Goal: Task Accomplishment & Management: Manage account settings

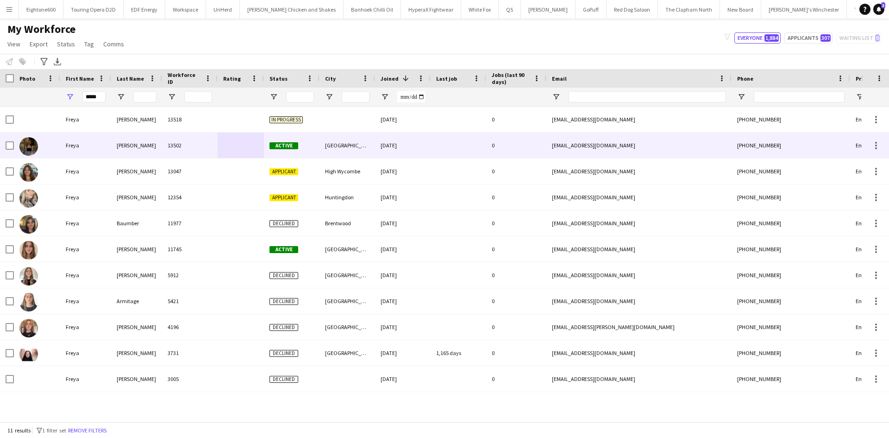
click at [336, 144] on div "Nottingham" at bounding box center [348, 144] width 56 height 25
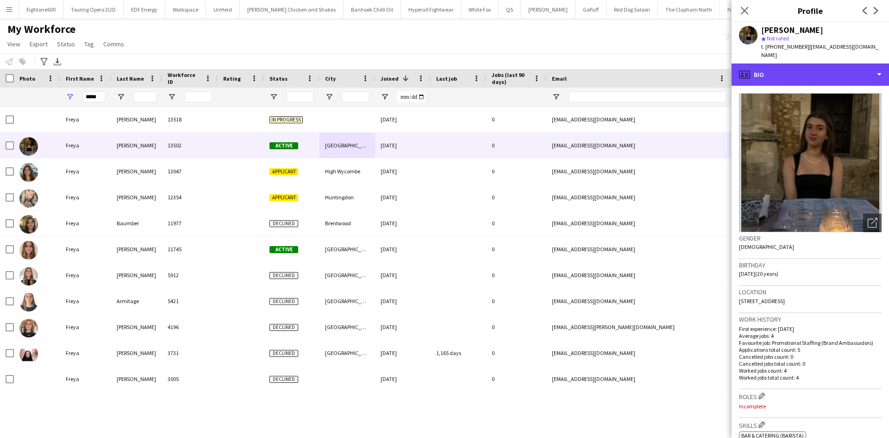
click at [805, 73] on div "profile Bio" at bounding box center [810, 74] width 157 height 22
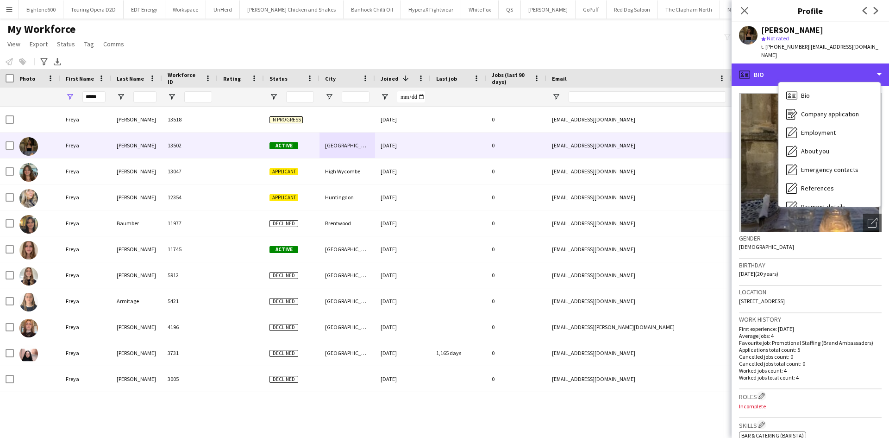
scroll to position [124, 0]
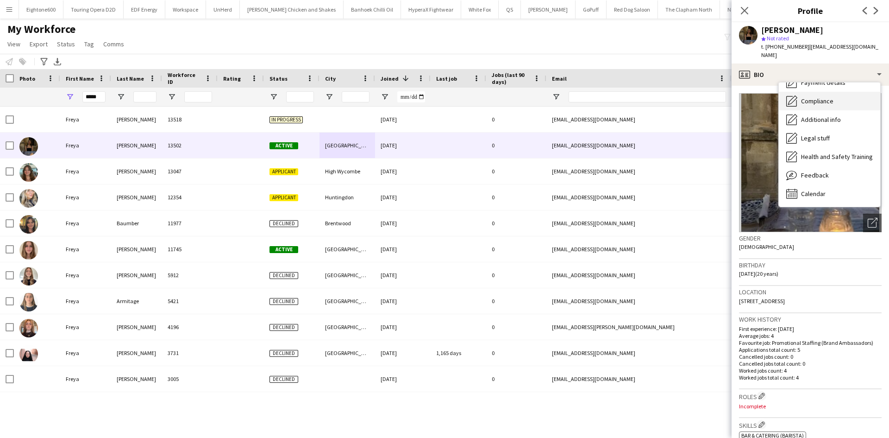
click at [824, 97] on span "Compliance" at bounding box center [817, 101] width 32 height 8
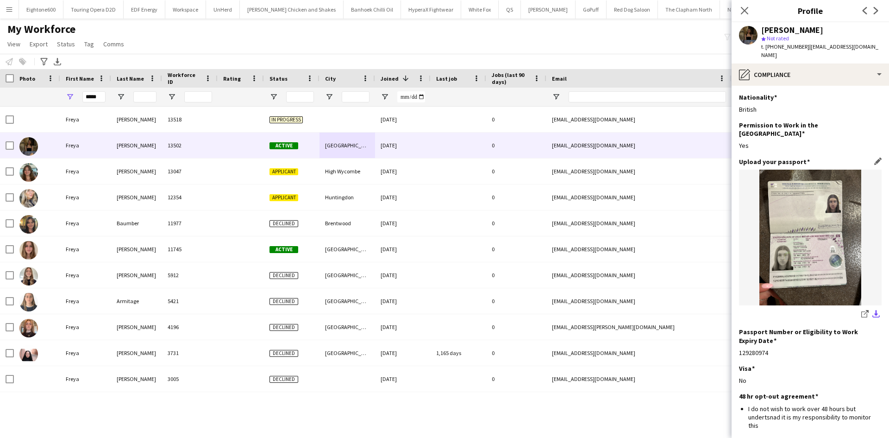
click at [873, 310] on app-icon "download-bottom" at bounding box center [876, 314] width 7 height 9
drag, startPoint x: 102, startPoint y: 100, endPoint x: 79, endPoint y: 101, distance: 23.2
click at [79, 101] on div "*****" at bounding box center [85, 97] width 51 height 19
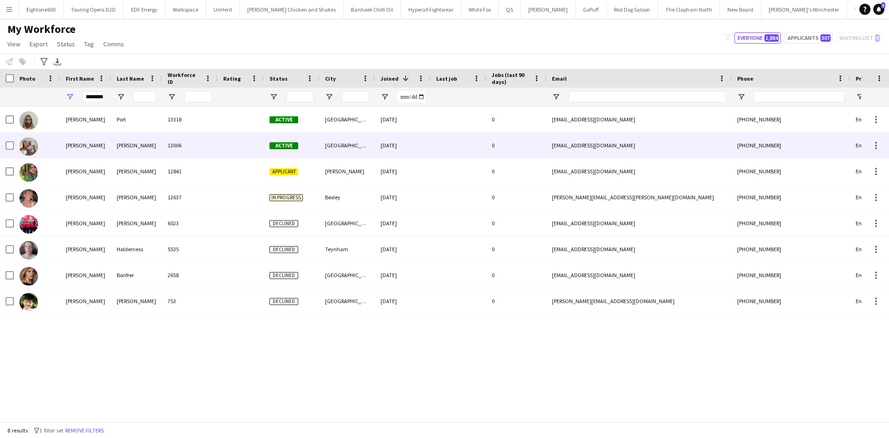
click at [130, 151] on div "morrissey" at bounding box center [136, 144] width 51 height 25
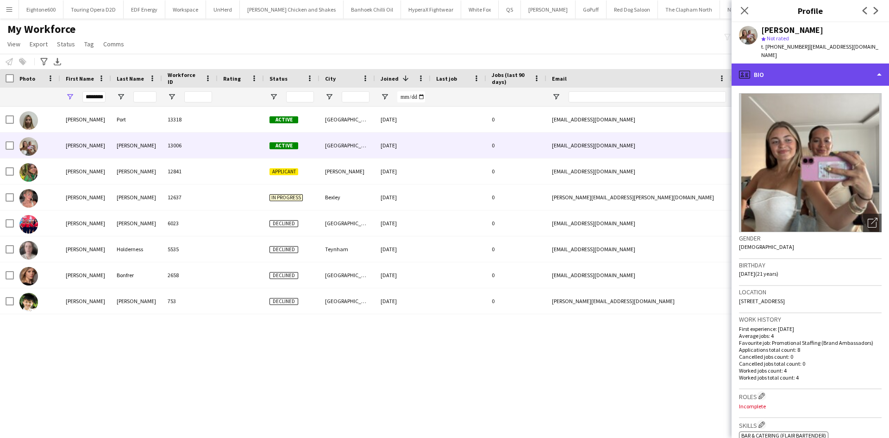
click at [764, 71] on div "profile Bio" at bounding box center [810, 74] width 157 height 22
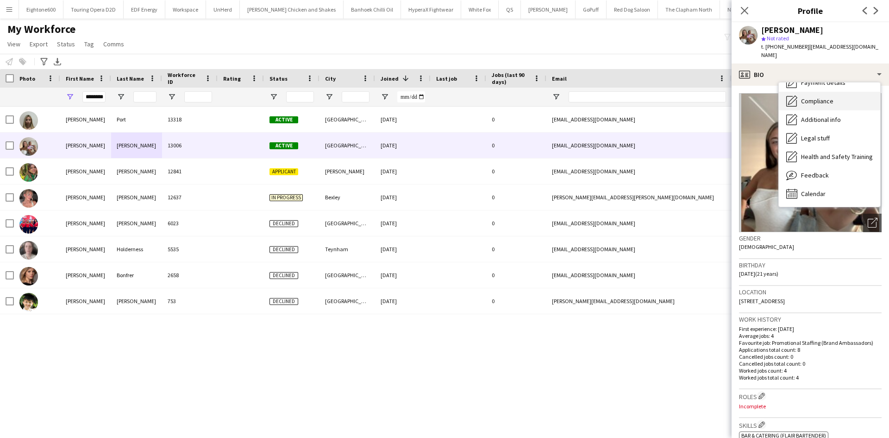
click at [826, 97] on span "Compliance" at bounding box center [817, 101] width 32 height 8
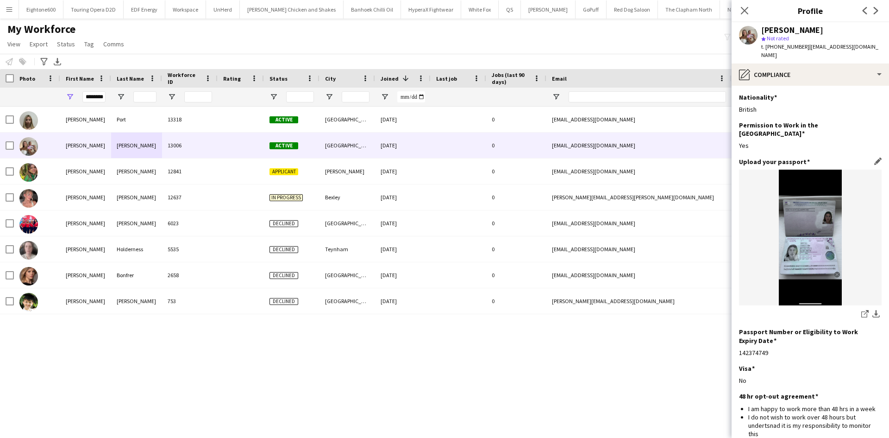
click at [791, 239] on img at bounding box center [810, 238] width 143 height 136
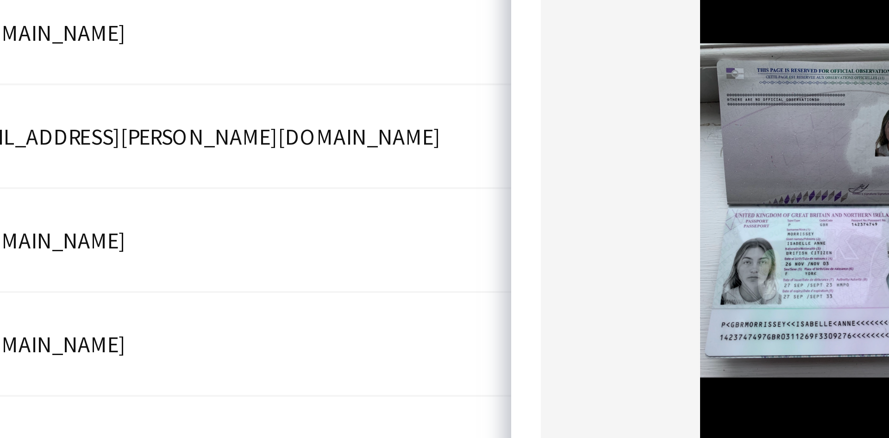
scroll to position [19, 0]
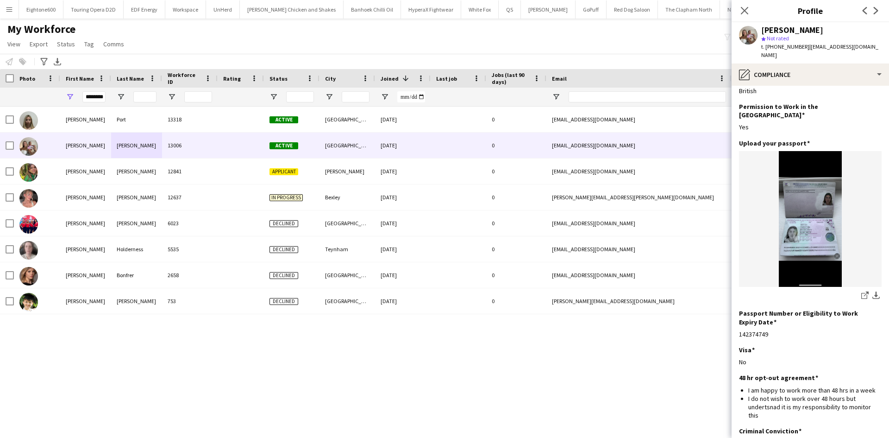
drag, startPoint x: 872, startPoint y: 275, endPoint x: 802, endPoint y: 18, distance: 266.5
click at [873, 291] on app-icon "download-bottom" at bounding box center [876, 295] width 7 height 9
drag, startPoint x: 85, startPoint y: 98, endPoint x: 147, endPoint y: 94, distance: 62.6
click at [147, 94] on div "********" at bounding box center [502, 97] width 1004 height 19
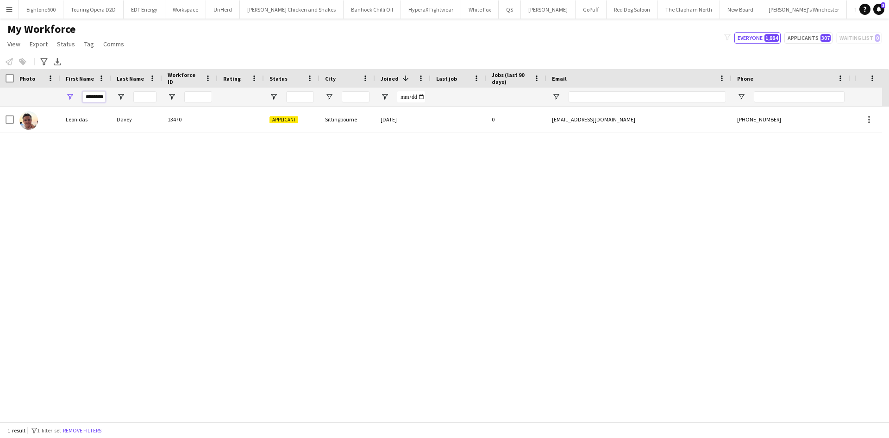
scroll to position [0, 1]
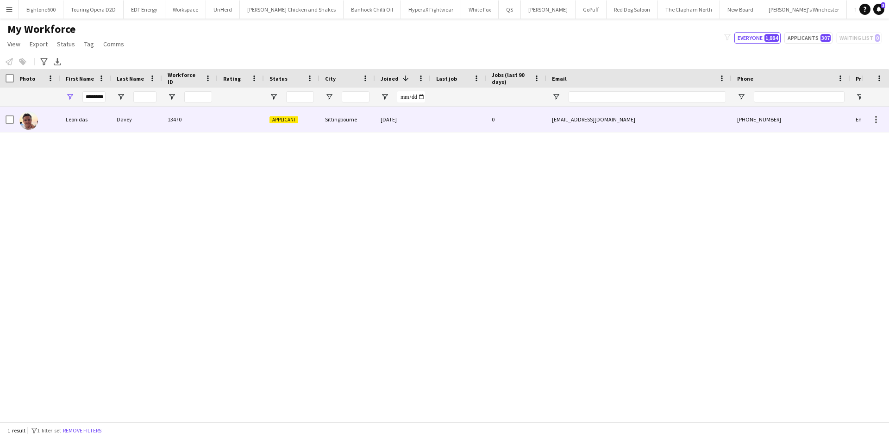
click at [152, 114] on div "Davey" at bounding box center [136, 119] width 51 height 25
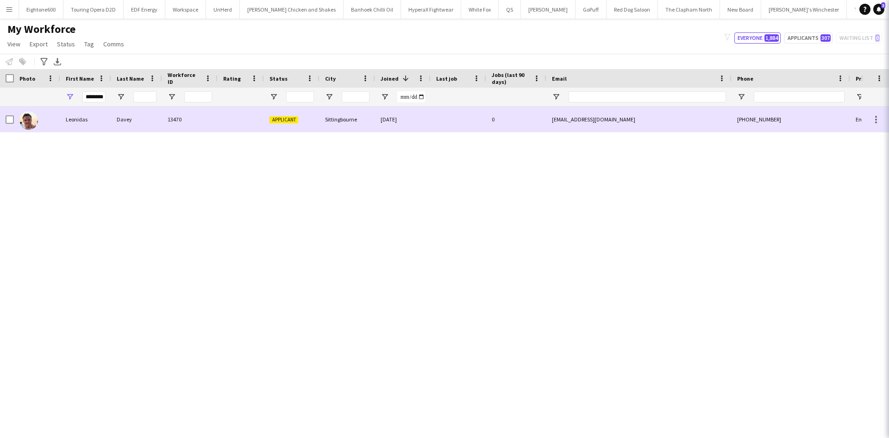
scroll to position [0, 0]
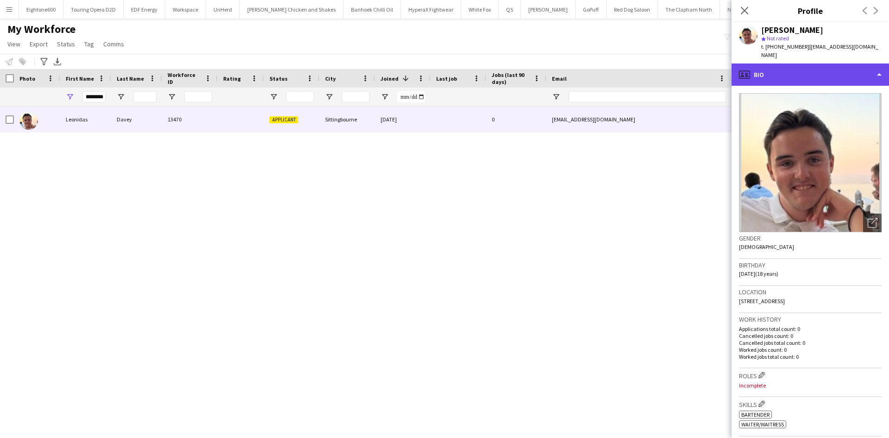
click at [786, 69] on div "profile Bio" at bounding box center [810, 74] width 157 height 22
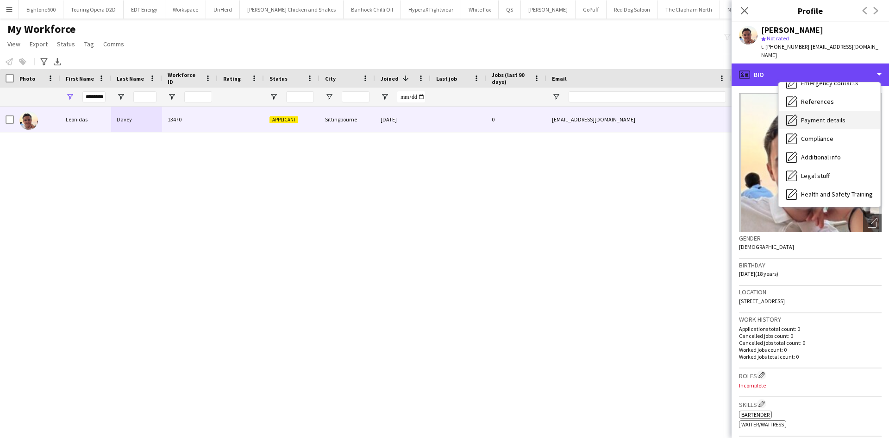
scroll to position [28, 0]
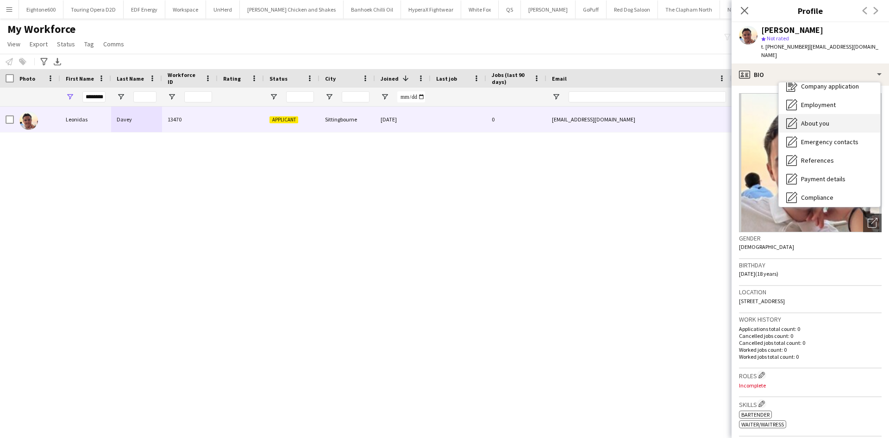
click at [821, 119] on span "About you" at bounding box center [815, 123] width 28 height 8
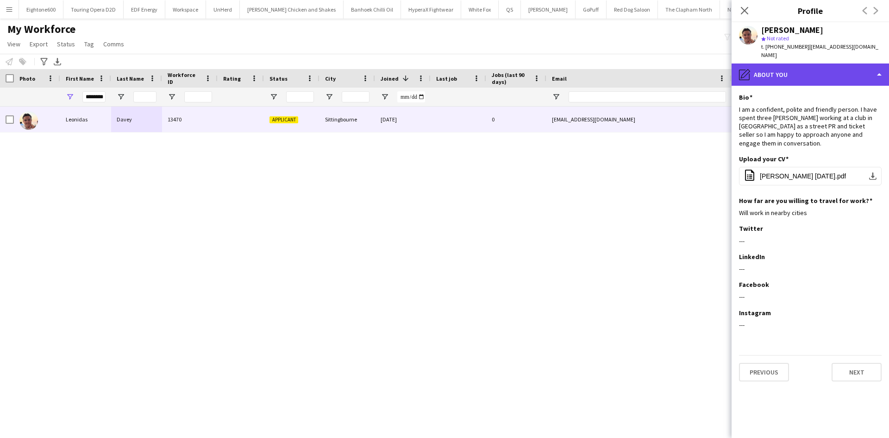
click at [780, 63] on div "pencil4 About you" at bounding box center [810, 74] width 157 height 22
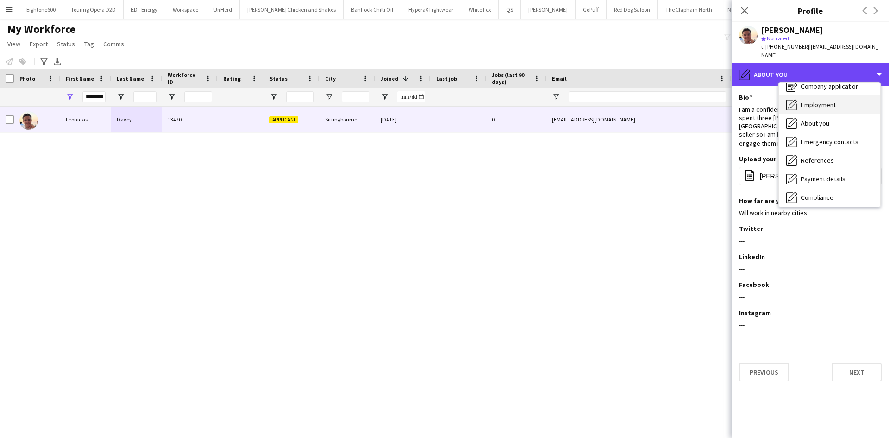
scroll to position [0, 0]
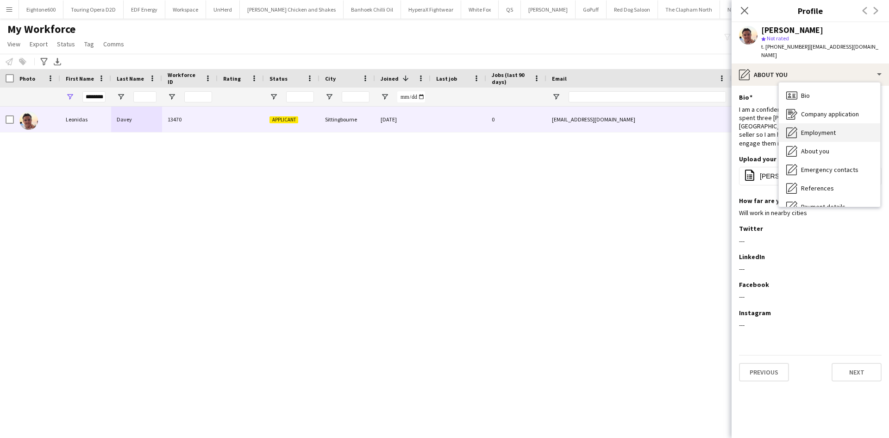
click at [820, 89] on div "Bio Bio" at bounding box center [829, 95] width 101 height 19
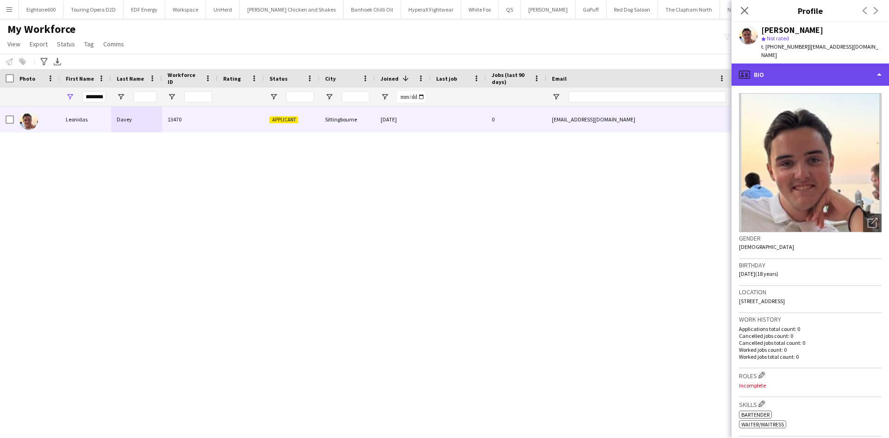
click at [788, 67] on div "profile Bio" at bounding box center [810, 74] width 157 height 22
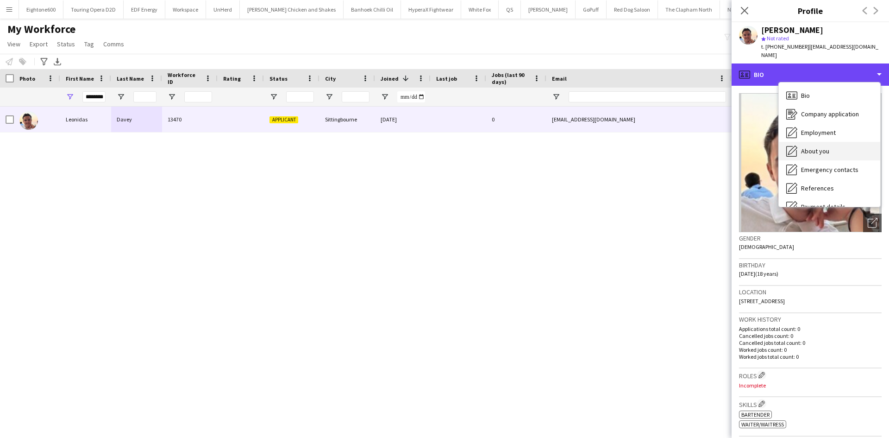
scroll to position [124, 0]
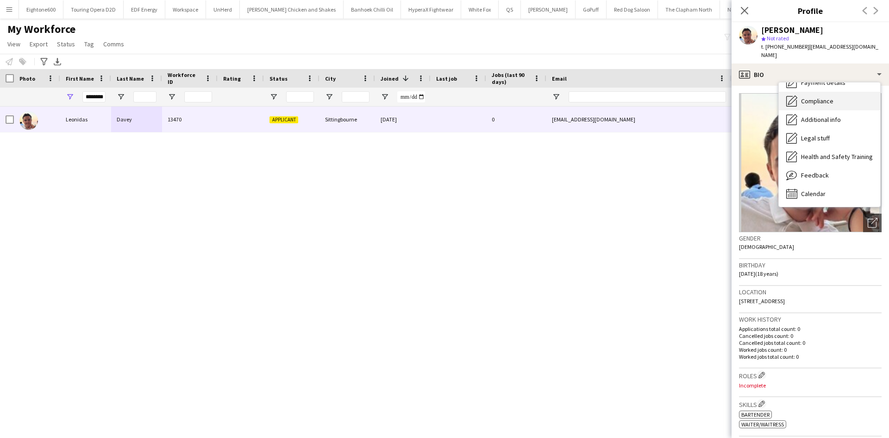
click at [832, 97] on span "Compliance" at bounding box center [817, 101] width 32 height 8
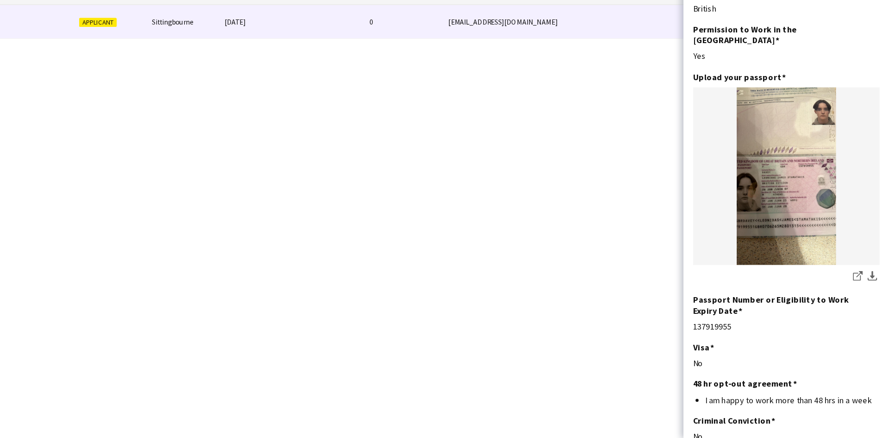
scroll to position [0, 0]
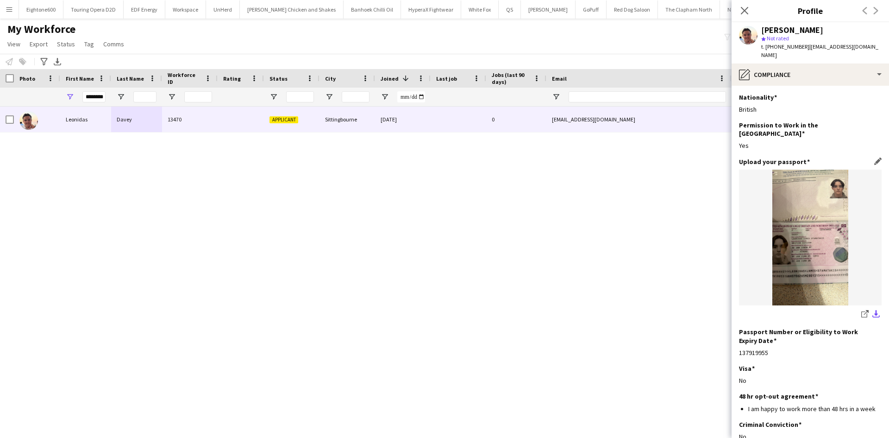
click at [873, 310] on app-icon "download-bottom" at bounding box center [876, 314] width 7 height 9
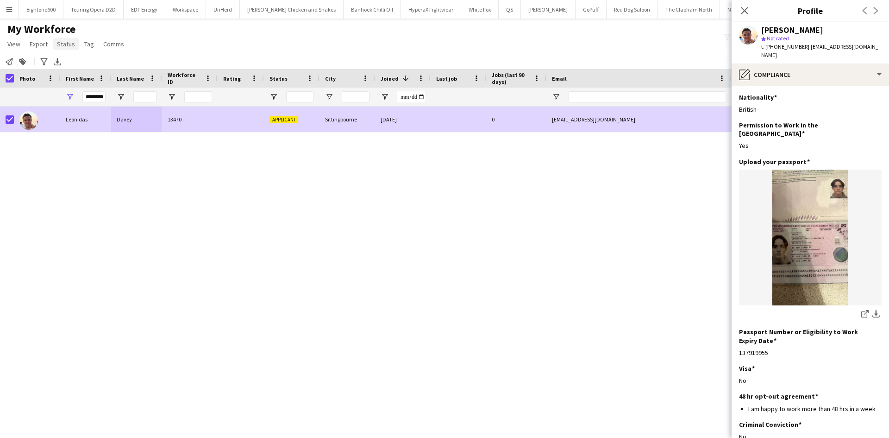
click at [66, 43] on span "Status" at bounding box center [66, 44] width 18 height 8
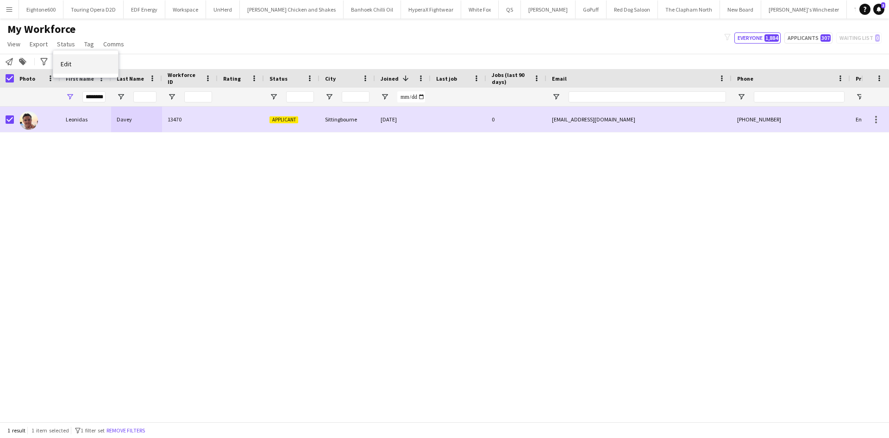
click at [94, 60] on link "Edit" at bounding box center [85, 63] width 65 height 19
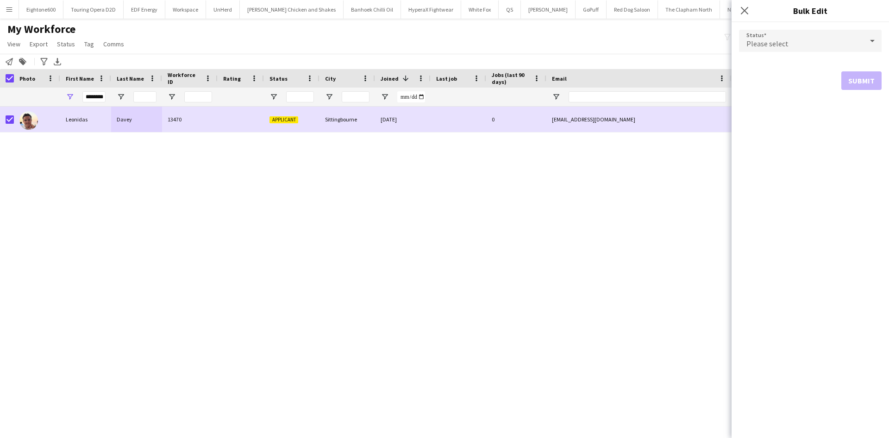
click at [763, 35] on div "Please select" at bounding box center [801, 41] width 124 height 22
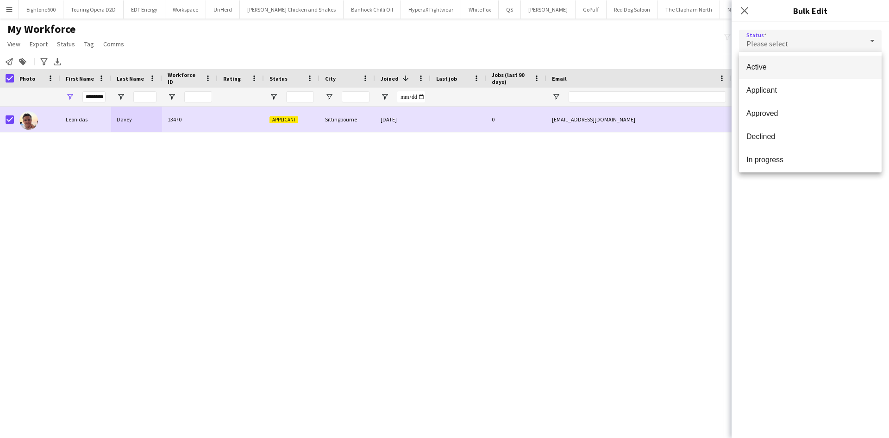
click at [788, 63] on span "Active" at bounding box center [811, 67] width 128 height 9
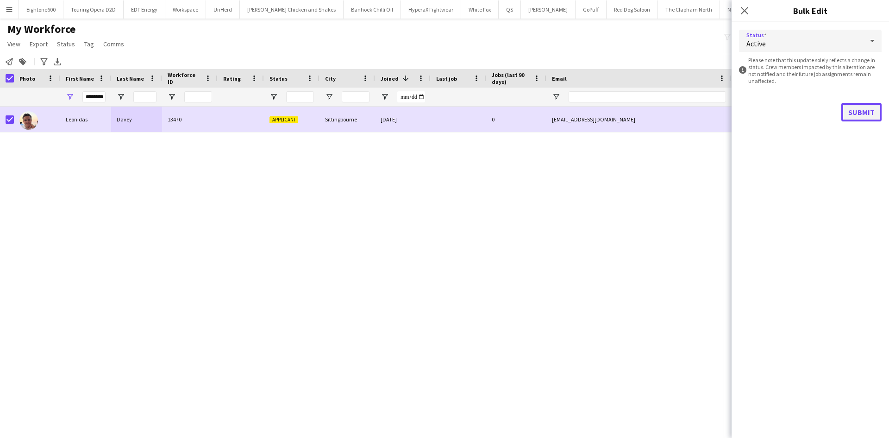
click at [860, 120] on button "Submit" at bounding box center [862, 112] width 40 height 19
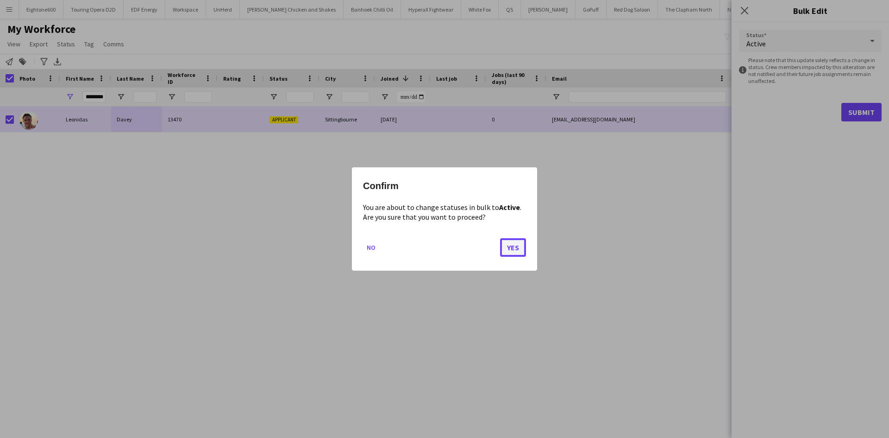
click at [515, 246] on button "Yes" at bounding box center [513, 247] width 26 height 19
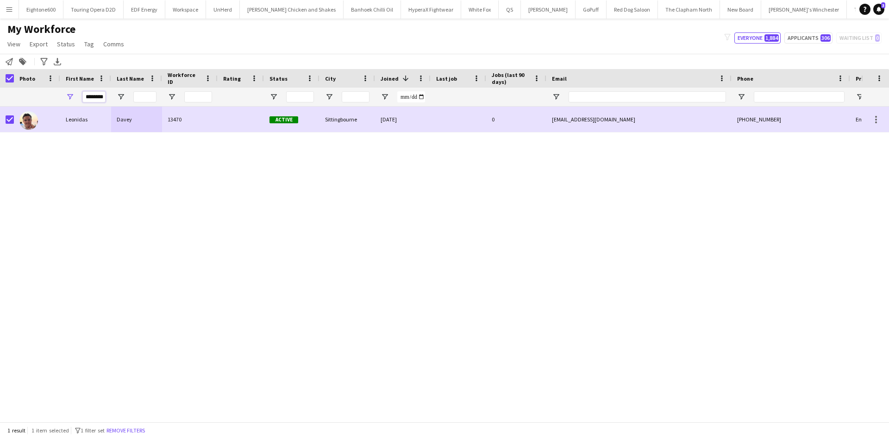
scroll to position [0, 1]
drag, startPoint x: 86, startPoint y: 95, endPoint x: 193, endPoint y: 104, distance: 107.3
click at [193, 104] on div "********" at bounding box center [502, 97] width 1004 height 19
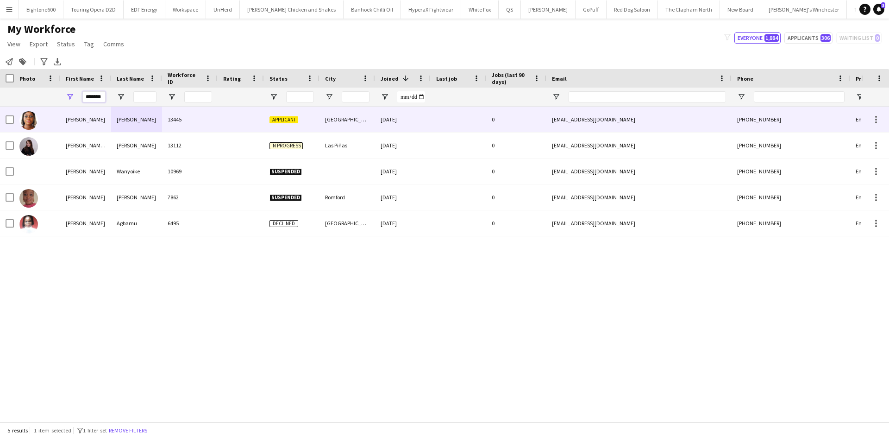
type input "*******"
click at [217, 116] on div "13445" at bounding box center [190, 119] width 56 height 25
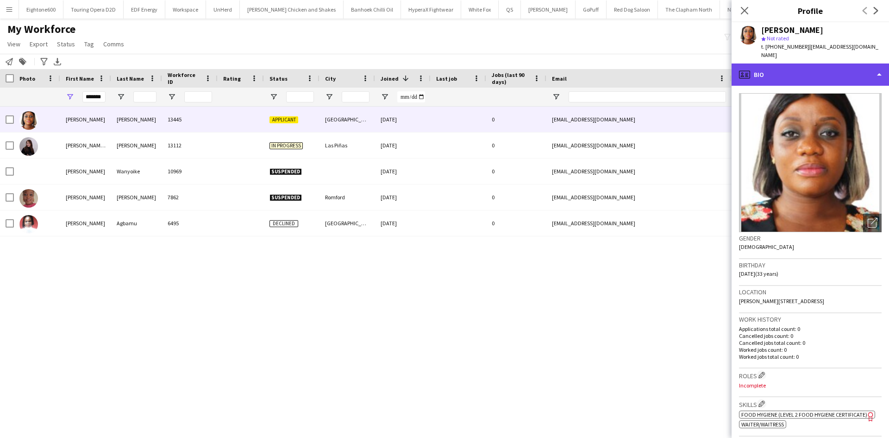
click at [832, 63] on div "profile Bio" at bounding box center [810, 74] width 157 height 22
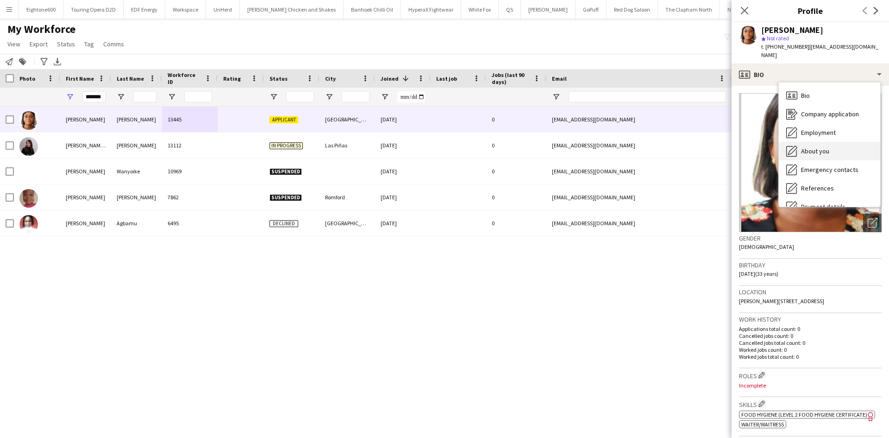
click at [823, 148] on div "About you About you" at bounding box center [829, 151] width 101 height 19
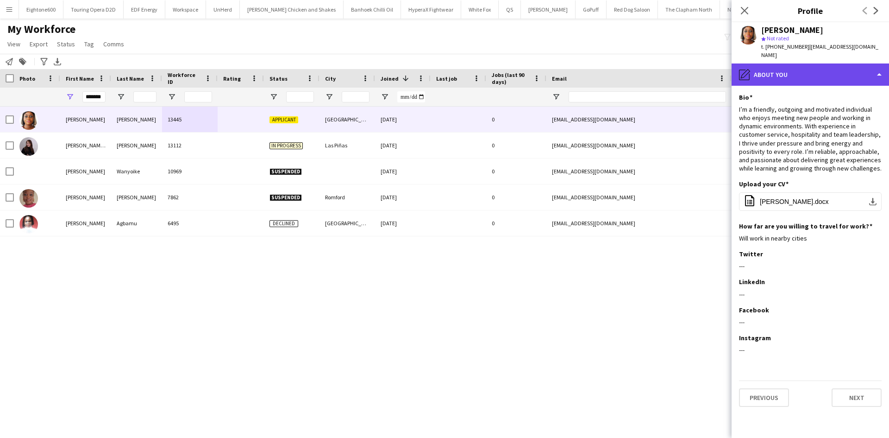
click at [811, 69] on div "pencil4 About you" at bounding box center [810, 74] width 157 height 22
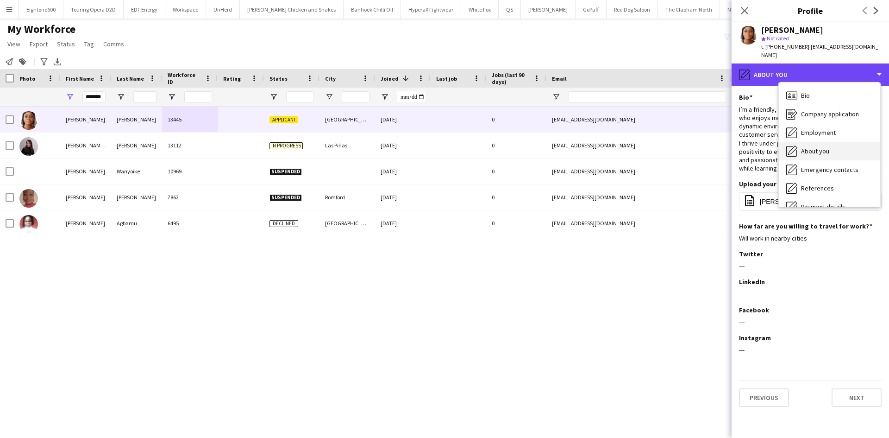
scroll to position [124, 0]
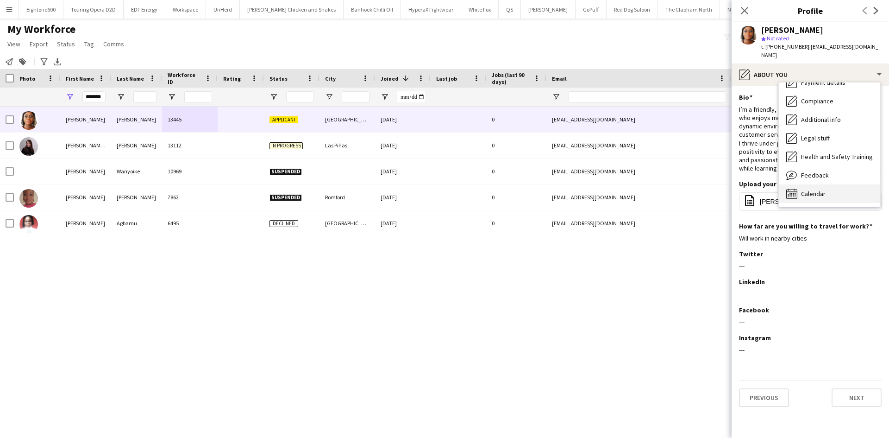
click at [815, 191] on div "Calendar Calendar" at bounding box center [829, 193] width 101 height 19
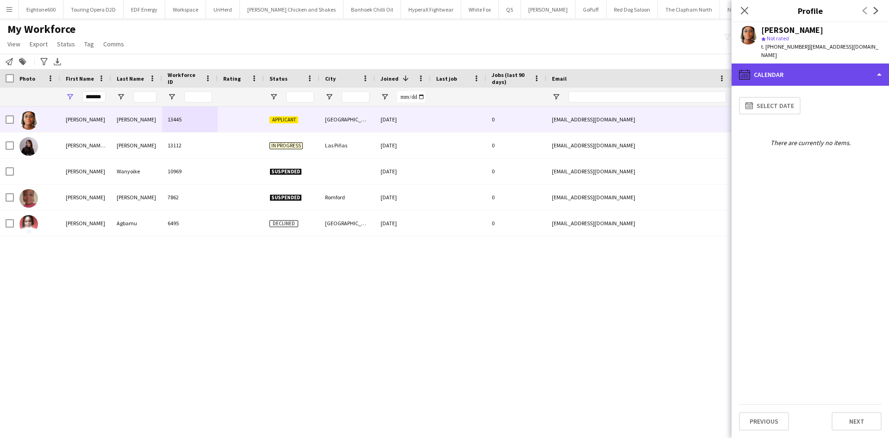
click at [801, 71] on div "calendar-full Calendar" at bounding box center [810, 74] width 157 height 22
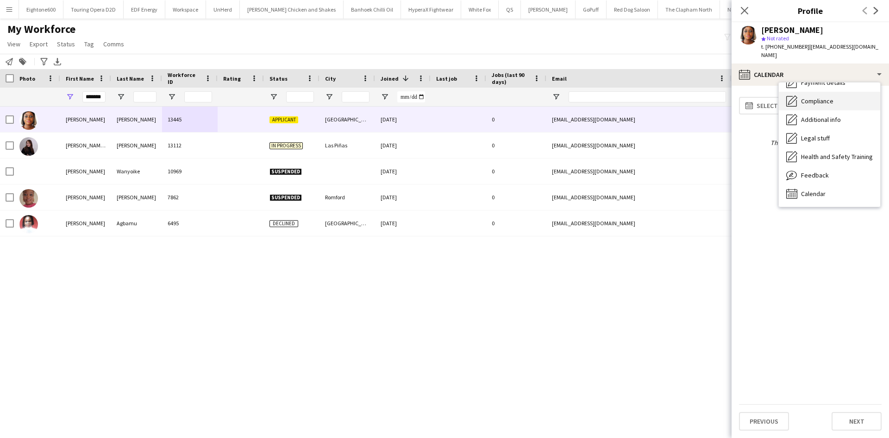
click at [824, 99] on div "Compliance Compliance" at bounding box center [829, 101] width 101 height 19
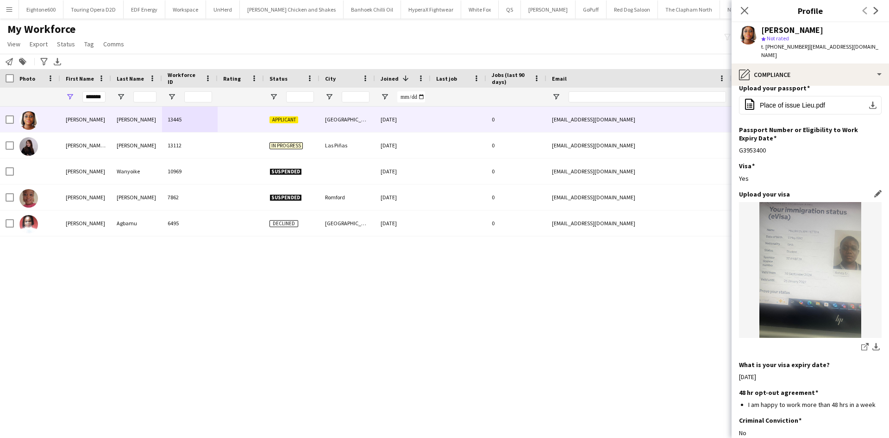
scroll to position [143, 0]
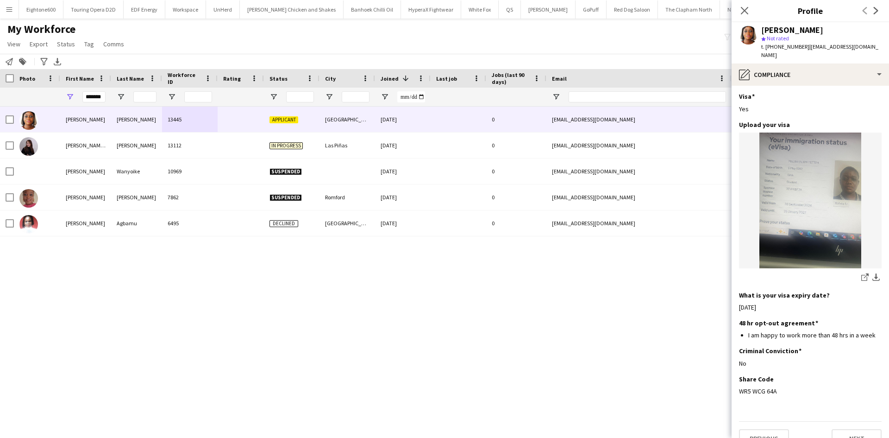
drag, startPoint x: 776, startPoint y: 373, endPoint x: 736, endPoint y: 374, distance: 40.3
click at [736, 374] on app-section-data-types "Nationality Edit this field Ghanaian Permission to Work in the UK Edit this fie…" at bounding box center [810, 262] width 157 height 352
copy div "WR5 WCG 64A"
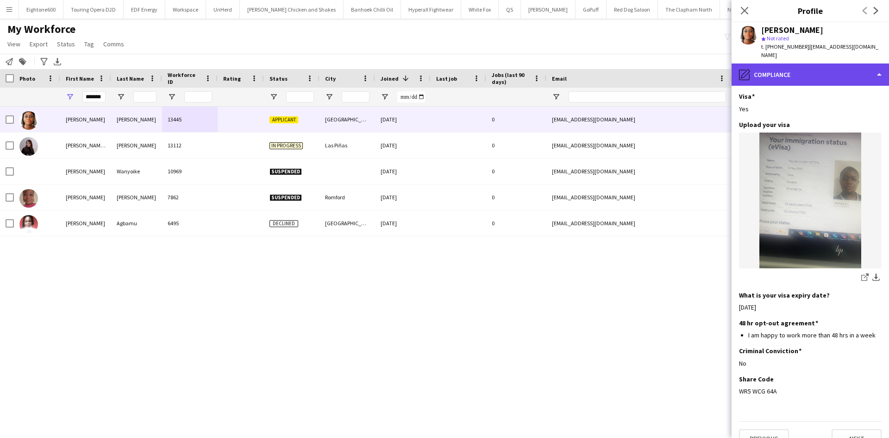
click at [812, 63] on div "pencil4 Compliance" at bounding box center [810, 74] width 157 height 22
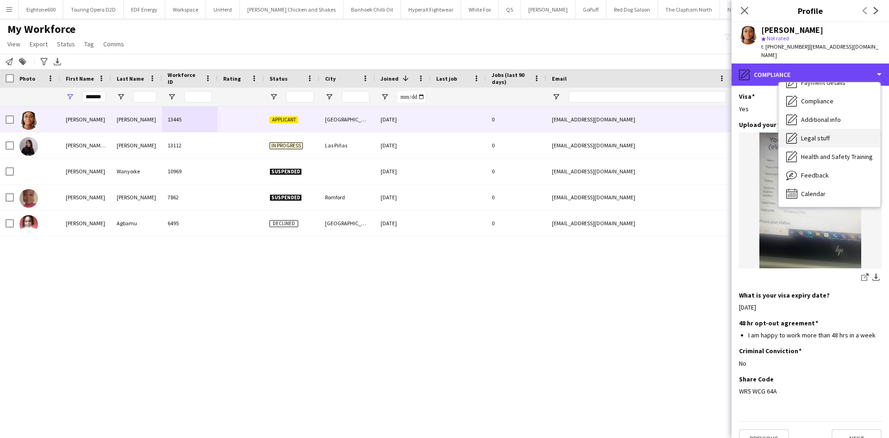
scroll to position [0, 0]
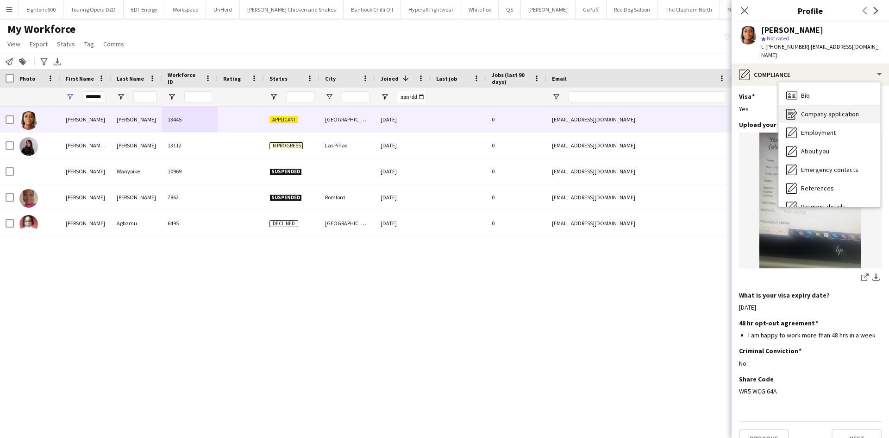
click at [814, 105] on div "Company application Company application" at bounding box center [829, 114] width 101 height 19
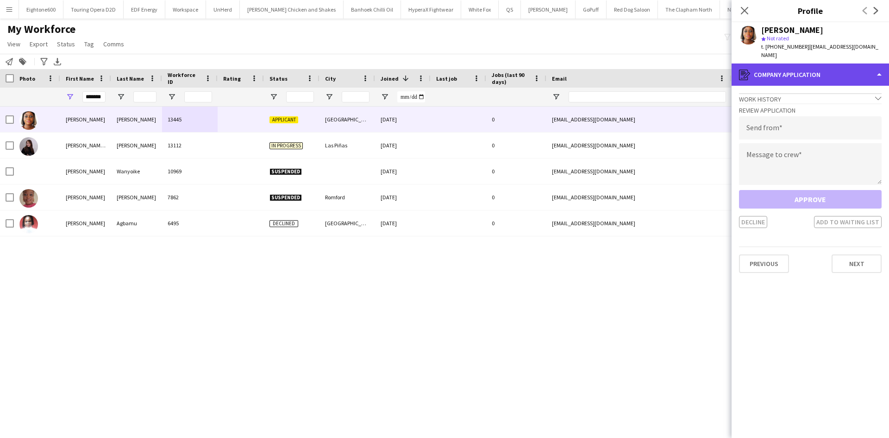
click at [804, 67] on div "register Company application" at bounding box center [810, 74] width 157 height 22
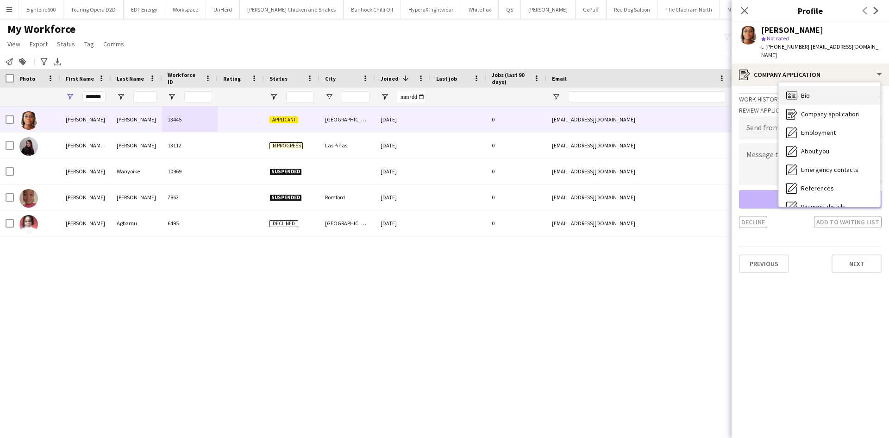
click at [809, 91] on span "Bio" at bounding box center [805, 95] width 9 height 8
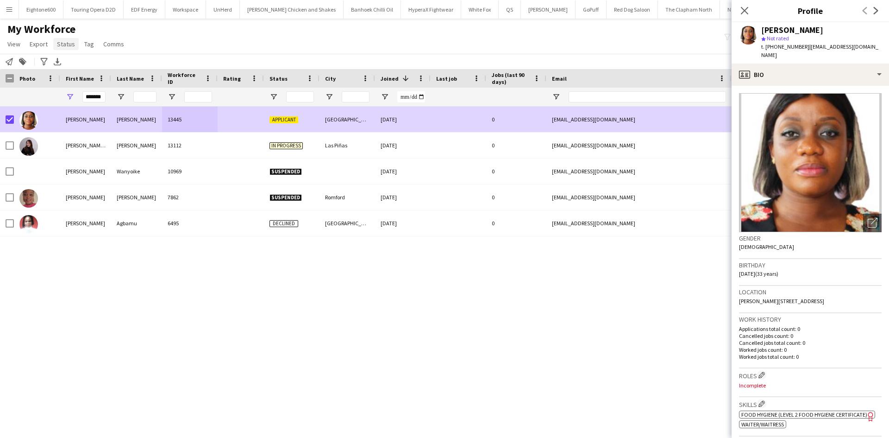
click at [57, 44] on span "Status" at bounding box center [66, 44] width 18 height 8
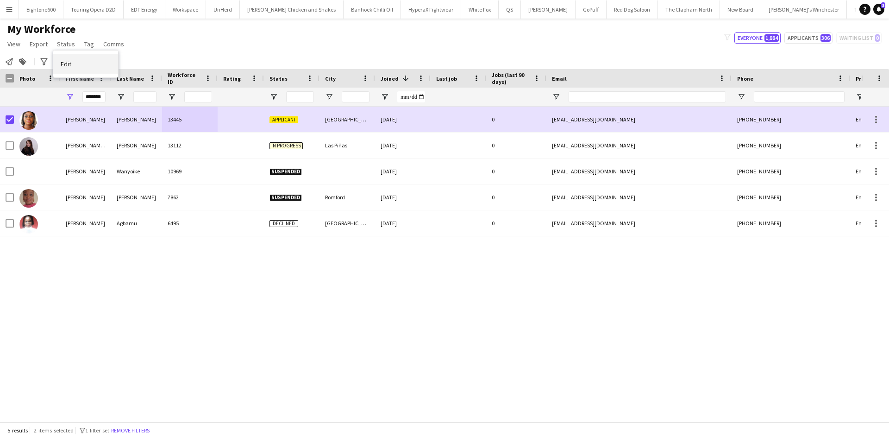
click at [71, 62] on span "Edit" at bounding box center [66, 64] width 11 height 8
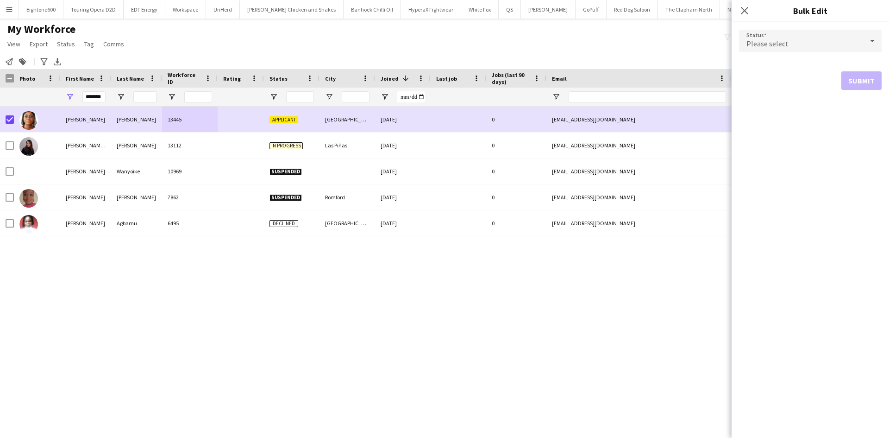
click at [745, 52] on mat-select "Please select" at bounding box center [810, 41] width 143 height 23
click at [758, 43] on span "Please select" at bounding box center [768, 43] width 42 height 9
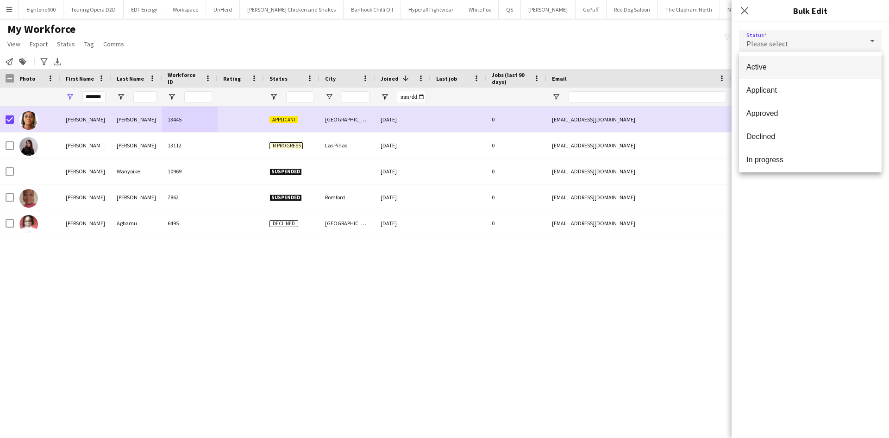
click at [765, 69] on span "Active" at bounding box center [811, 67] width 128 height 9
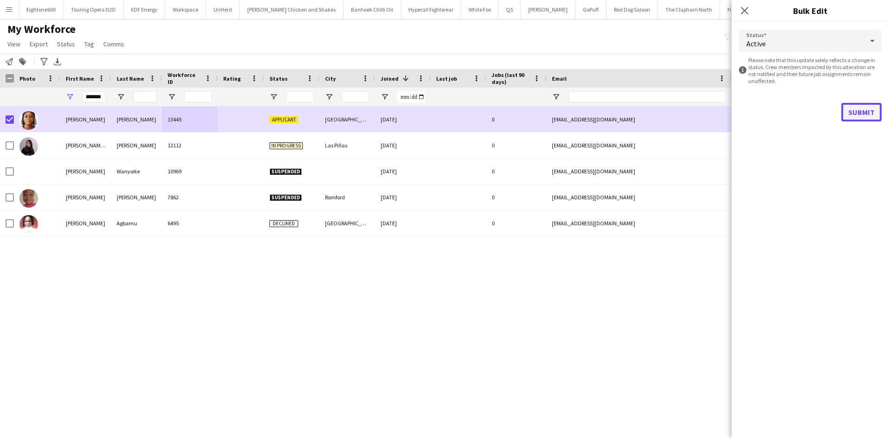
click at [856, 114] on button "Submit" at bounding box center [862, 112] width 40 height 19
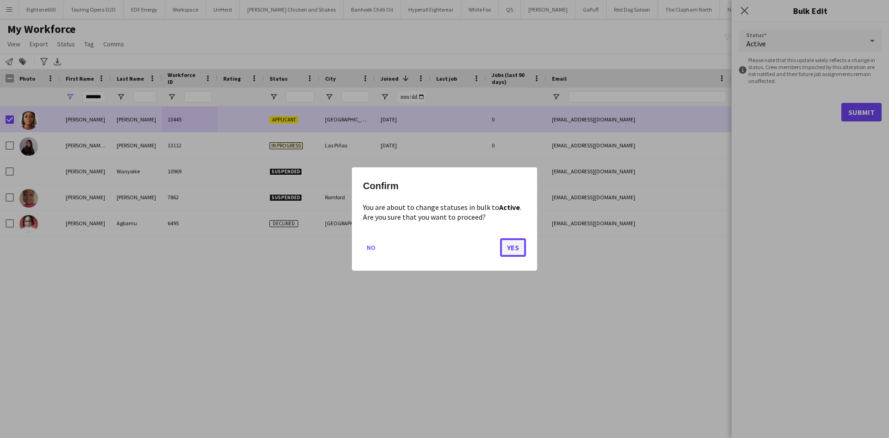
click at [514, 244] on button "Yes" at bounding box center [513, 247] width 26 height 19
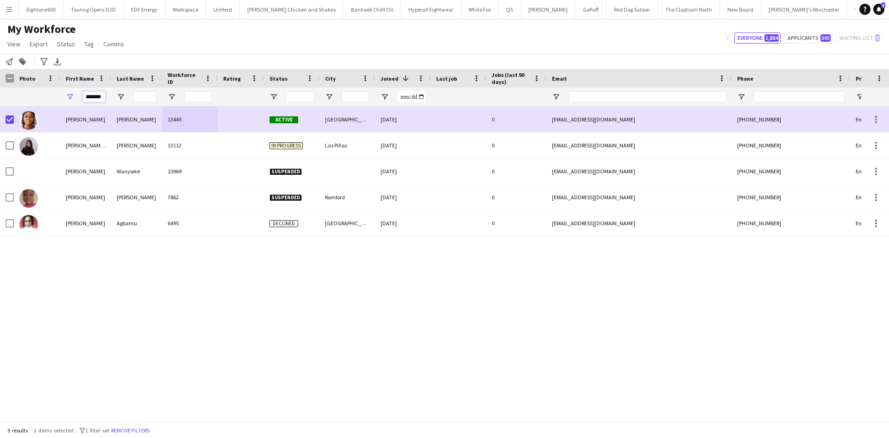
scroll to position [0, 2]
drag, startPoint x: 86, startPoint y: 98, endPoint x: 177, endPoint y: 103, distance: 91.4
click at [177, 103] on div "*******" at bounding box center [502, 97] width 1004 height 19
type input "*"
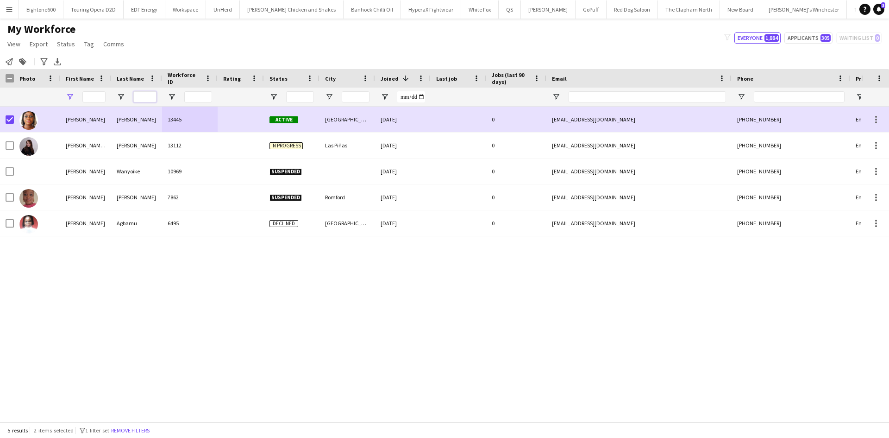
click at [146, 96] on input "Last Name Filter Input" at bounding box center [144, 96] width 23 height 11
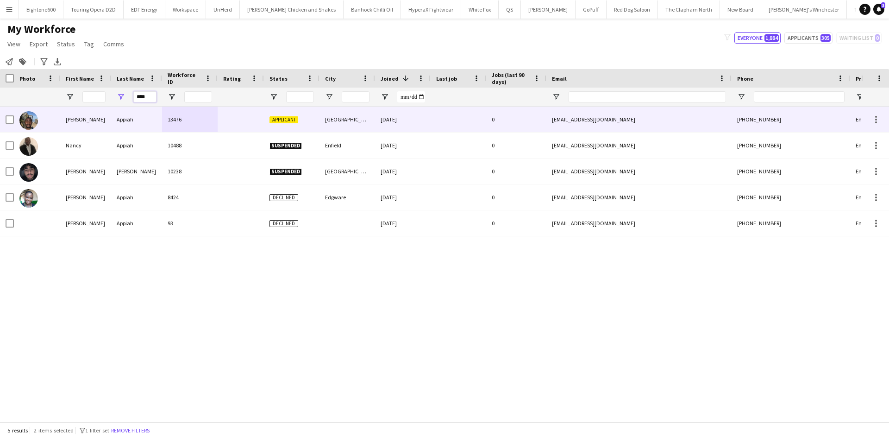
type input "****"
click at [173, 117] on div "13476" at bounding box center [190, 119] width 56 height 25
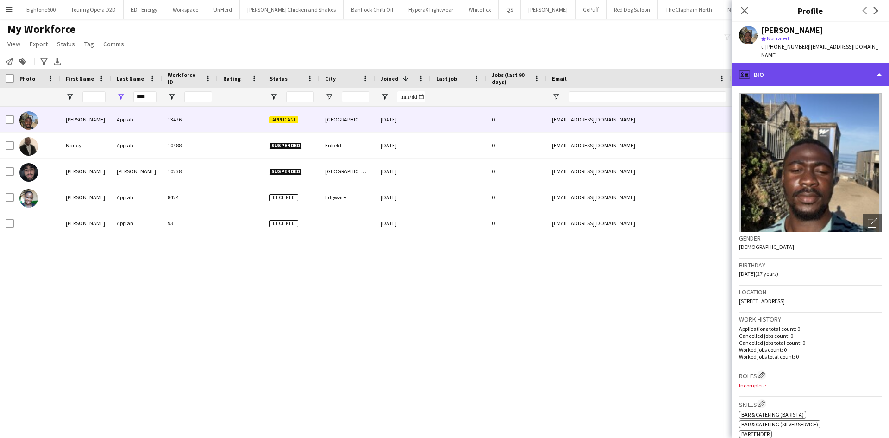
click at [806, 63] on div "profile Bio" at bounding box center [810, 74] width 157 height 22
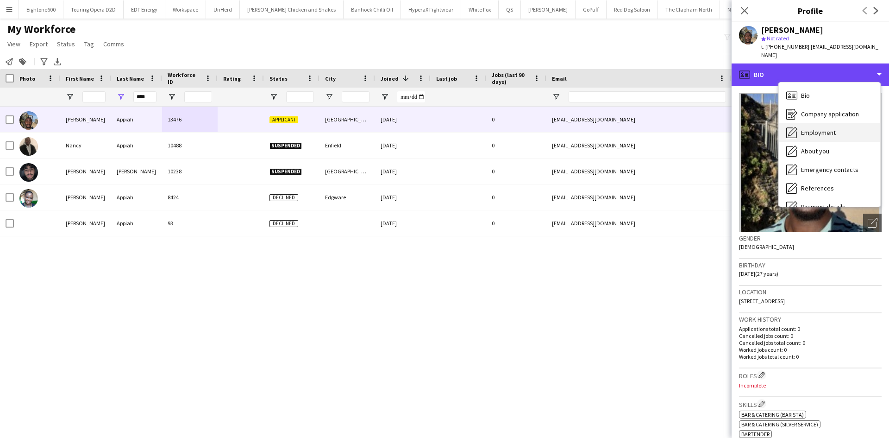
scroll to position [124, 0]
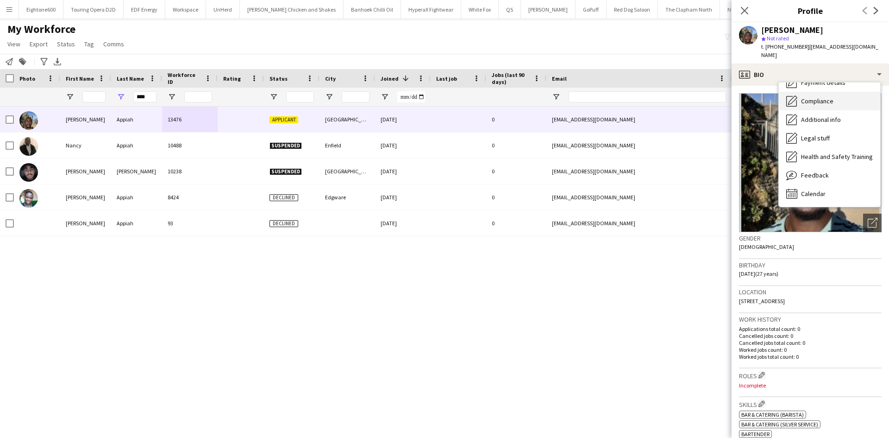
click at [831, 97] on span "Compliance" at bounding box center [817, 101] width 32 height 8
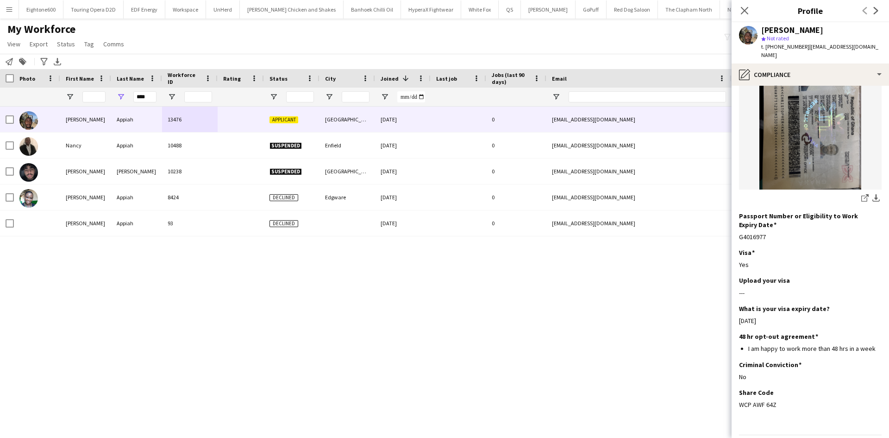
scroll to position [130, 0]
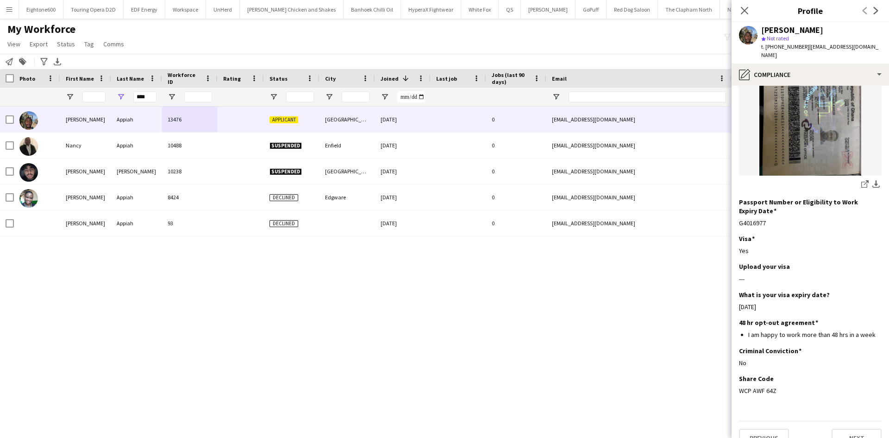
drag, startPoint x: 781, startPoint y: 376, endPoint x: 734, endPoint y: 378, distance: 47.3
click at [734, 378] on app-section-data-types "Nationality Edit this field Ghanaian Permission to Work in the UK Edit this fie…" at bounding box center [810, 262] width 157 height 352
click at [792, 386] on div "WCP AWF 64Z" at bounding box center [810, 390] width 143 height 8
drag, startPoint x: 785, startPoint y: 371, endPoint x: 740, endPoint y: 376, distance: 45.6
click at [740, 386] on div "WCP AWF 64Z" at bounding box center [810, 390] width 143 height 8
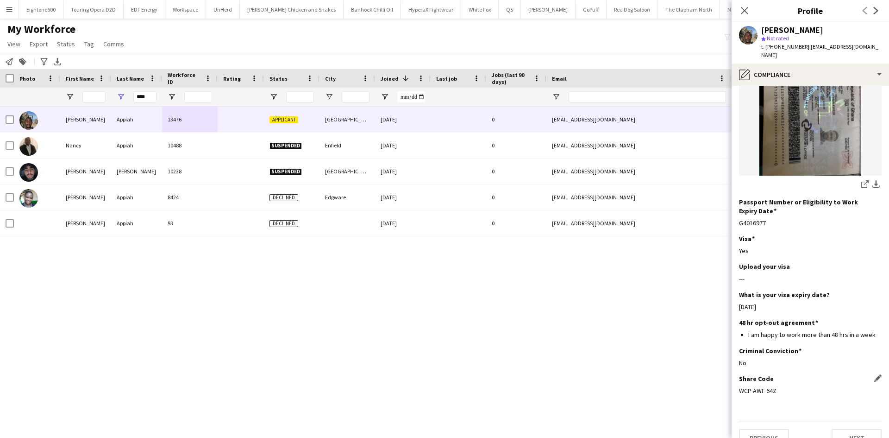
copy div "WCP AWF 64Z"
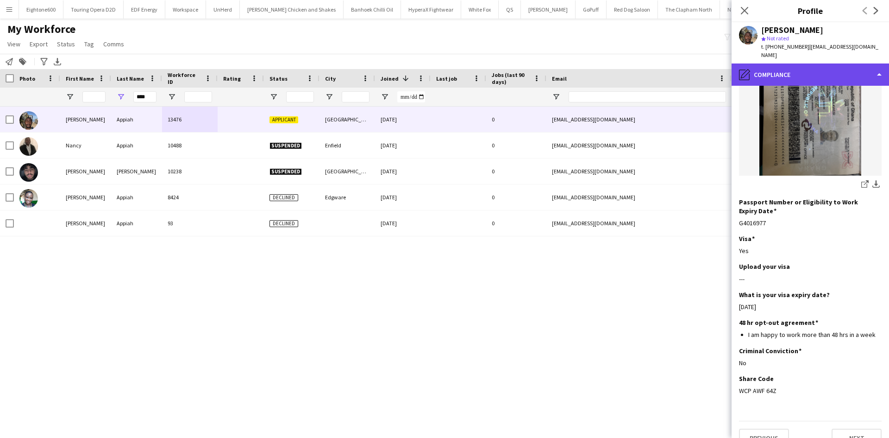
click at [818, 70] on div "pencil4 Compliance" at bounding box center [810, 74] width 157 height 22
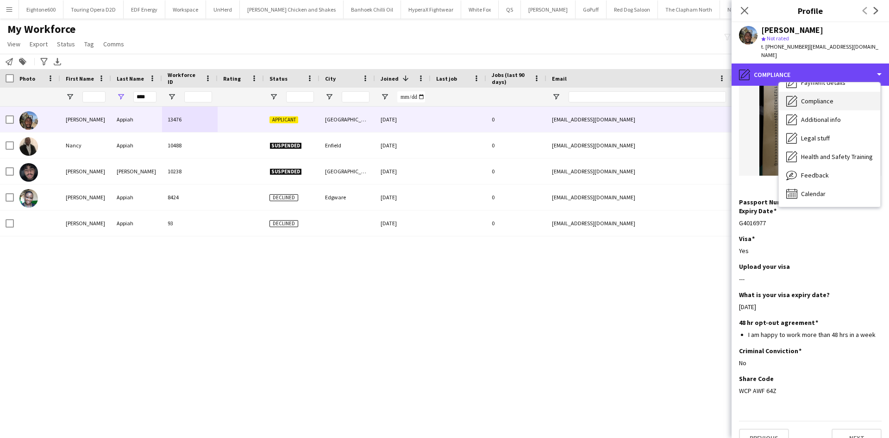
scroll to position [0, 0]
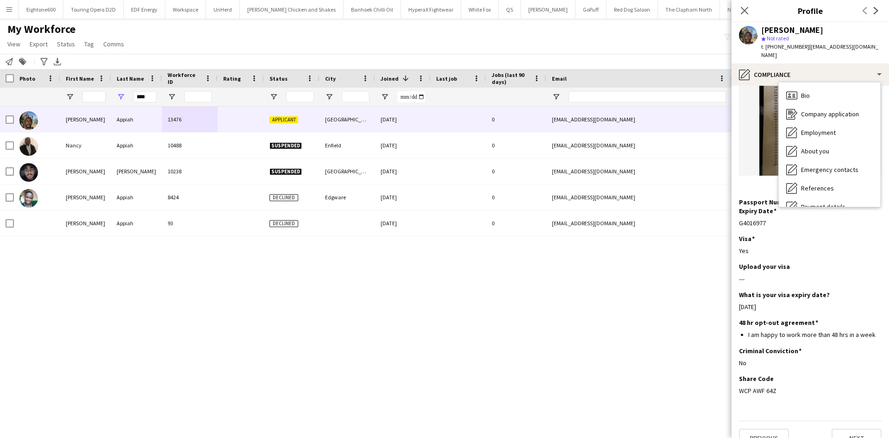
click at [818, 92] on div "Bio Bio" at bounding box center [829, 95] width 101 height 19
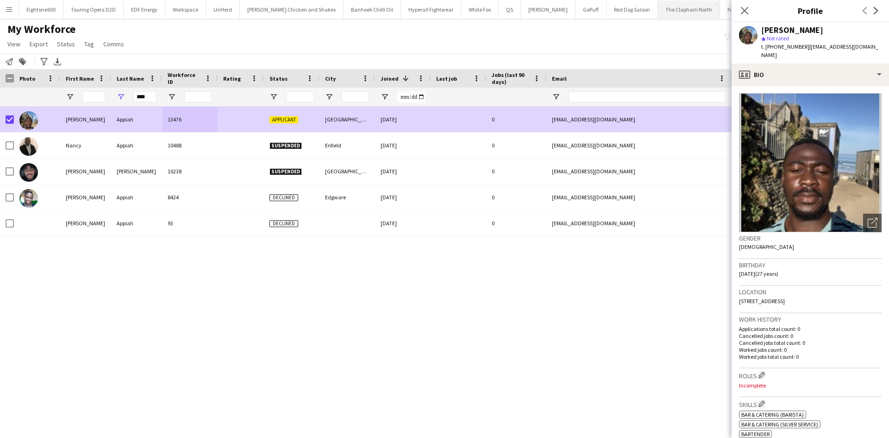
click at [63, 41] on span "Status" at bounding box center [66, 44] width 18 height 8
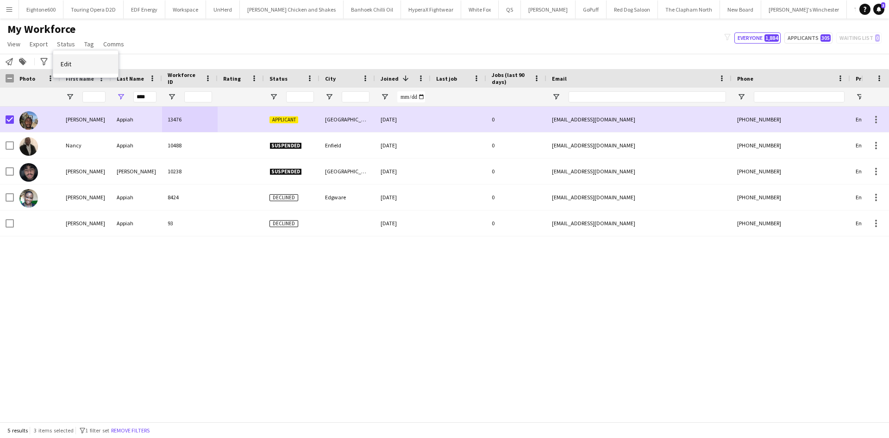
click at [106, 67] on link "Edit" at bounding box center [85, 63] width 65 height 19
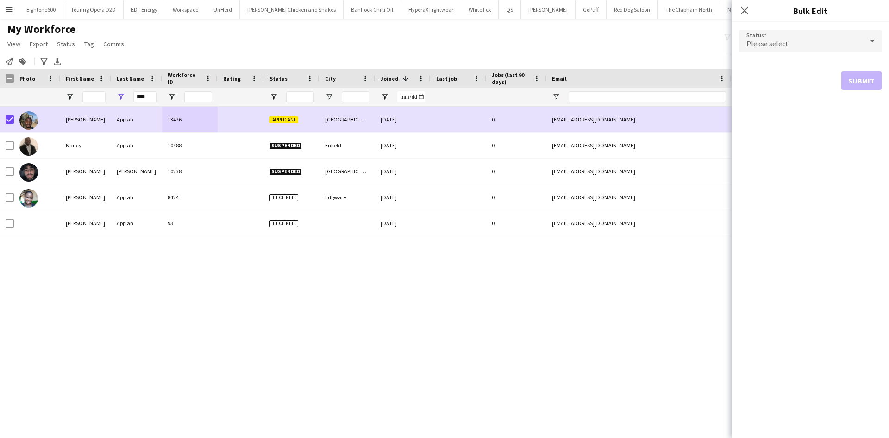
click at [823, 33] on div "Please select" at bounding box center [801, 41] width 124 height 22
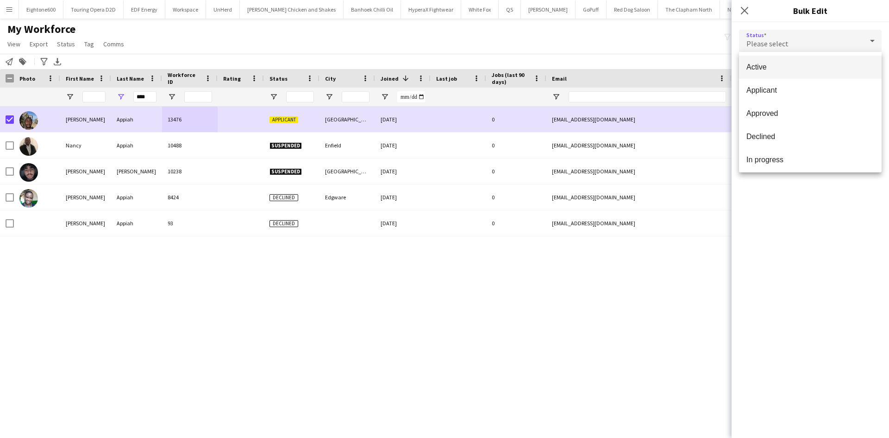
click at [790, 65] on span "Active" at bounding box center [811, 67] width 128 height 9
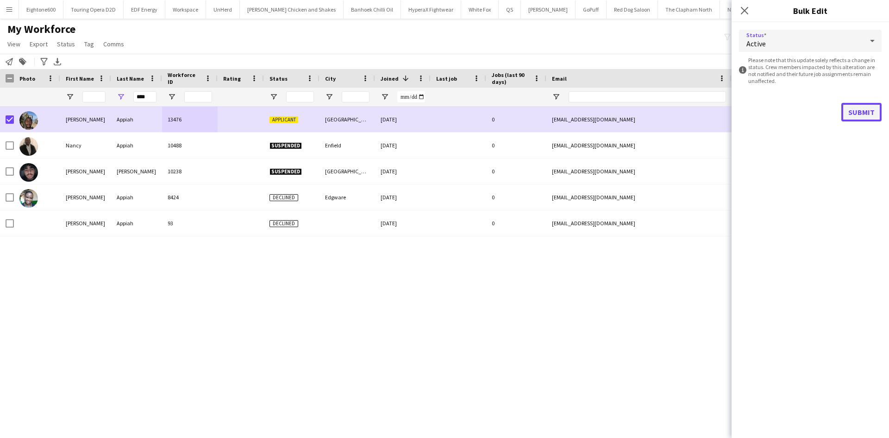
click at [869, 113] on button "Submit" at bounding box center [862, 112] width 40 height 19
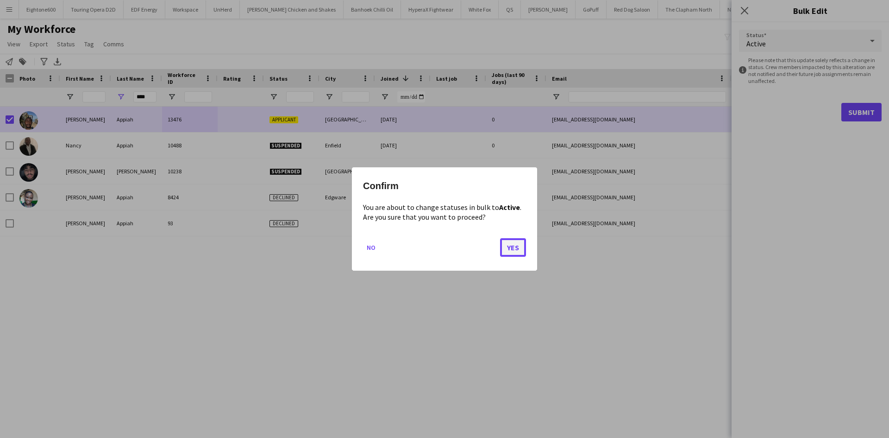
click at [515, 251] on button "Yes" at bounding box center [513, 247] width 26 height 19
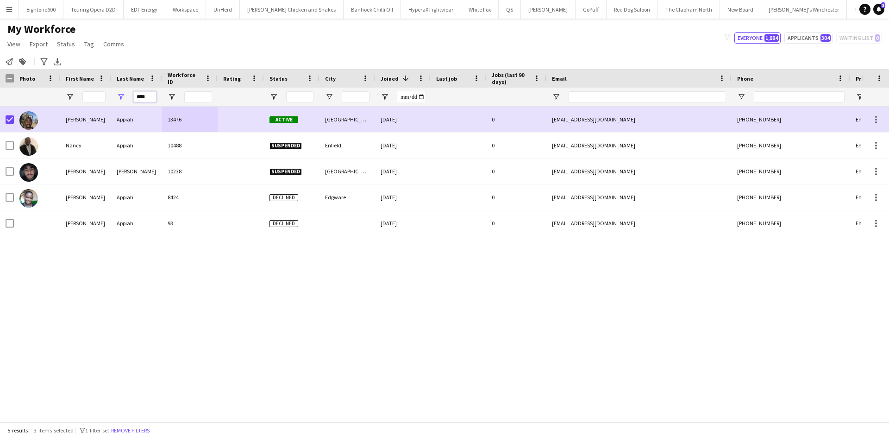
drag, startPoint x: 147, startPoint y: 96, endPoint x: 125, endPoint y: 99, distance: 21.9
click at [125, 99] on div "****" at bounding box center [136, 97] width 51 height 19
click at [145, 94] on input "******" at bounding box center [144, 96] width 23 height 11
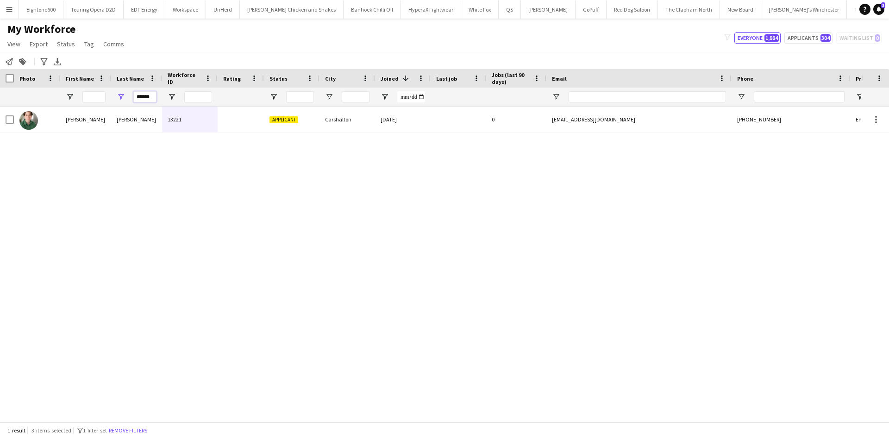
type input "******"
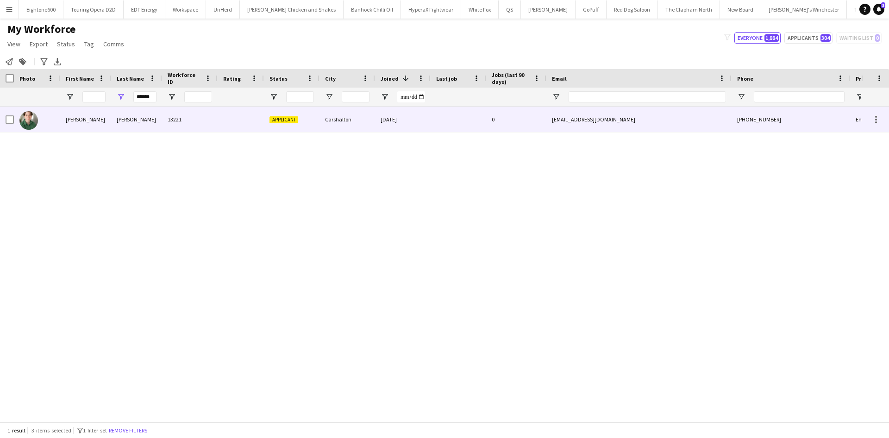
click at [109, 128] on div "Carmen" at bounding box center [85, 119] width 51 height 25
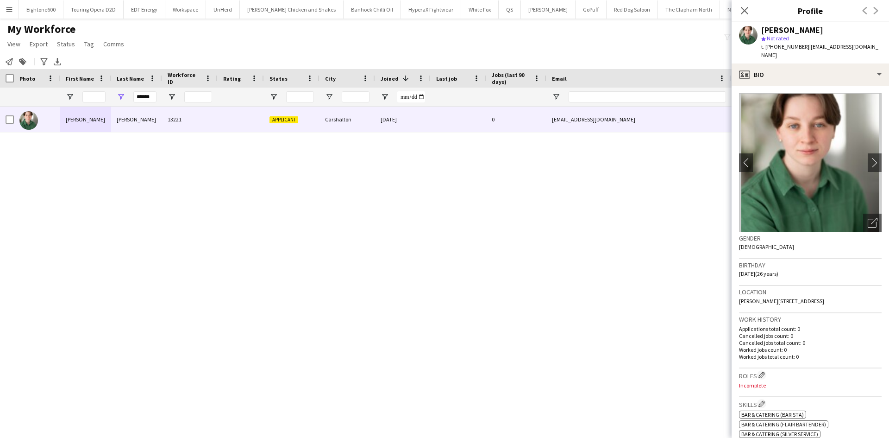
click at [783, 52] on div "Carmen Mackey star Not rated t. +447977134524 | carmenmackey09@gmail.com" at bounding box center [810, 42] width 157 height 41
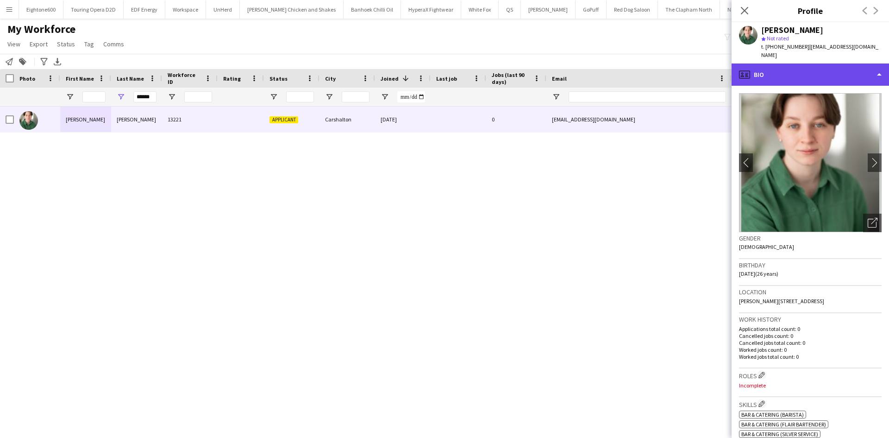
click at [783, 63] on div "profile Bio" at bounding box center [810, 74] width 157 height 22
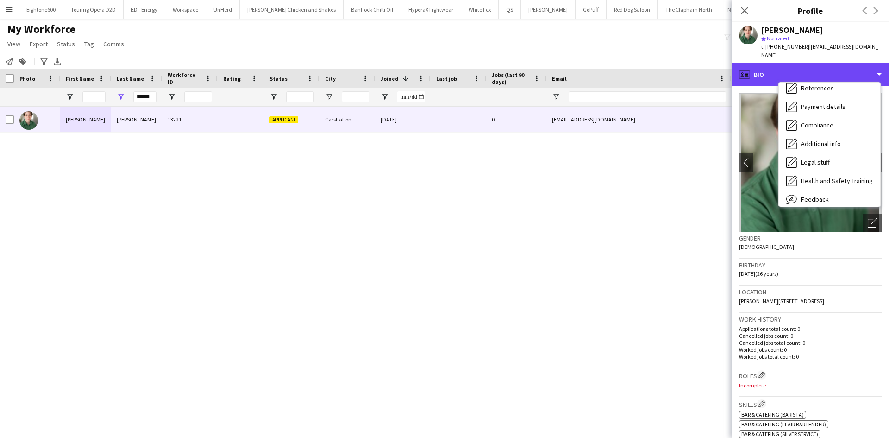
scroll to position [101, 0]
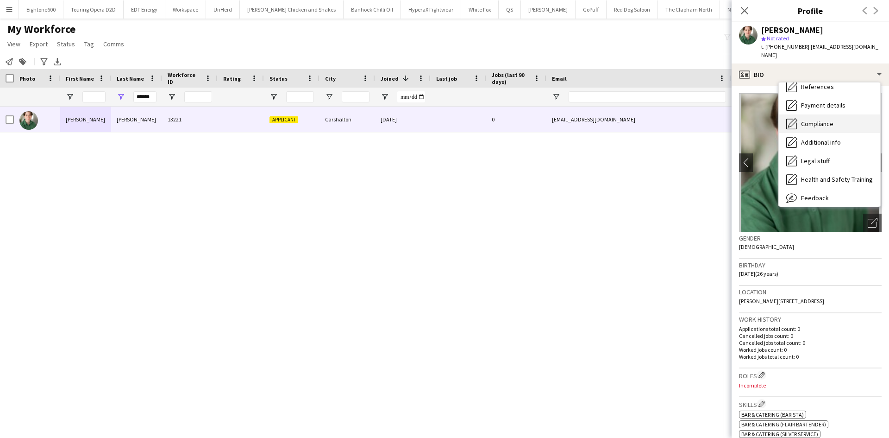
click at [827, 120] on span "Compliance" at bounding box center [817, 124] width 32 height 8
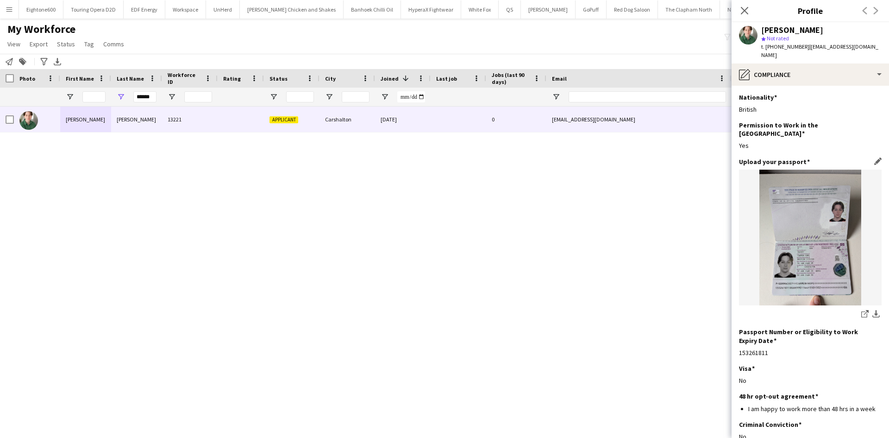
scroll to position [74, 0]
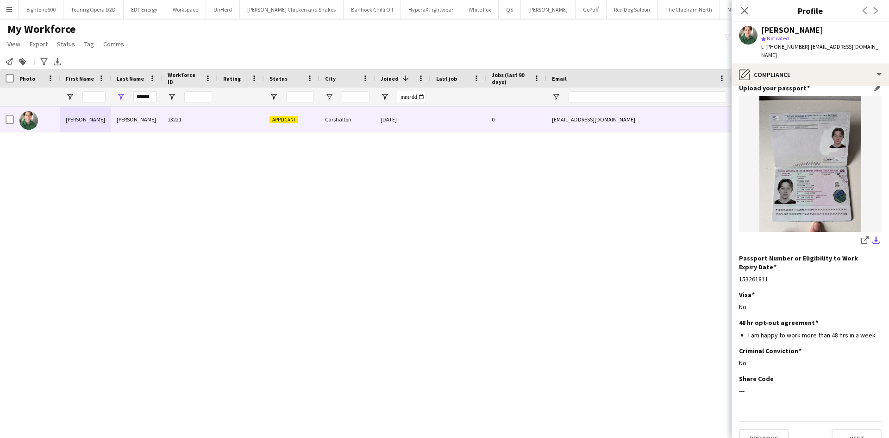
click at [873, 236] on app-icon "download-bottom" at bounding box center [876, 240] width 7 height 9
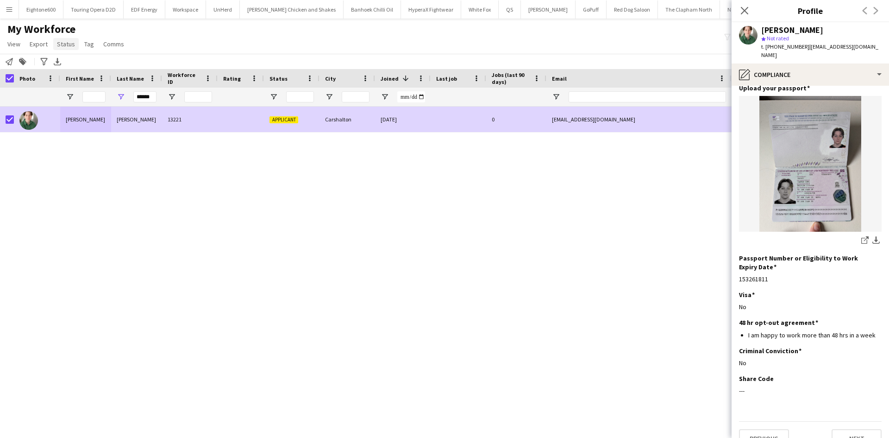
click at [63, 41] on span "Status" at bounding box center [66, 44] width 18 height 8
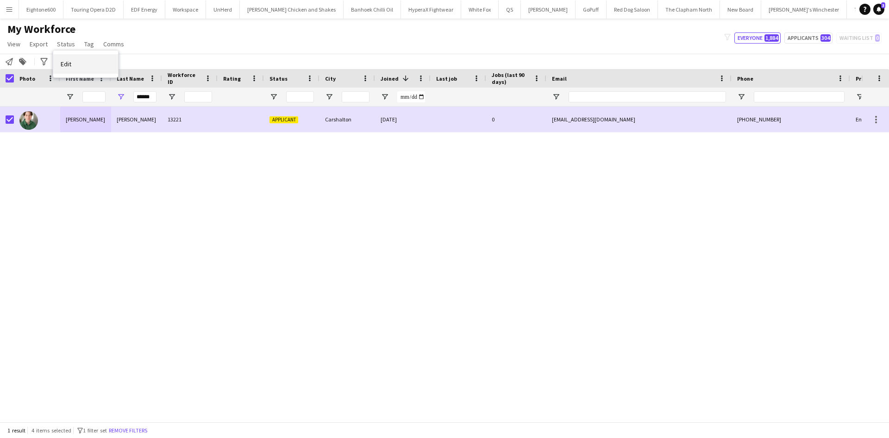
click at [100, 61] on link "Edit" at bounding box center [85, 63] width 65 height 19
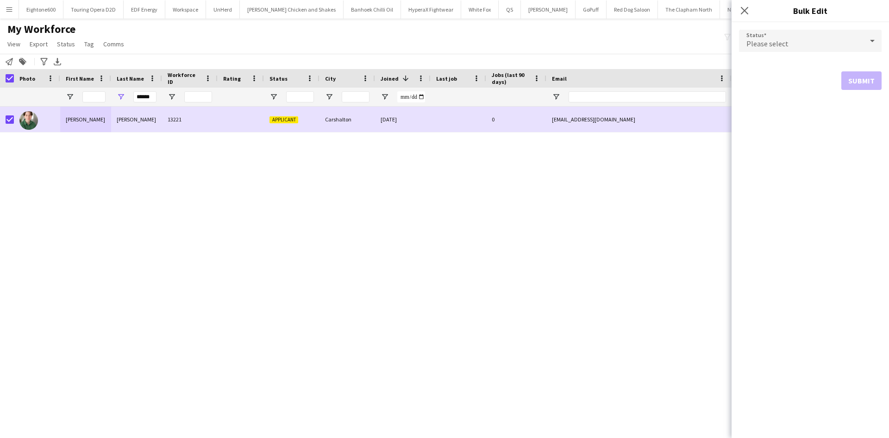
click at [757, 48] on span "Please select" at bounding box center [768, 43] width 42 height 9
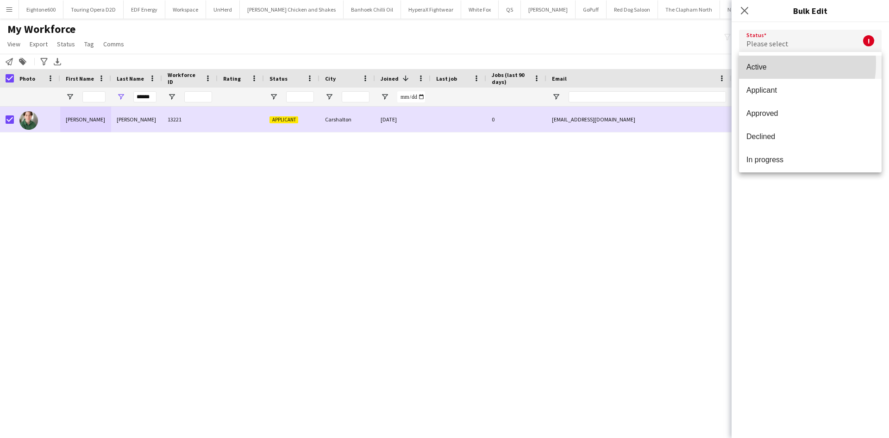
click at [763, 63] on span "Active" at bounding box center [811, 67] width 128 height 9
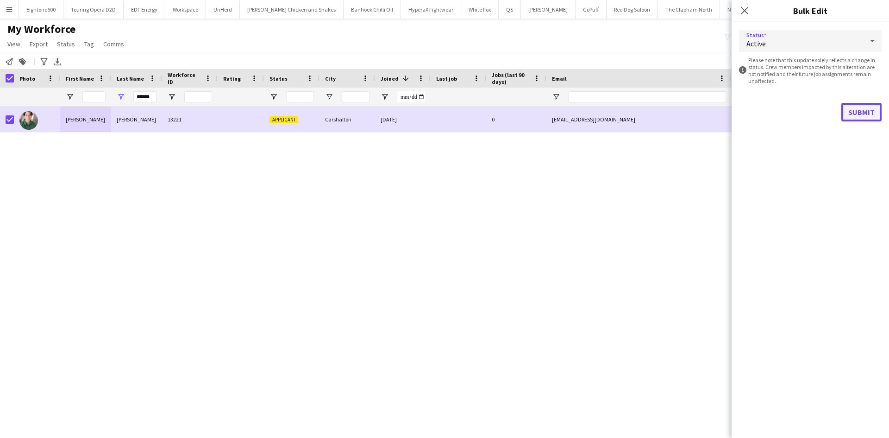
click at [868, 119] on button "Submit" at bounding box center [862, 112] width 40 height 19
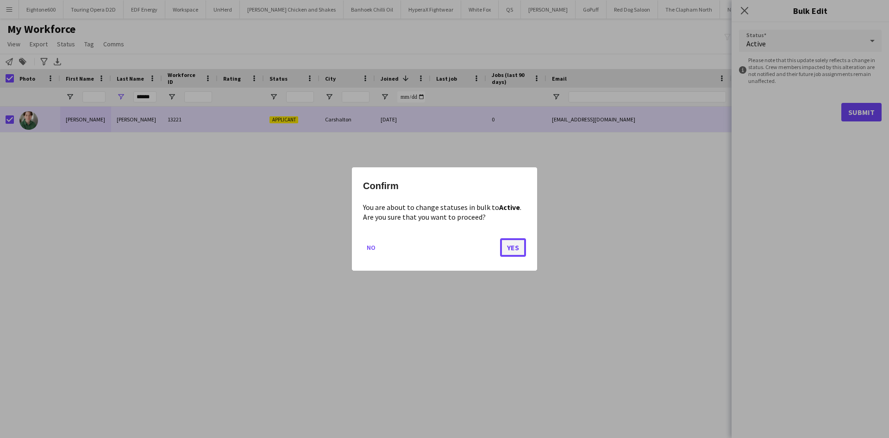
click at [511, 256] on button "Yes" at bounding box center [513, 247] width 26 height 19
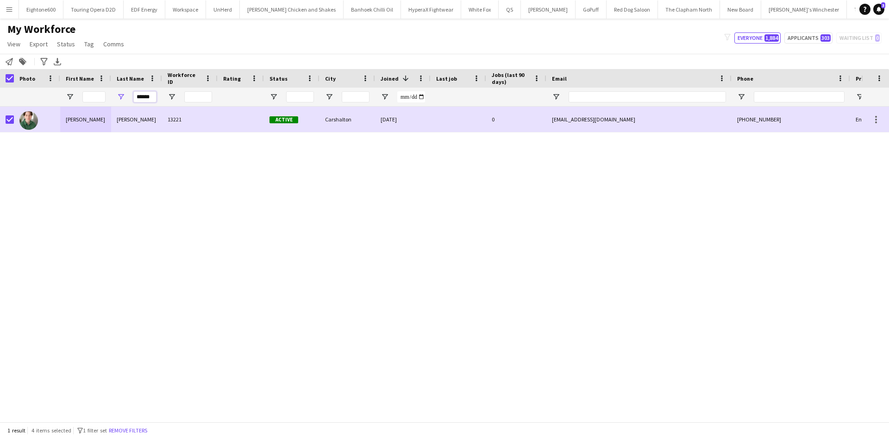
drag, startPoint x: 137, startPoint y: 98, endPoint x: 189, endPoint y: 108, distance: 53.8
click at [189, 108] on div "Workforce Details Photo First Name" at bounding box center [444, 245] width 889 height 352
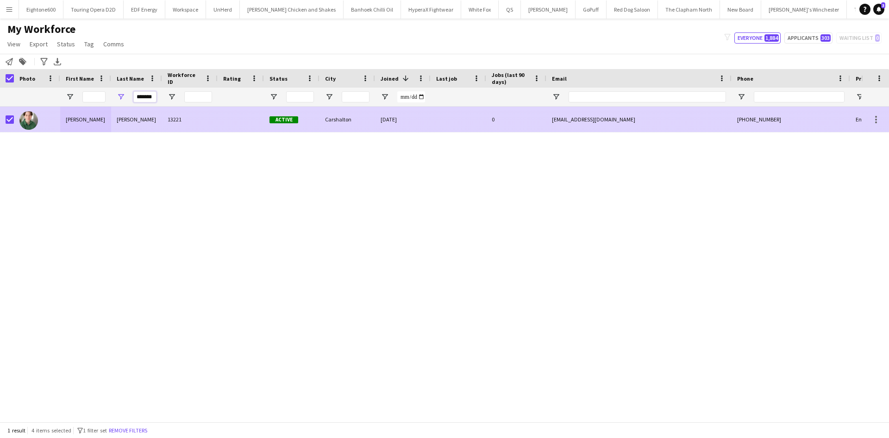
click at [143, 99] on input "*******" at bounding box center [144, 96] width 23 height 11
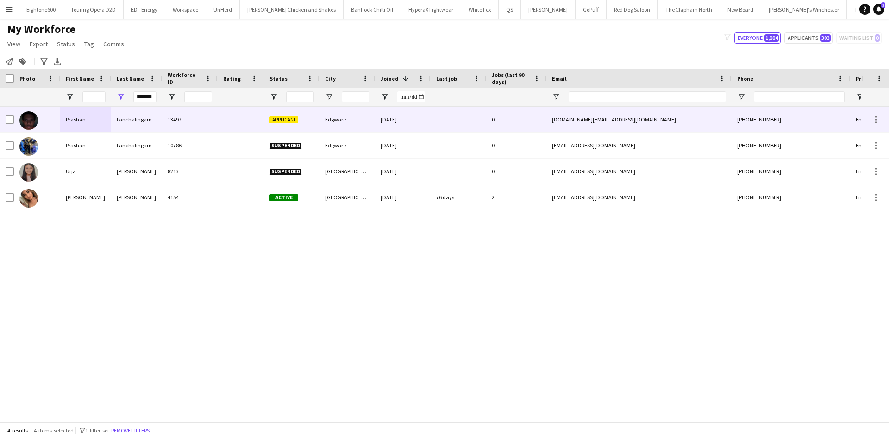
click at [152, 123] on div "Panchalingam" at bounding box center [136, 119] width 51 height 25
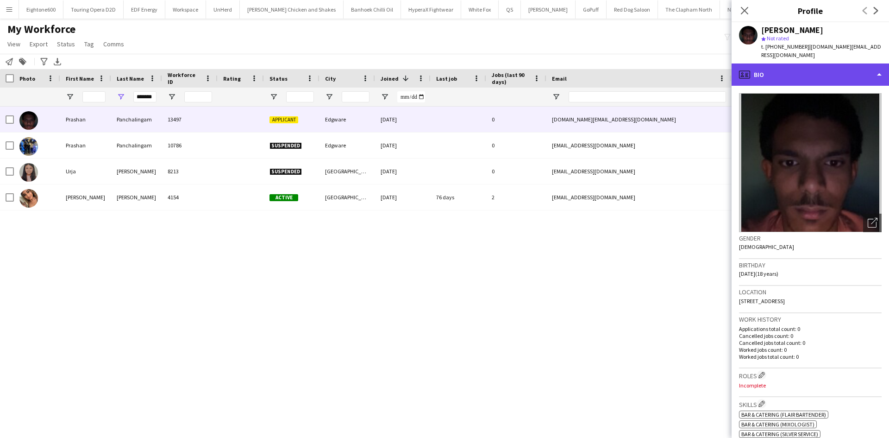
click at [783, 63] on div "profile Bio" at bounding box center [810, 74] width 157 height 22
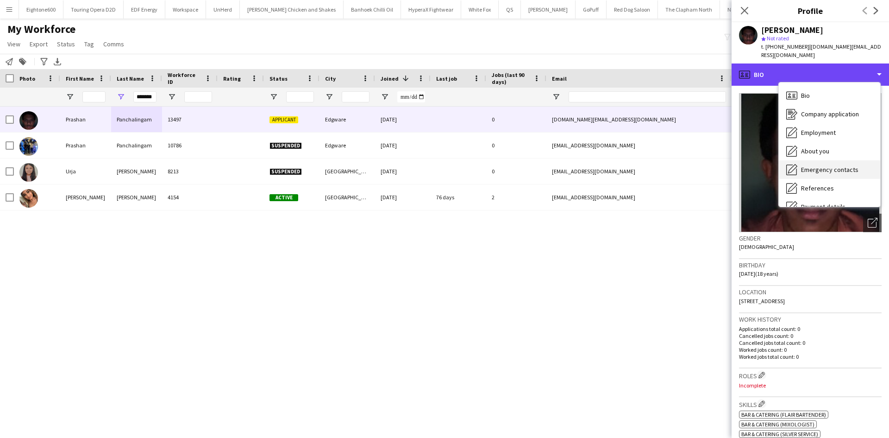
scroll to position [124, 0]
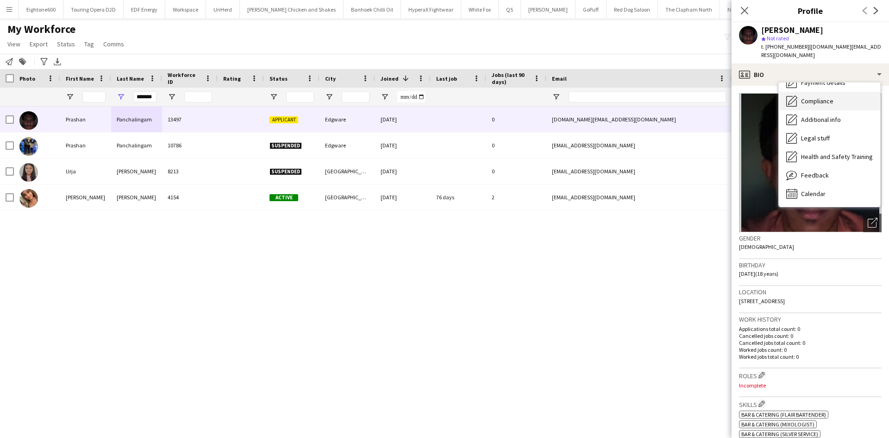
click at [821, 97] on span "Compliance" at bounding box center [817, 101] width 32 height 8
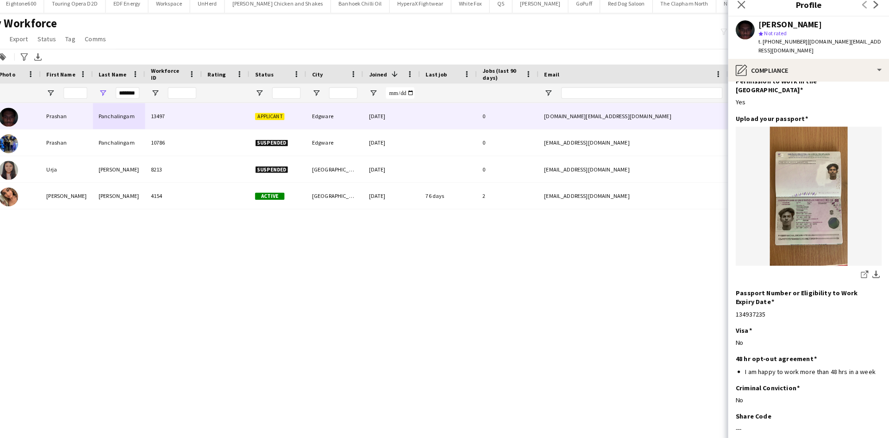
scroll to position [0, 0]
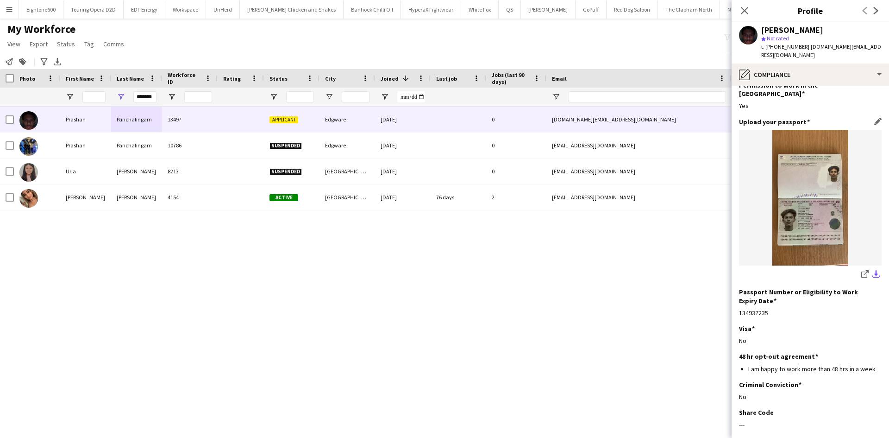
click at [873, 270] on app-icon "download-bottom" at bounding box center [876, 274] width 7 height 9
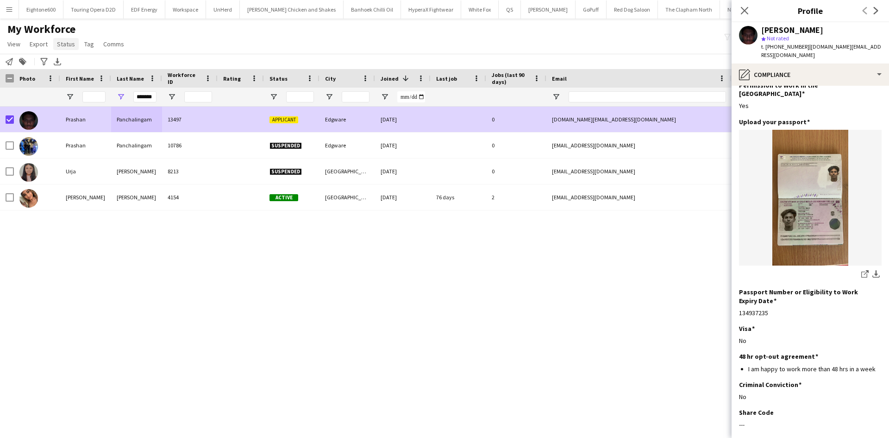
click at [63, 42] on span "Status" at bounding box center [66, 44] width 18 height 8
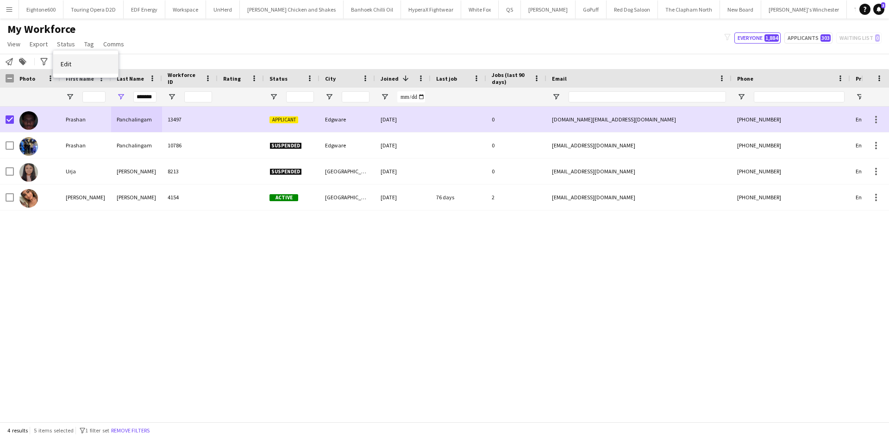
click at [78, 65] on link "Edit" at bounding box center [85, 63] width 65 height 19
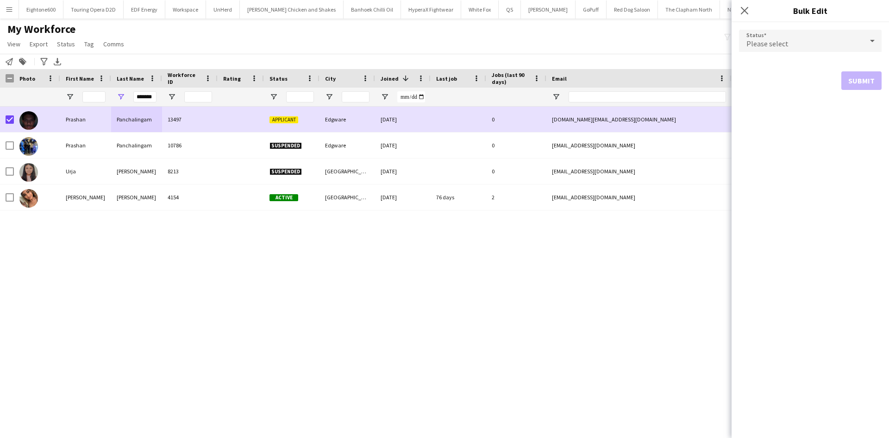
click at [779, 38] on div "Please select" at bounding box center [801, 41] width 124 height 22
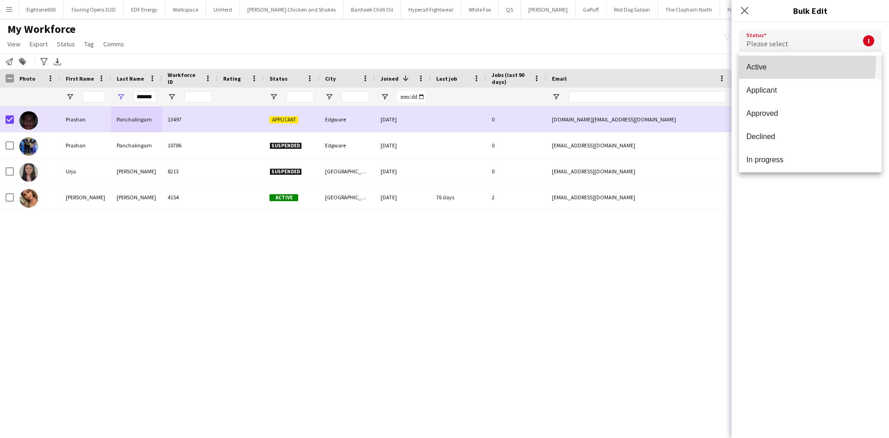
click at [779, 62] on mat-option "Active" at bounding box center [810, 67] width 143 height 23
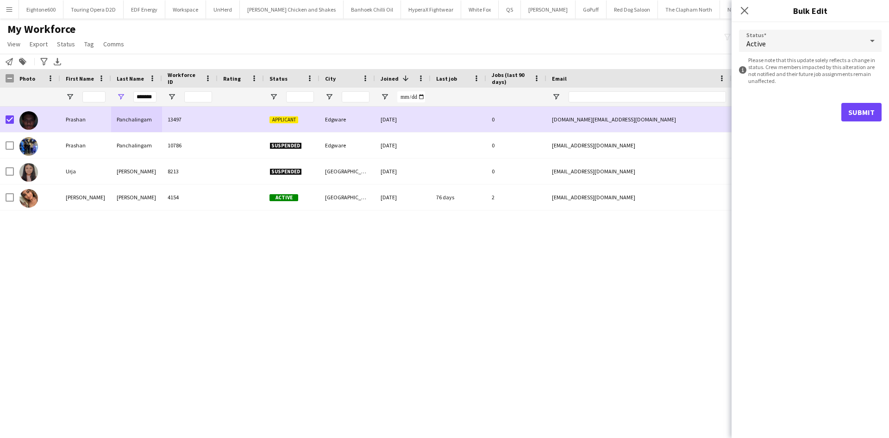
click at [858, 101] on form "Status Active information-circle Please note that this update solely reflects a…" at bounding box center [810, 75] width 143 height 107
click at [859, 108] on button "Submit" at bounding box center [862, 112] width 40 height 19
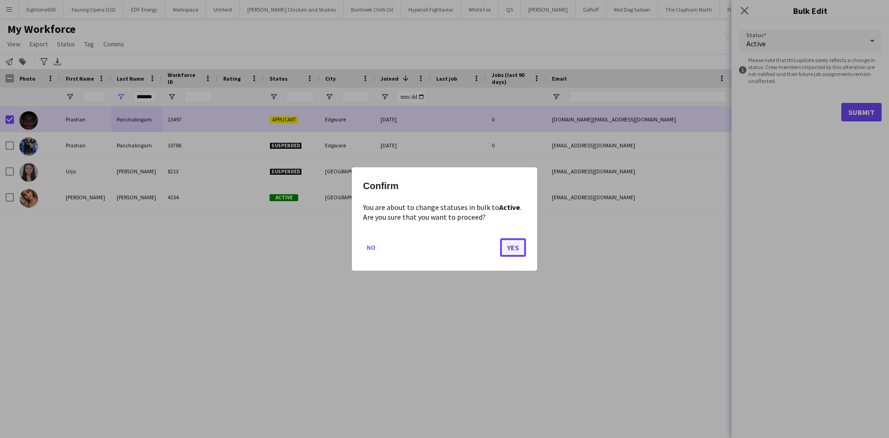
click at [510, 254] on button "Yes" at bounding box center [513, 247] width 26 height 19
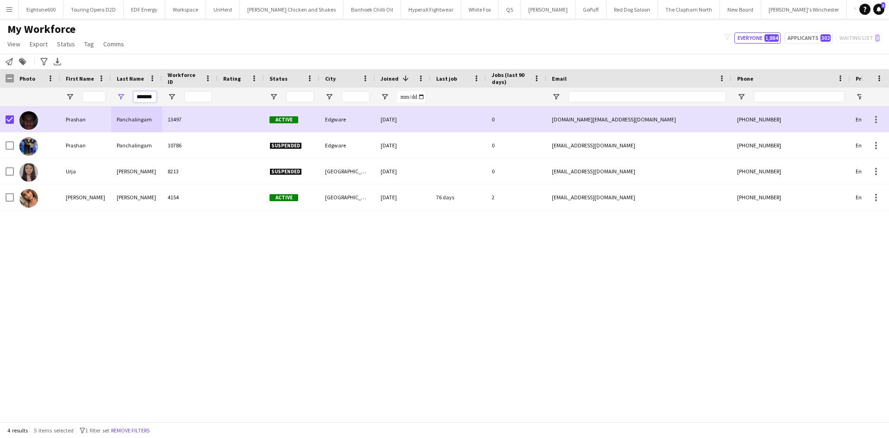
drag, startPoint x: 138, startPoint y: 95, endPoint x: 196, endPoint y: 94, distance: 58.4
click at [196, 94] on div "*******" at bounding box center [502, 97] width 1004 height 19
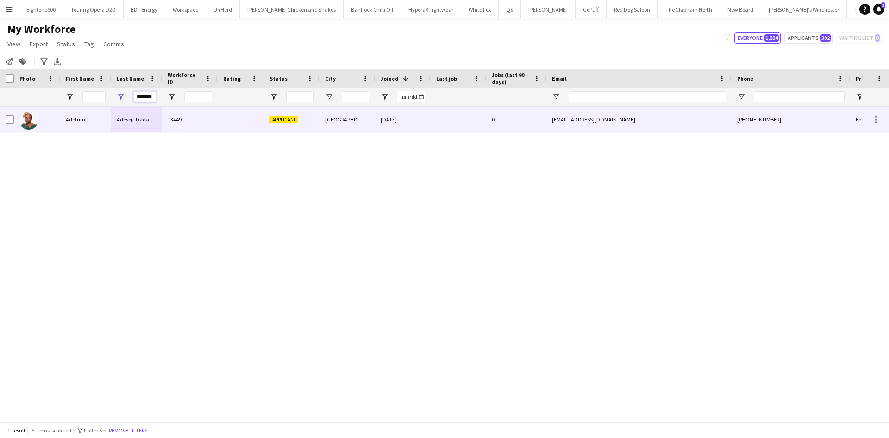
type input "*******"
click at [152, 117] on div "Adesoji-Dada" at bounding box center [136, 119] width 51 height 25
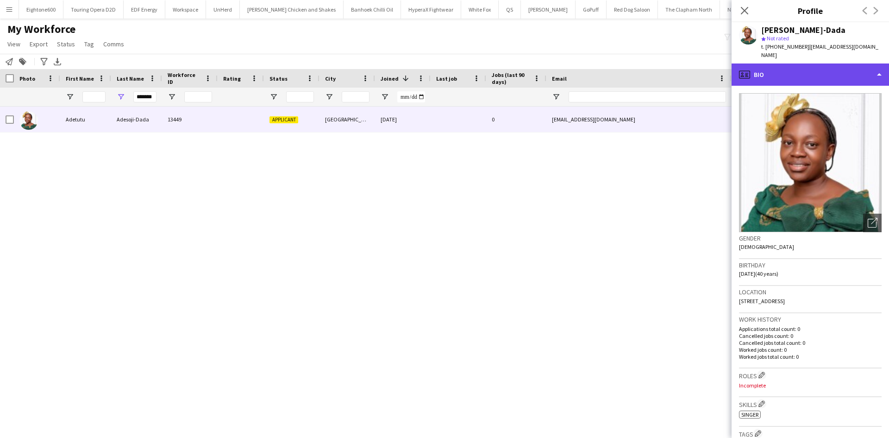
click at [770, 66] on div "profile Bio" at bounding box center [810, 74] width 157 height 22
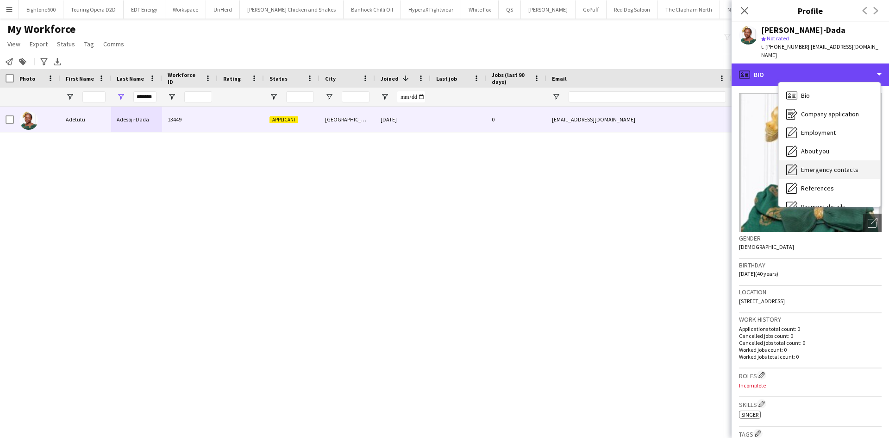
scroll to position [124, 0]
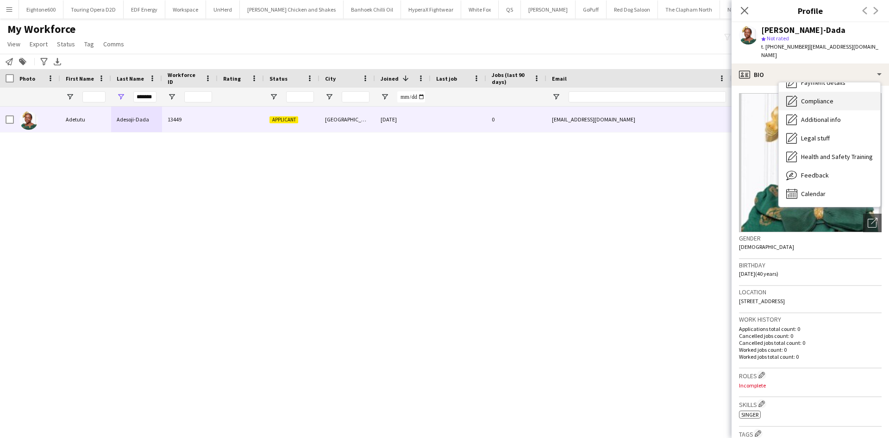
click at [824, 92] on div "Compliance Compliance" at bounding box center [829, 101] width 101 height 19
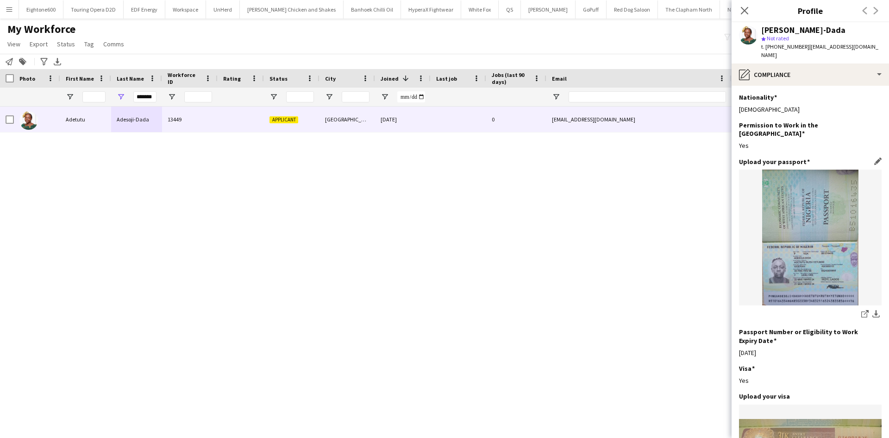
scroll to position [289, 0]
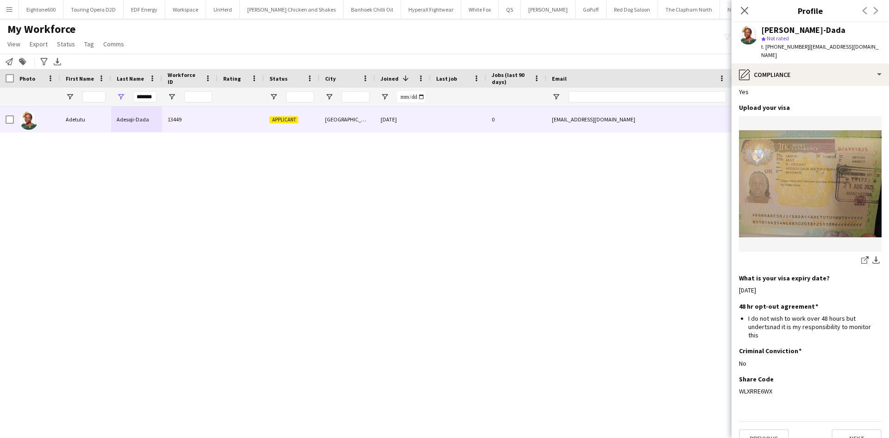
drag, startPoint x: 775, startPoint y: 372, endPoint x: 722, endPoint y: 376, distance: 53.4
click at [722, 376] on body "Menu Boards Boards Boards All jobs Status Workforce Workforce My Workforce Recr…" at bounding box center [444, 219] width 889 height 438
click at [775, 387] on div "WLXRRE6WX" at bounding box center [810, 391] width 143 height 8
drag, startPoint x: 774, startPoint y: 376, endPoint x: 736, endPoint y: 379, distance: 38.1
click at [736, 379] on app-section-data-types "Nationality Edit this field Nigerian Permission to Work in the UK Edit this fie…" at bounding box center [810, 262] width 157 height 352
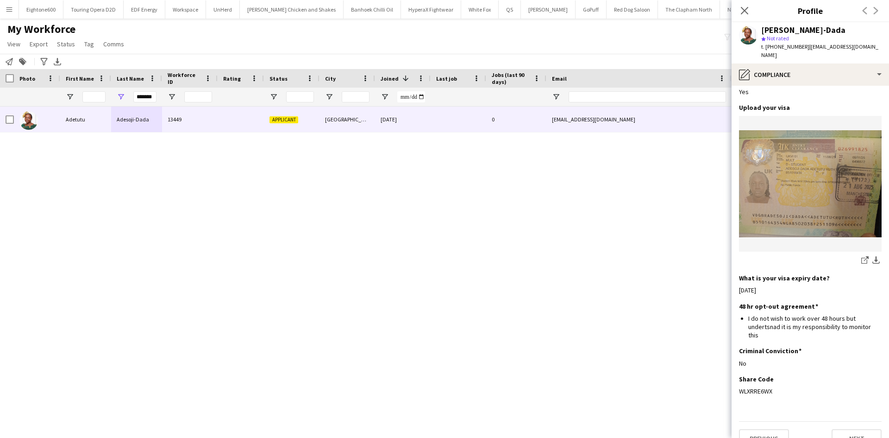
copy div "WLXRRE6WX"
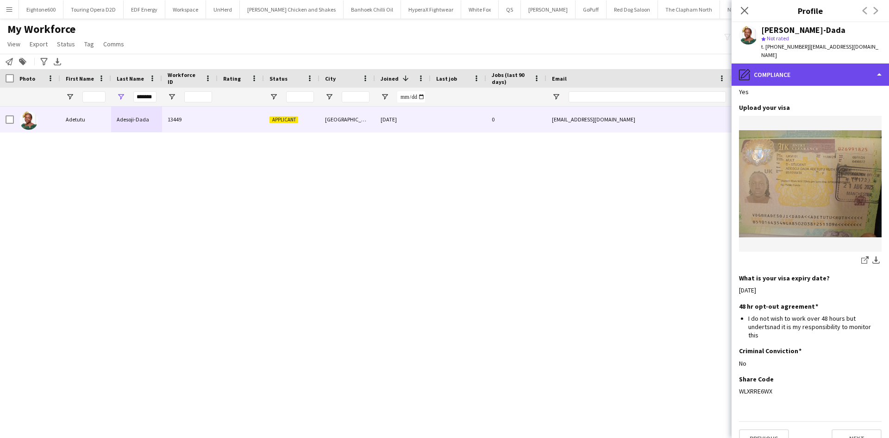
click at [830, 65] on div "pencil4 Compliance" at bounding box center [810, 74] width 157 height 22
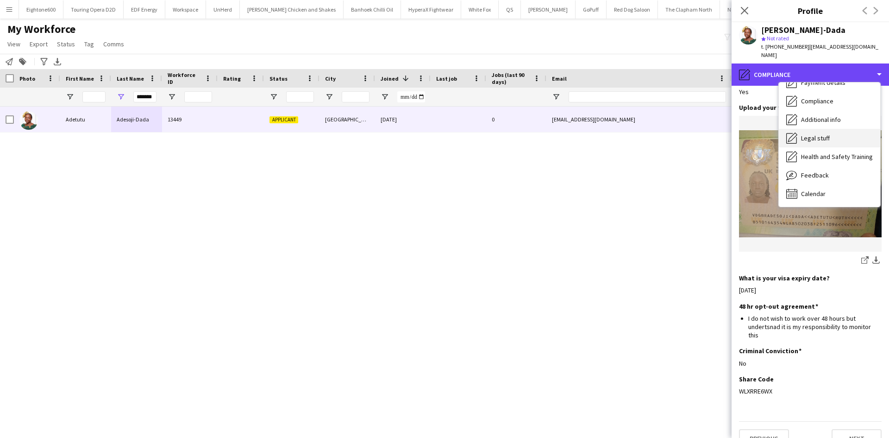
scroll to position [0, 0]
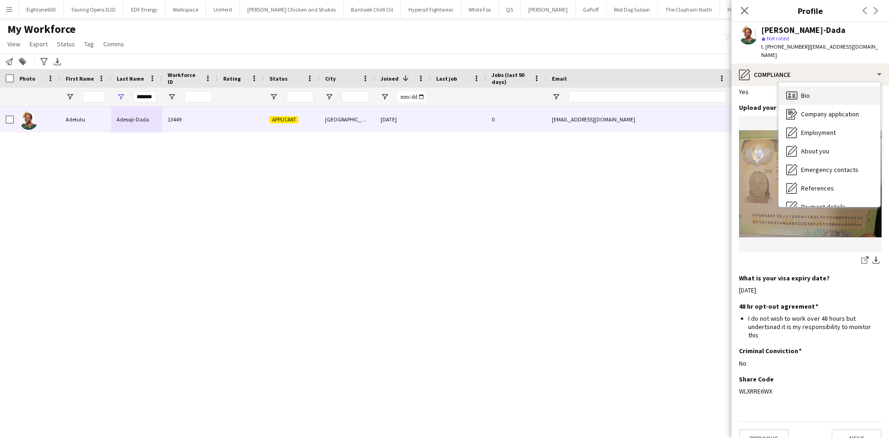
click at [824, 87] on div "Bio Bio" at bounding box center [829, 95] width 101 height 19
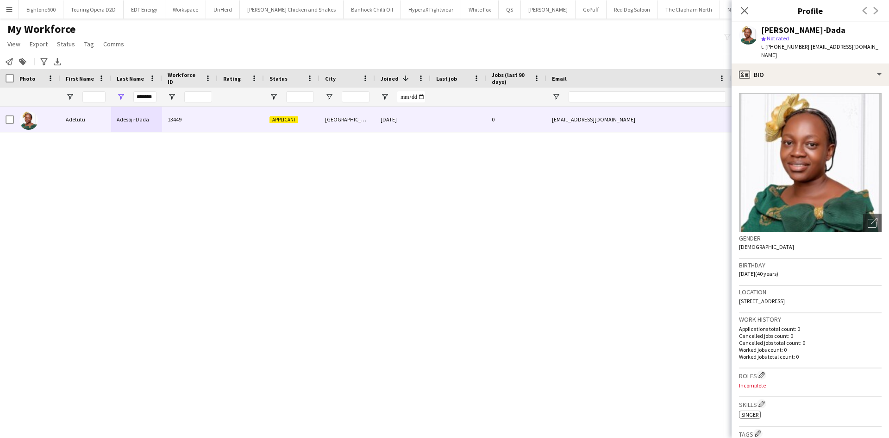
click at [844, 29] on div "Adetutu Adesoji-Dada" at bounding box center [821, 30] width 120 height 8
drag, startPoint x: 841, startPoint y: 29, endPoint x: 758, endPoint y: 29, distance: 82.4
click at [758, 29] on div "Adetutu Adesoji-Dada star Not rated t. +447388287476 | adetutudadaruth@gmail.com" at bounding box center [810, 42] width 157 height 41
copy div "Adetutu Adesoji-Dada"
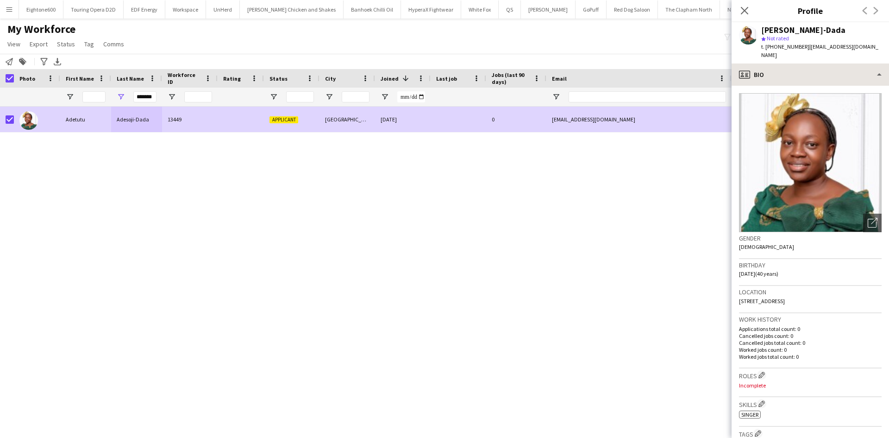
click at [70, 42] on span "Status" at bounding box center [66, 44] width 18 height 8
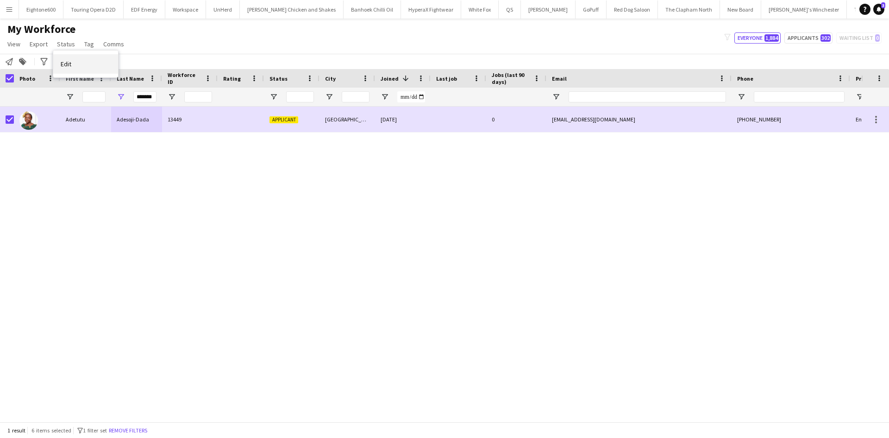
click at [65, 69] on link "Edit" at bounding box center [85, 63] width 65 height 19
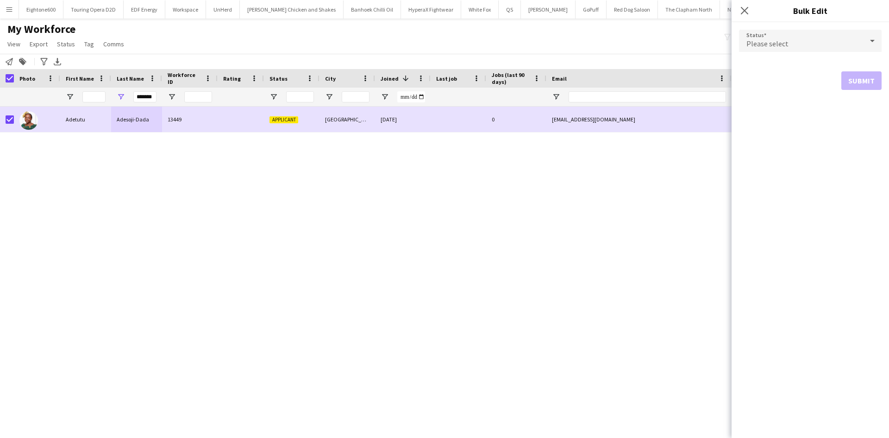
click at [764, 42] on span "Please select" at bounding box center [768, 43] width 42 height 9
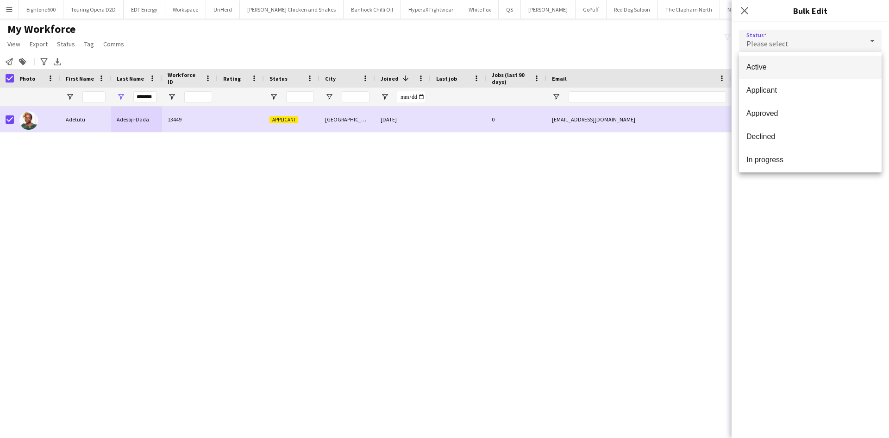
click at [768, 60] on mat-option "Active" at bounding box center [810, 67] width 143 height 23
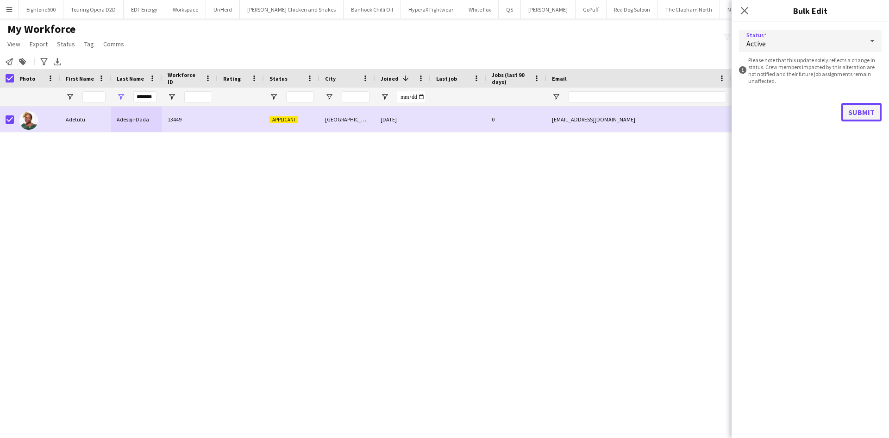
click at [854, 110] on button "Submit" at bounding box center [862, 112] width 40 height 19
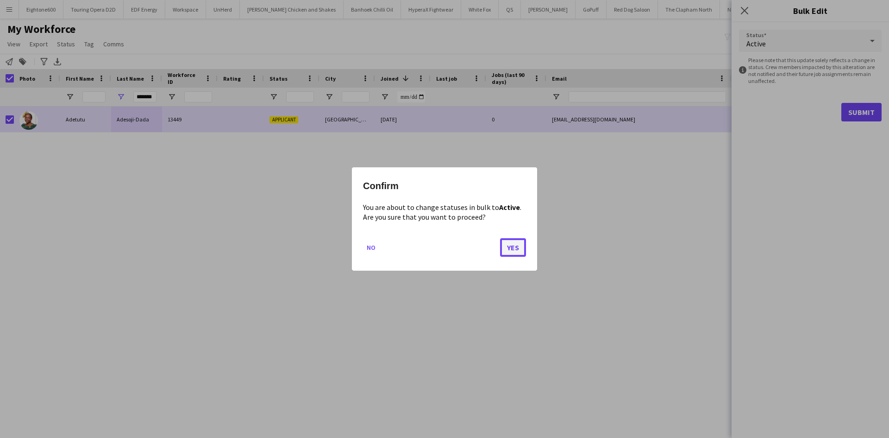
click at [510, 253] on button "Yes" at bounding box center [513, 247] width 26 height 19
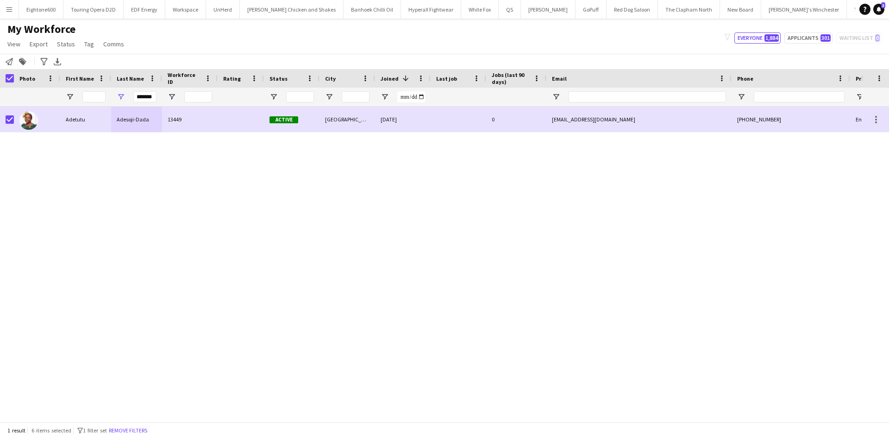
click at [157, 96] on div "*******" at bounding box center [136, 97] width 51 height 19
drag, startPoint x: 154, startPoint y: 97, endPoint x: 112, endPoint y: 99, distance: 42.2
click at [112, 99] on div "*******" at bounding box center [136, 97] width 51 height 19
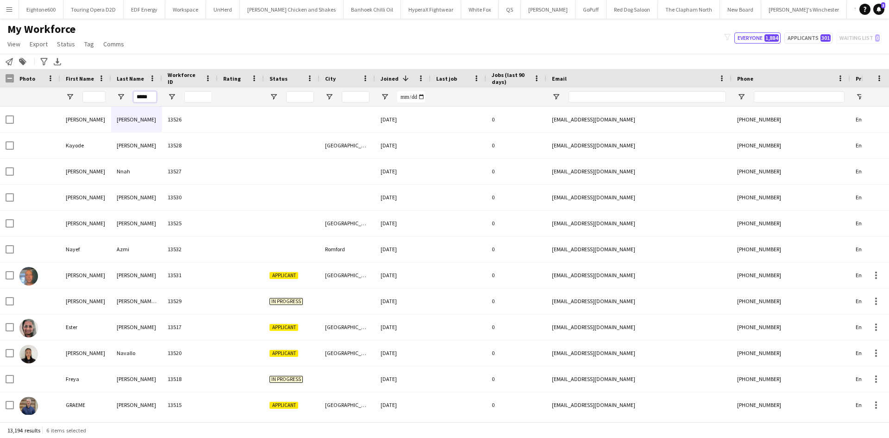
click at [144, 99] on input "*****" at bounding box center [144, 96] width 23 height 11
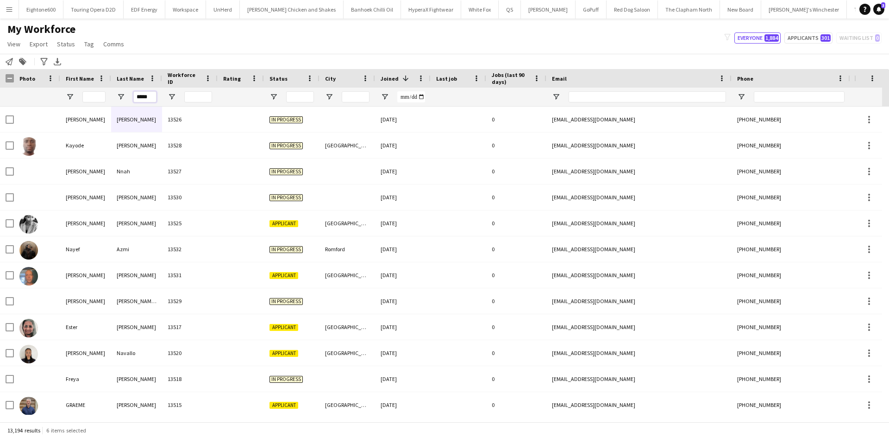
click at [152, 99] on input "*****" at bounding box center [144, 96] width 23 height 11
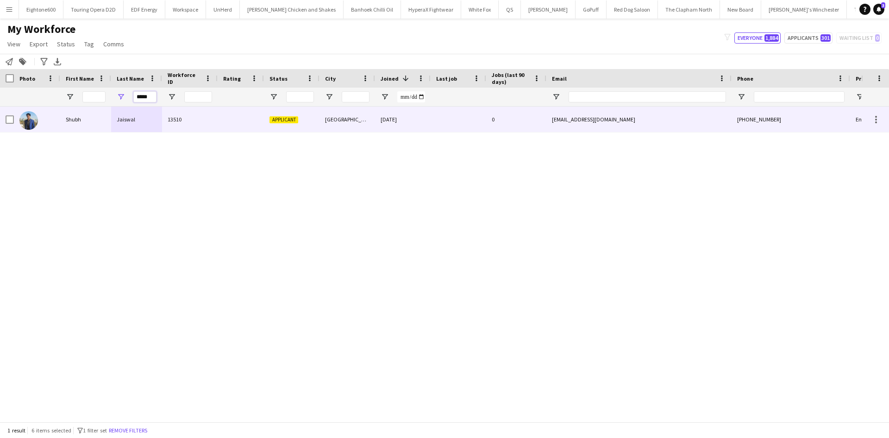
type input "*****"
click at [158, 120] on div "Jaiswal" at bounding box center [136, 119] width 51 height 25
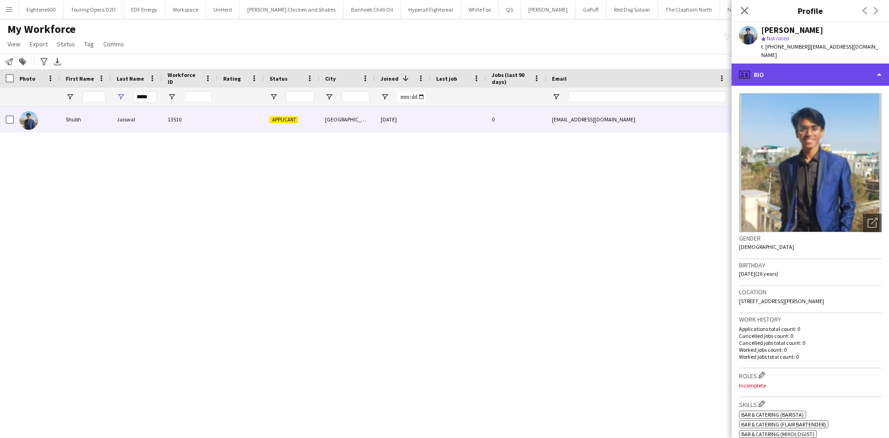
click at [803, 68] on div "profile Bio" at bounding box center [810, 74] width 157 height 22
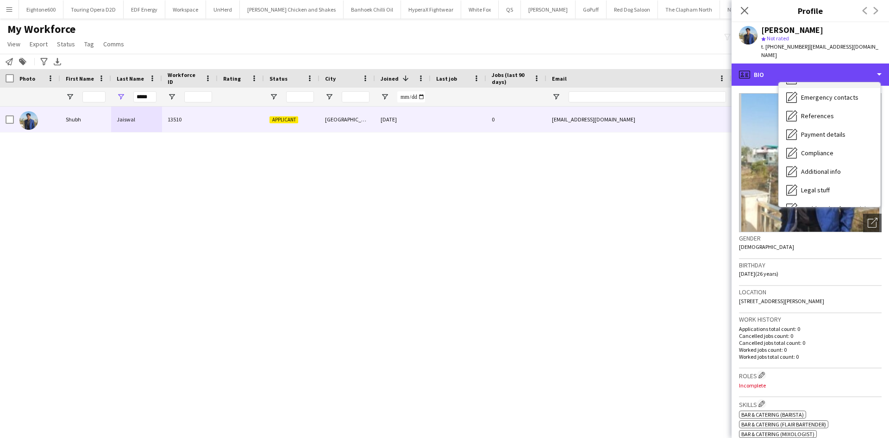
scroll to position [124, 0]
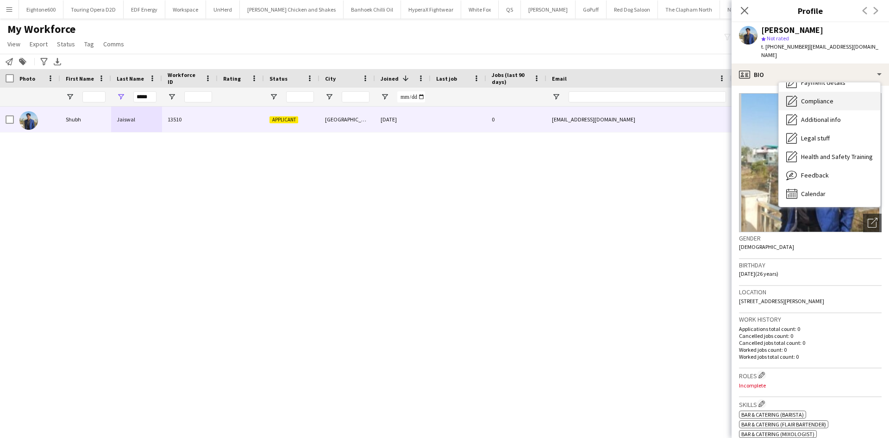
click at [827, 99] on div "Compliance Compliance" at bounding box center [829, 101] width 101 height 19
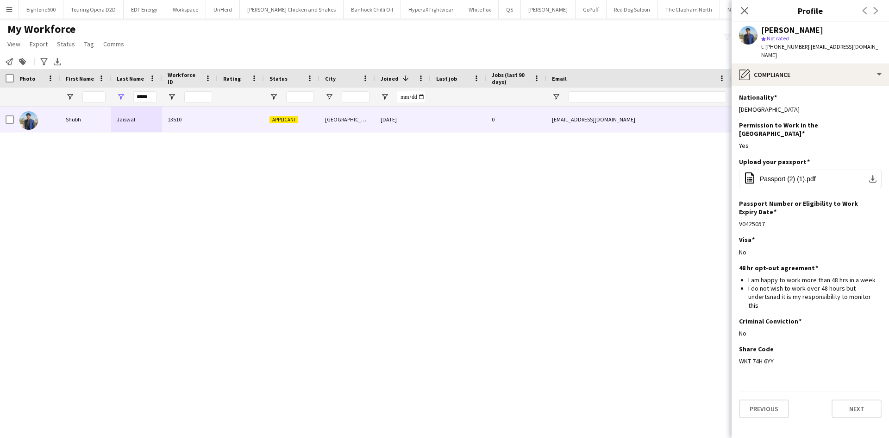
drag, startPoint x: 778, startPoint y: 333, endPoint x: 735, endPoint y: 341, distance: 43.5
click at [735, 341] on app-section-data-types "Nationality Edit this field Indian Permission to Work in the UK Edit this field…" at bounding box center [810, 262] width 157 height 352
copy div "WKT 74H 6YY"
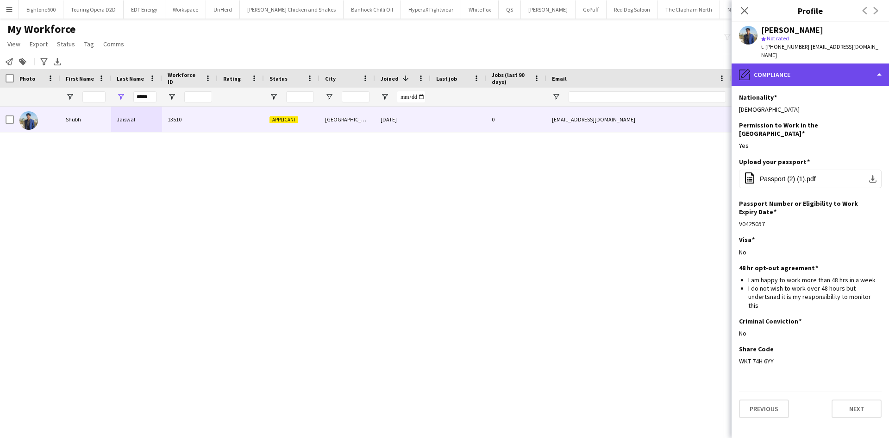
click at [827, 63] on div "pencil4 Compliance" at bounding box center [810, 74] width 157 height 22
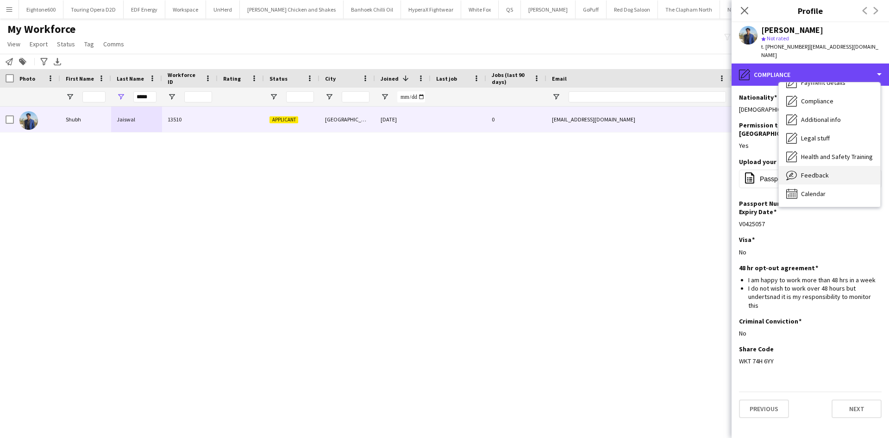
scroll to position [0, 0]
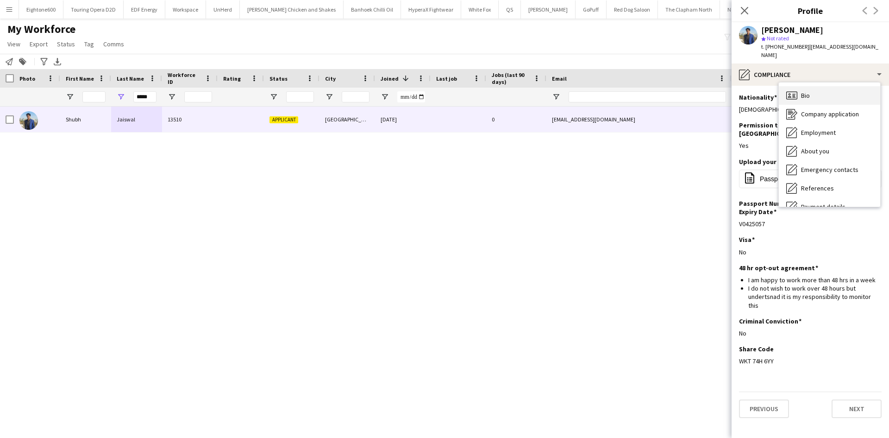
click at [809, 91] on span "Bio" at bounding box center [805, 95] width 9 height 8
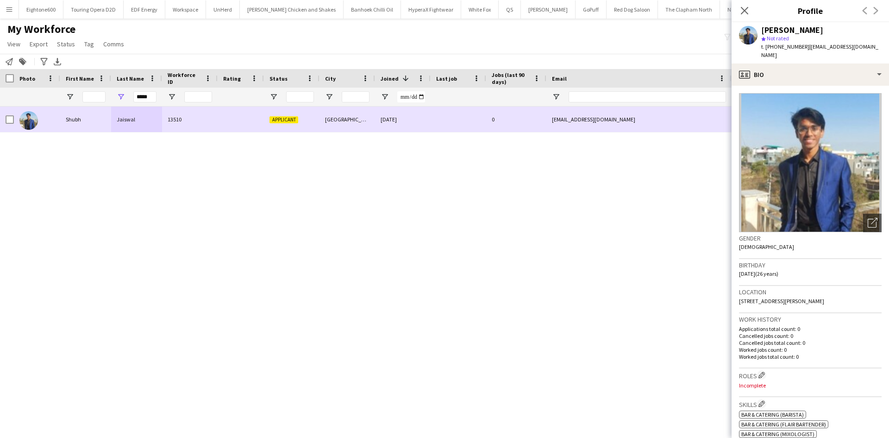
click at [15, 120] on div at bounding box center [37, 119] width 46 height 25
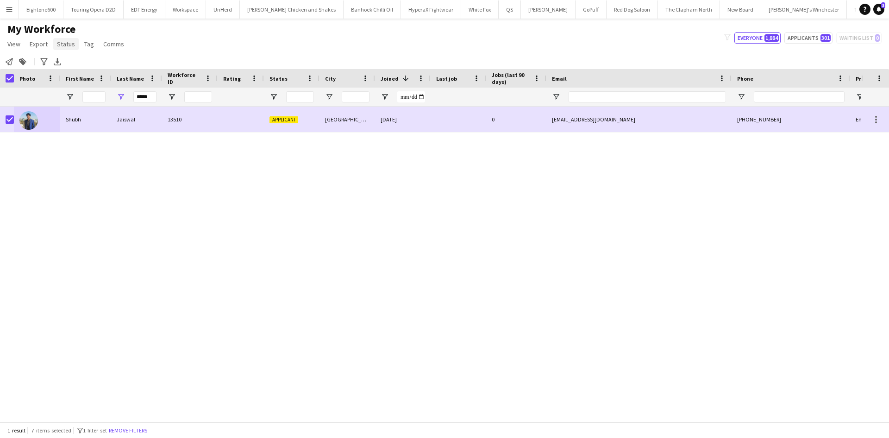
click at [59, 47] on span "Status" at bounding box center [66, 44] width 18 height 8
click at [102, 65] on link "Edit" at bounding box center [85, 63] width 65 height 19
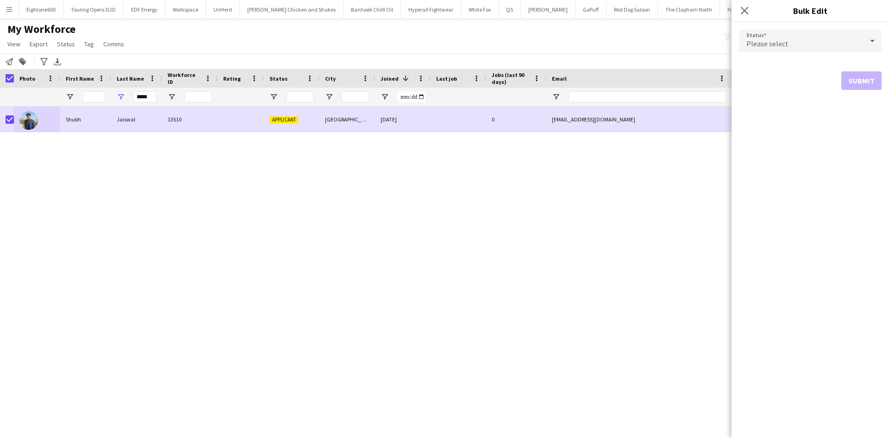
click at [806, 40] on div "Please select" at bounding box center [801, 41] width 124 height 22
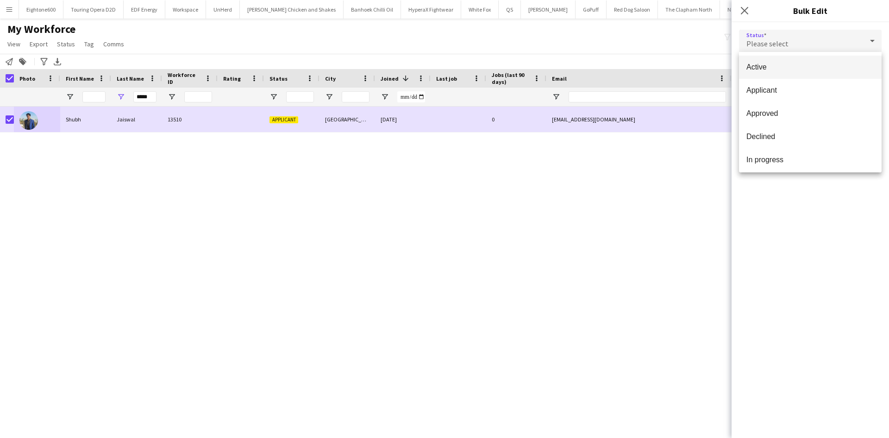
click at [801, 69] on span "Active" at bounding box center [811, 67] width 128 height 9
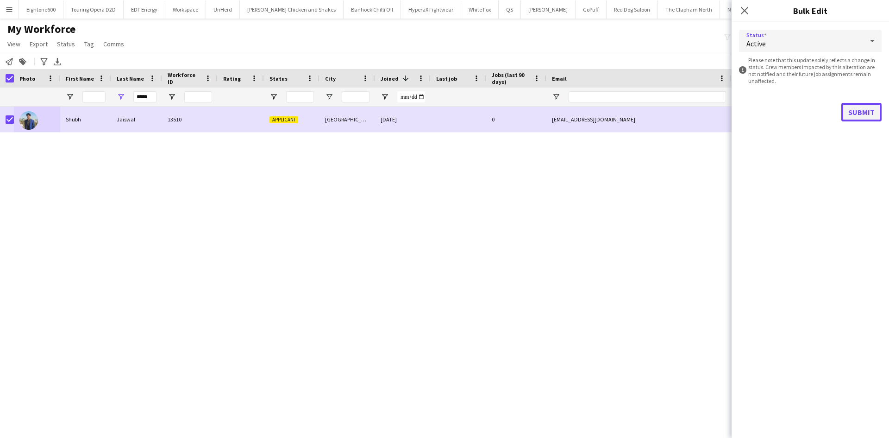
click at [864, 105] on button "Submit" at bounding box center [862, 112] width 40 height 19
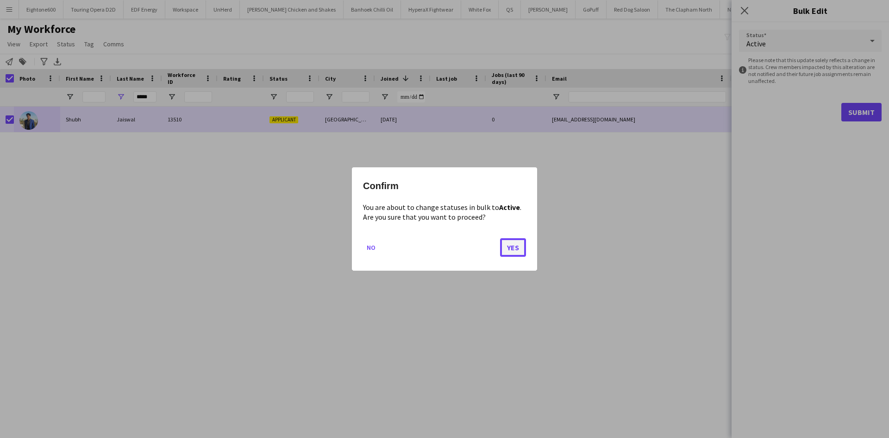
click at [522, 250] on button "Yes" at bounding box center [513, 247] width 26 height 19
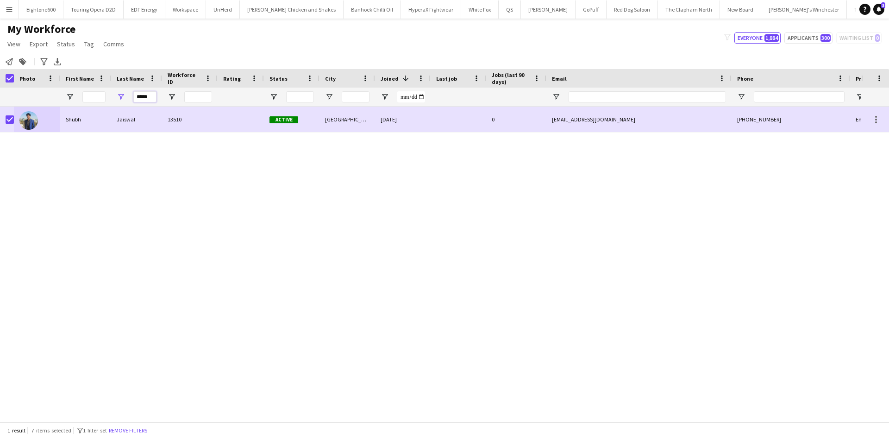
drag, startPoint x: 152, startPoint y: 99, endPoint x: 123, endPoint y: 99, distance: 29.6
click at [123, 99] on div "*****" at bounding box center [136, 97] width 51 height 19
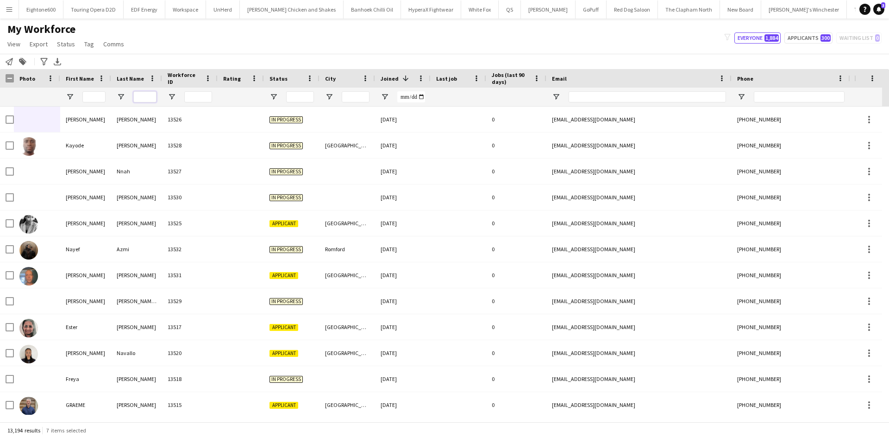
click at [141, 95] on input "Last Name Filter Input" at bounding box center [144, 96] width 23 height 11
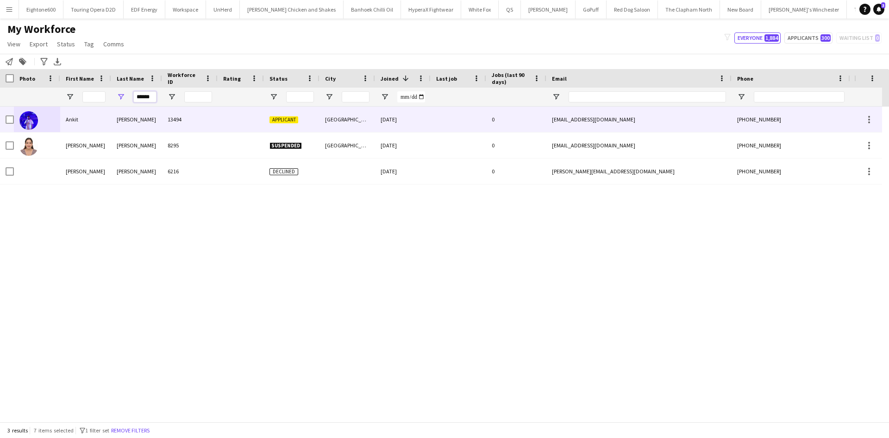
type input "******"
click at [160, 119] on div "Oberoi" at bounding box center [136, 119] width 51 height 25
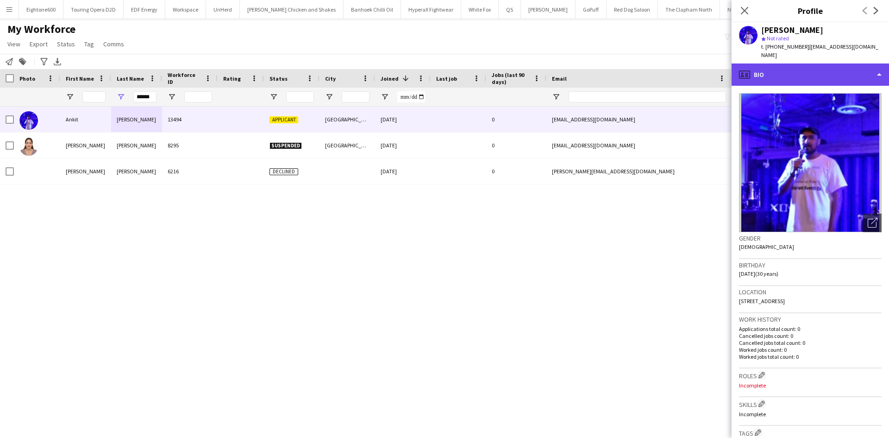
click at [787, 65] on div "profile Bio" at bounding box center [810, 74] width 157 height 22
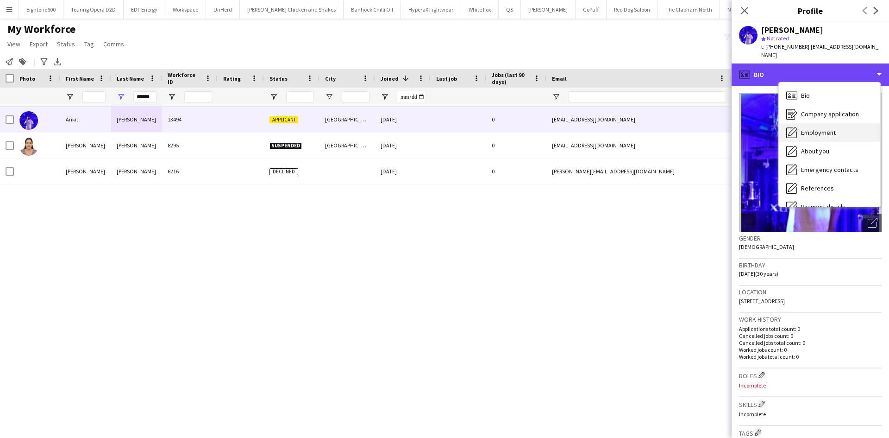
scroll to position [124, 0]
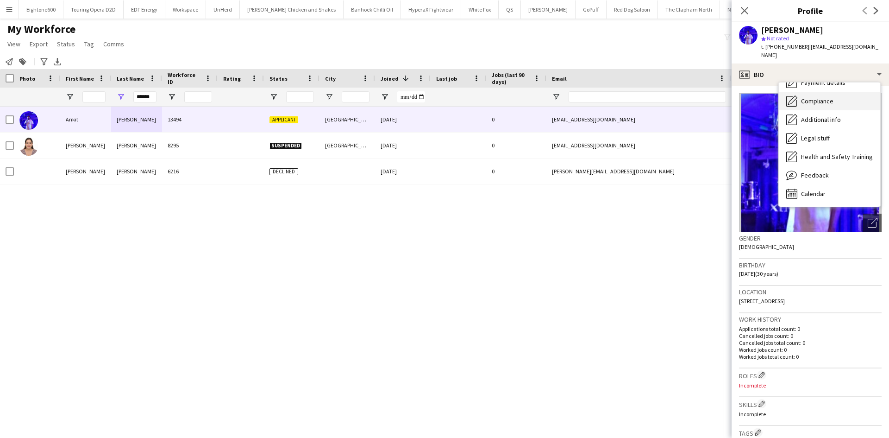
click at [819, 101] on div "Compliance Compliance" at bounding box center [829, 101] width 101 height 19
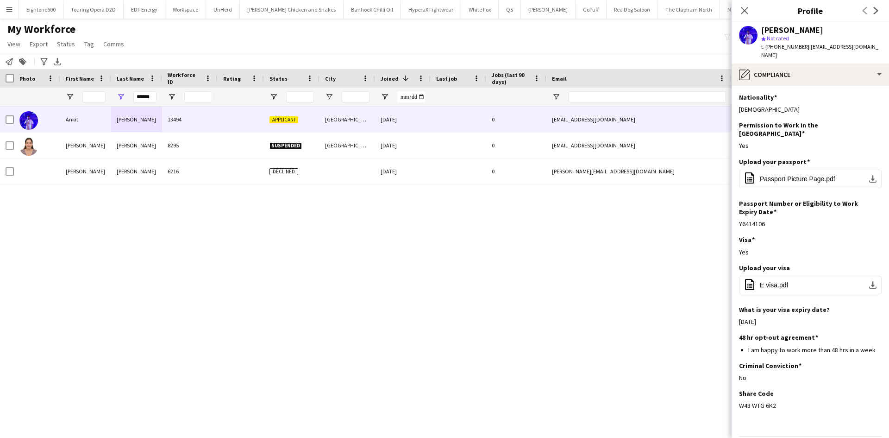
drag, startPoint x: 782, startPoint y: 385, endPoint x: 737, endPoint y: 395, distance: 46.4
click at [737, 395] on app-section-data-types "Nationality Edit this field Indian Permission to Work in the UK Edit this field…" at bounding box center [810, 262] width 157 height 352
copy div "W43 WTG 6K2"
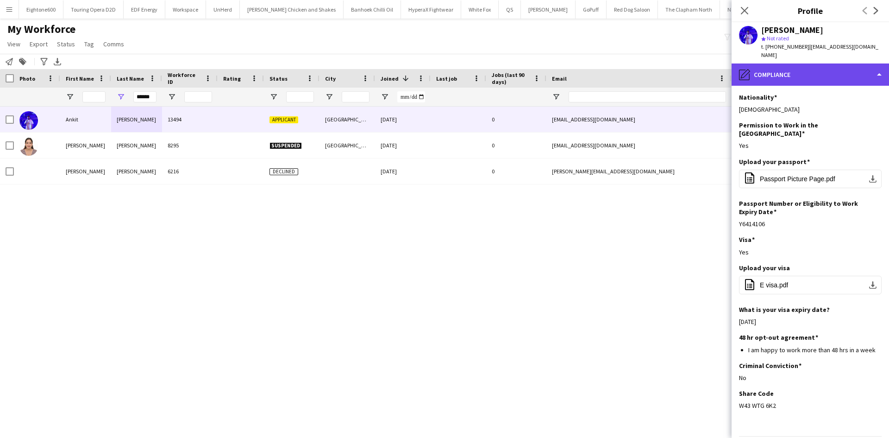
click at [843, 63] on div "pencil4 Compliance" at bounding box center [810, 74] width 157 height 22
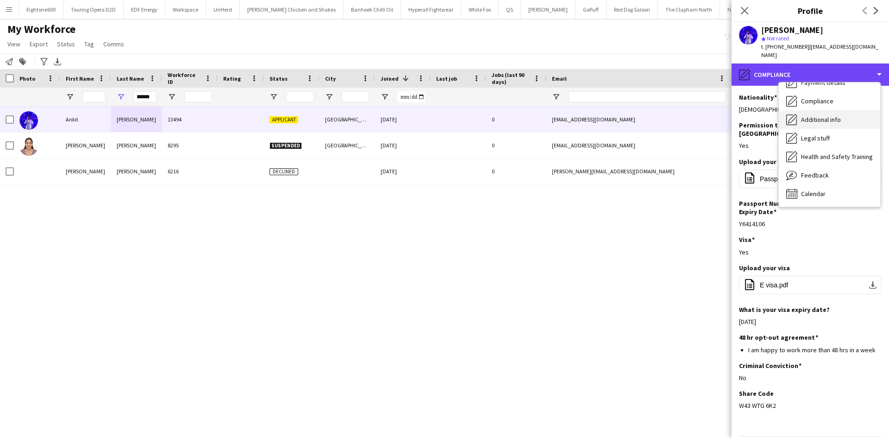
scroll to position [0, 0]
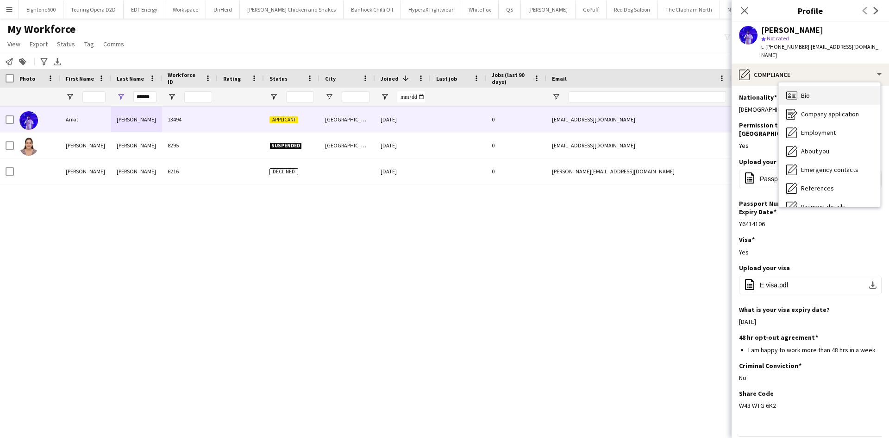
click at [829, 94] on div "Bio Bio" at bounding box center [829, 95] width 101 height 19
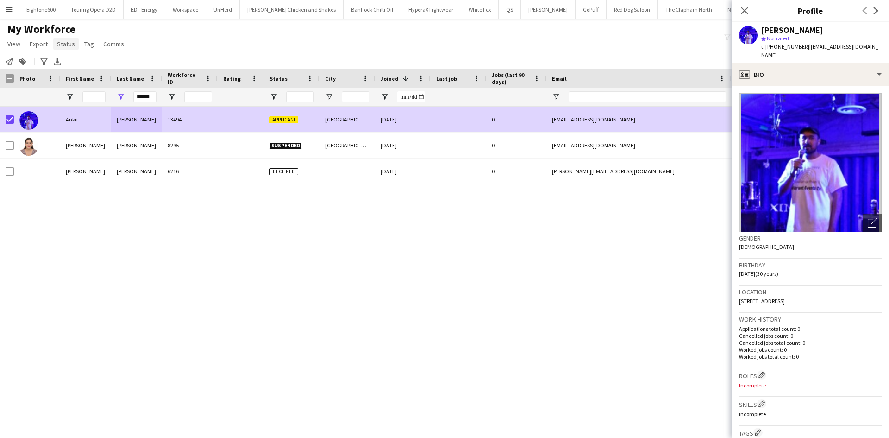
click at [68, 38] on link "Status" at bounding box center [65, 44] width 25 height 12
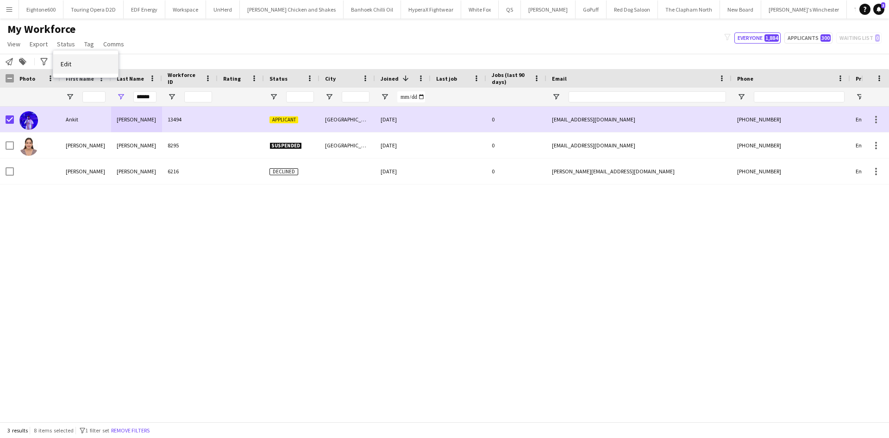
click at [101, 59] on link "Edit" at bounding box center [85, 63] width 65 height 19
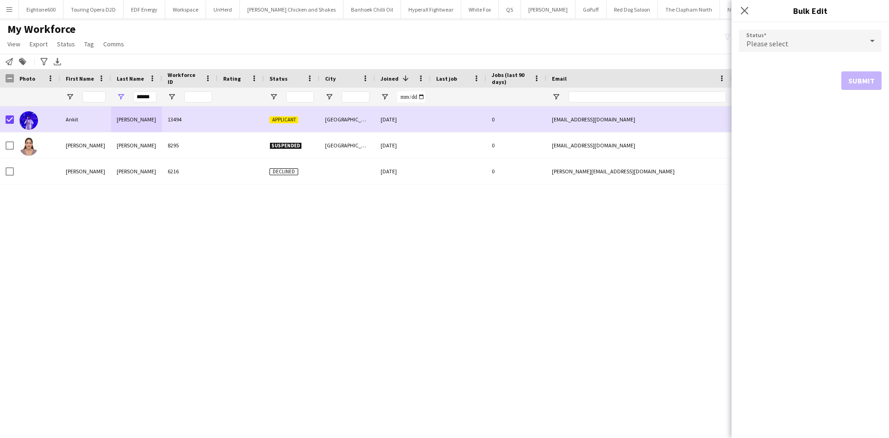
click at [772, 47] on span "Please select" at bounding box center [768, 43] width 42 height 9
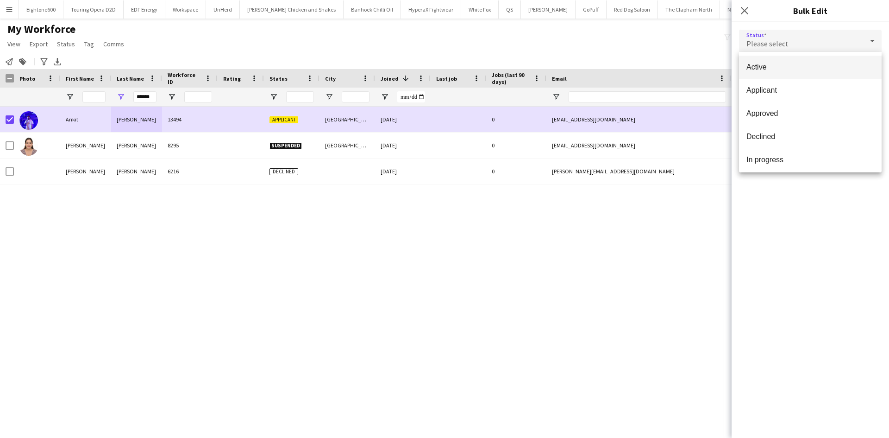
click at [768, 63] on span "Active" at bounding box center [811, 67] width 128 height 9
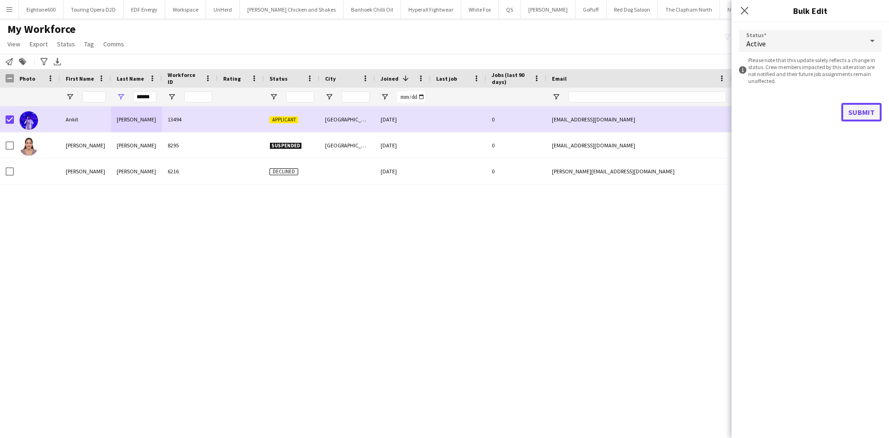
click at [844, 108] on button "Submit" at bounding box center [862, 112] width 40 height 19
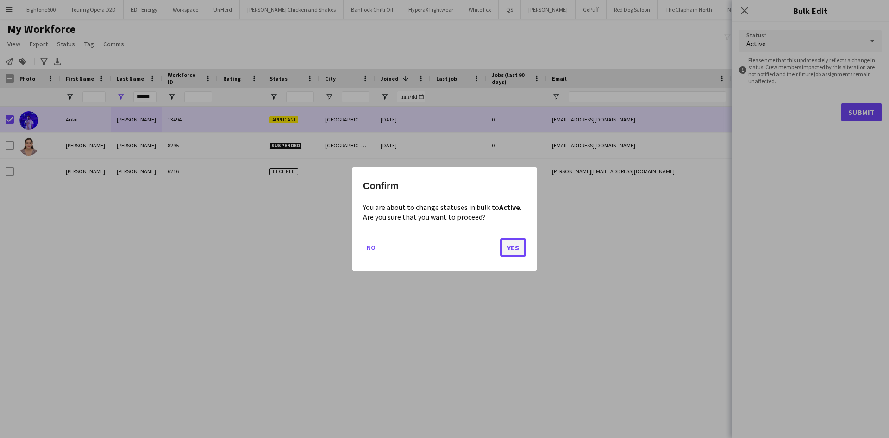
click at [516, 247] on button "Yes" at bounding box center [513, 247] width 26 height 19
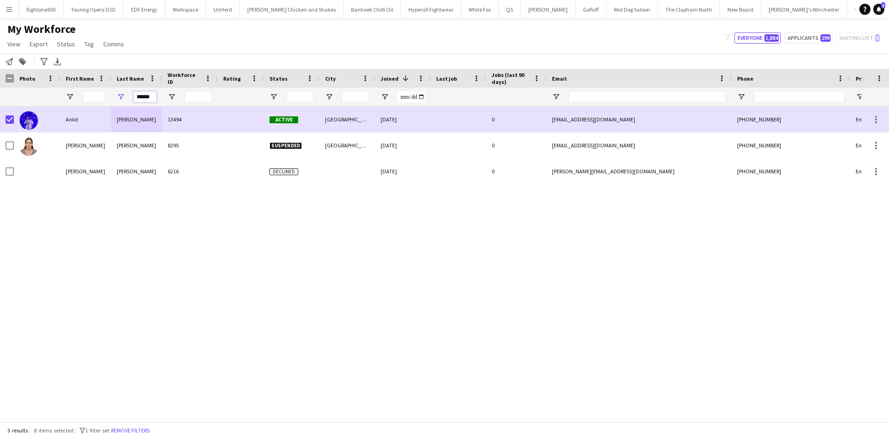
drag, startPoint x: 153, startPoint y: 97, endPoint x: 113, endPoint y: 95, distance: 40.3
click at [113, 95] on div "******" at bounding box center [136, 97] width 51 height 19
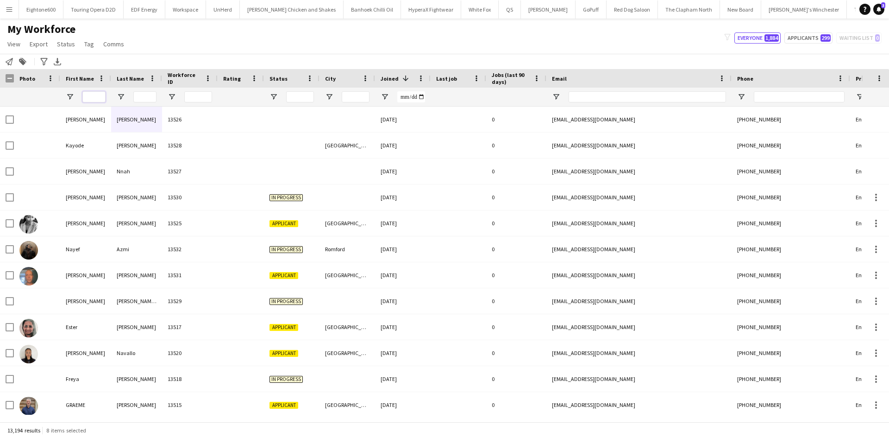
click at [90, 97] on input "First Name Filter Input" at bounding box center [93, 96] width 23 height 11
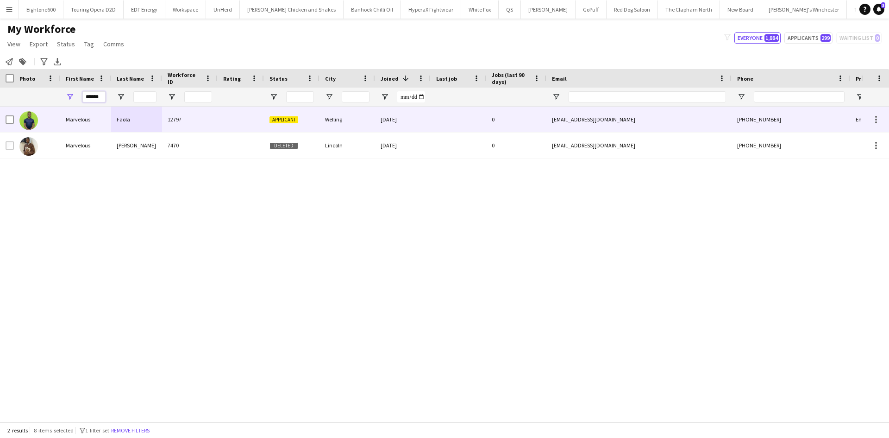
type input "******"
click at [120, 113] on div "Faola" at bounding box center [136, 119] width 51 height 25
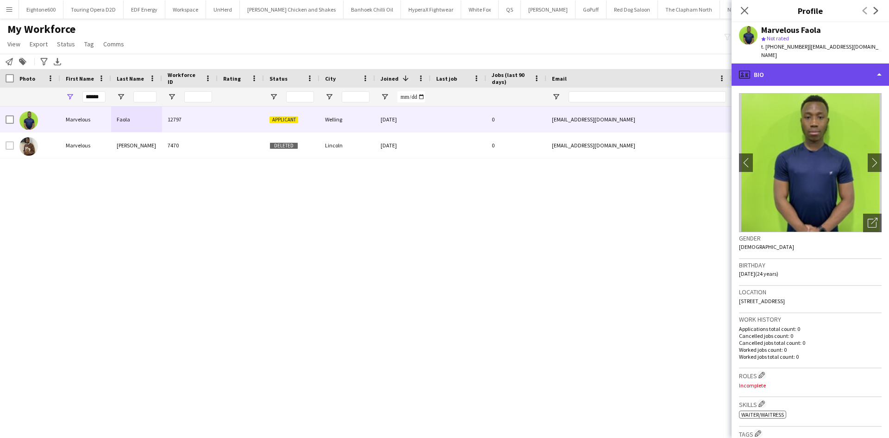
click at [803, 63] on div "profile Bio" at bounding box center [810, 74] width 157 height 22
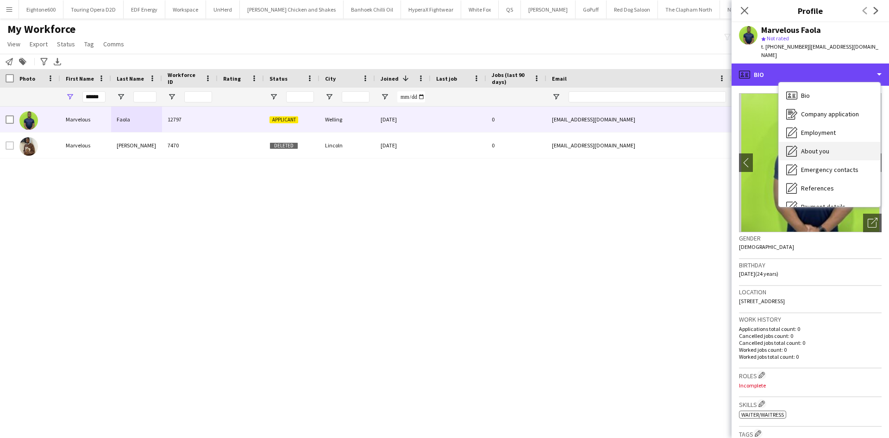
scroll to position [124, 0]
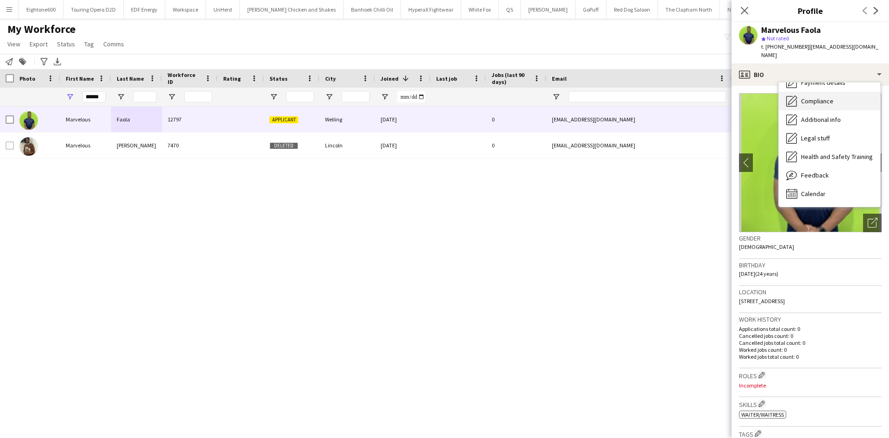
click at [811, 97] on span "Compliance" at bounding box center [817, 101] width 32 height 8
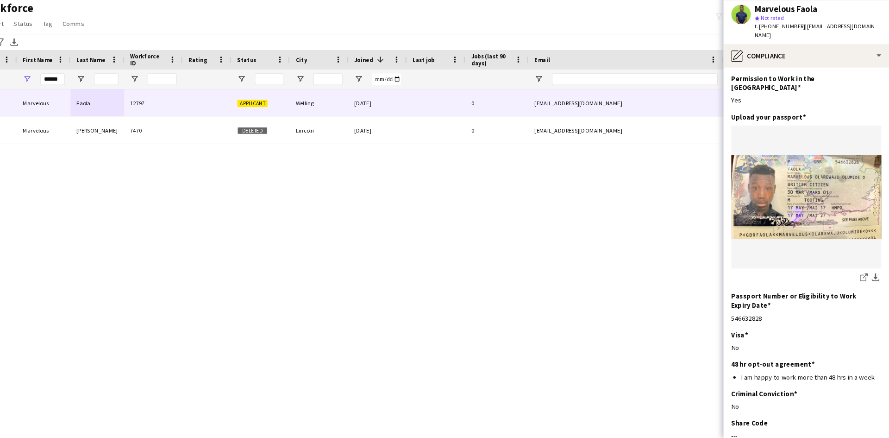
scroll to position [0, 0]
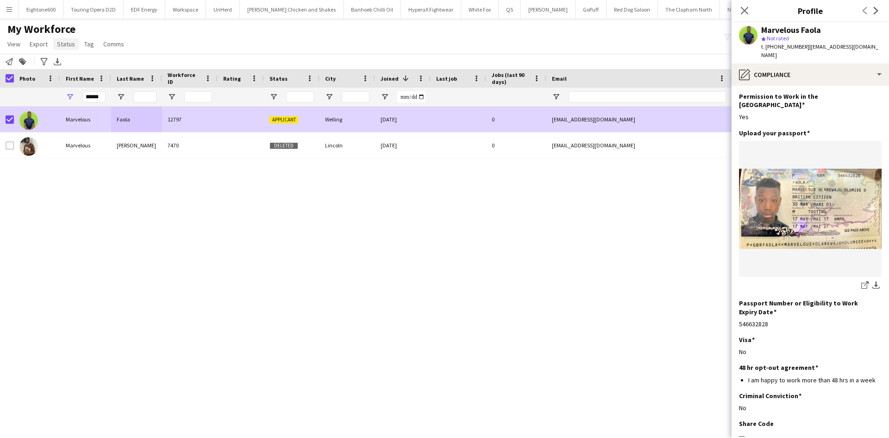
click at [65, 42] on span "Status" at bounding box center [66, 44] width 18 height 8
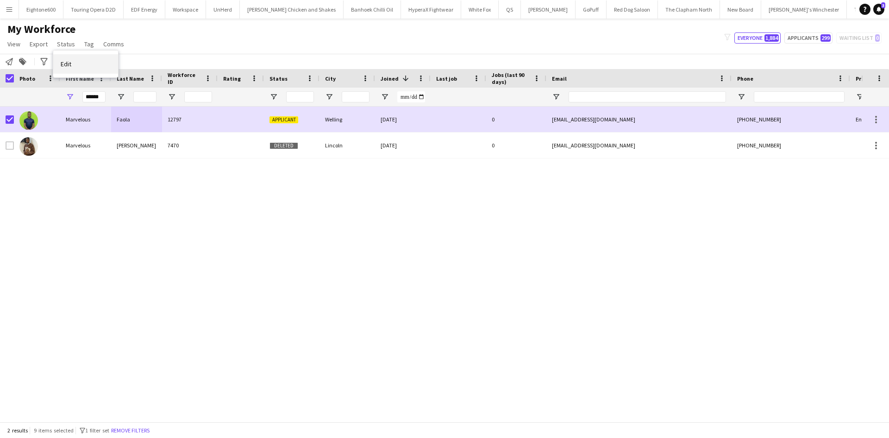
click at [91, 68] on link "Edit" at bounding box center [85, 63] width 65 height 19
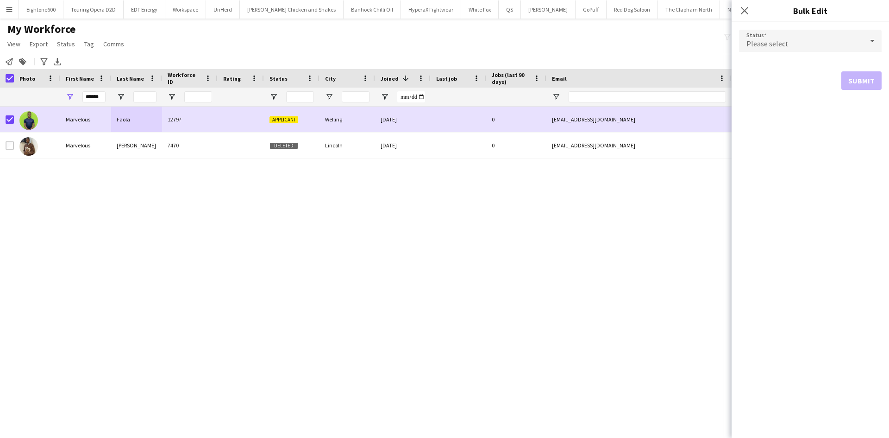
click at [789, 43] on div "Please select" at bounding box center [801, 41] width 124 height 22
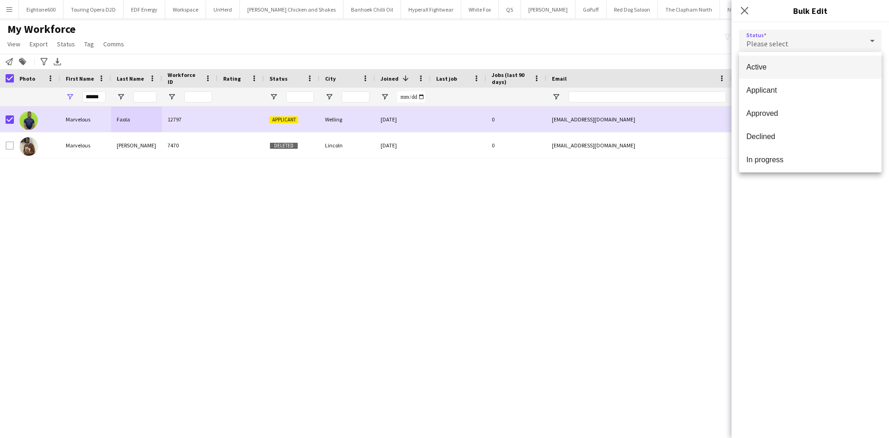
click at [781, 69] on span "Active" at bounding box center [811, 67] width 128 height 9
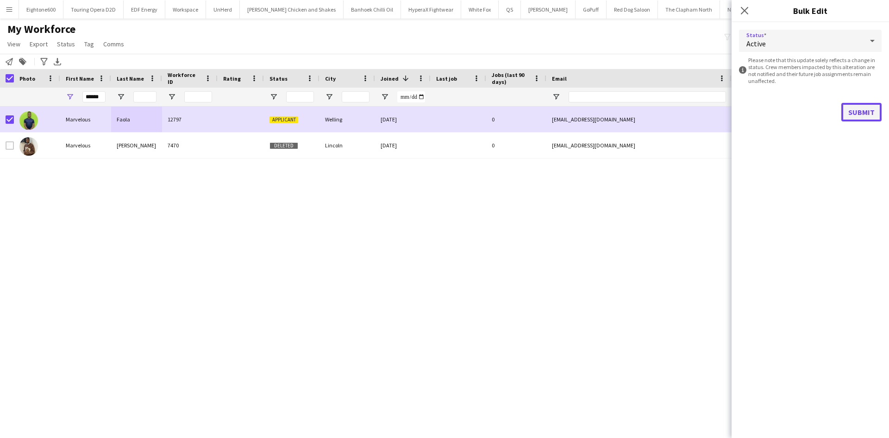
click at [857, 112] on button "Submit" at bounding box center [862, 112] width 40 height 19
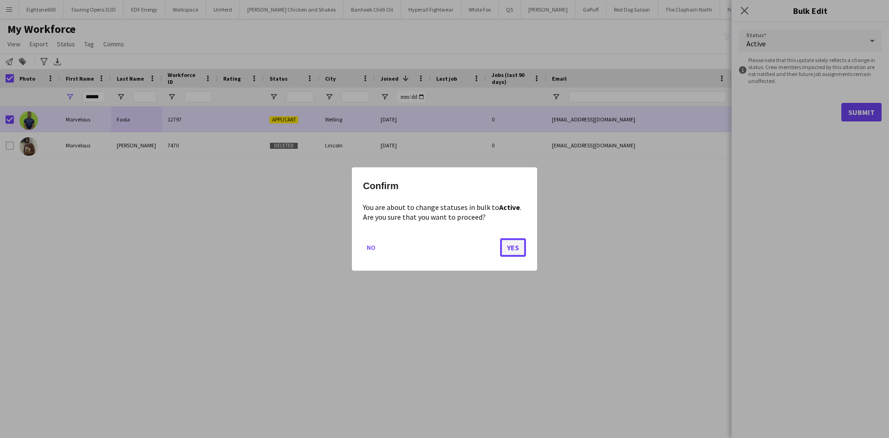
click at [511, 249] on button "Yes" at bounding box center [513, 247] width 26 height 19
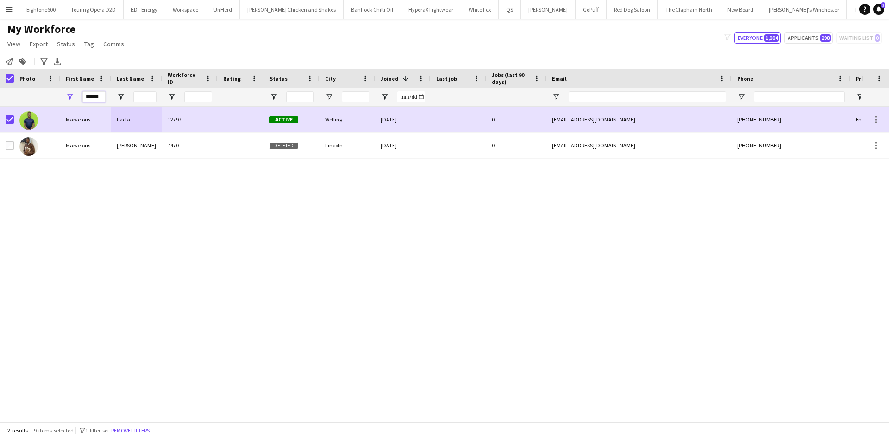
drag, startPoint x: 103, startPoint y: 99, endPoint x: 44, endPoint y: 101, distance: 59.3
click at [44, 101] on div "******" at bounding box center [502, 97] width 1004 height 19
click at [146, 95] on input "Last Name Filter Input" at bounding box center [144, 96] width 23 height 11
click at [139, 98] on input "Last Name Filter Input" at bounding box center [144, 96] width 23 height 11
click at [138, 98] on input "Last Name Filter Input" at bounding box center [144, 96] width 23 height 11
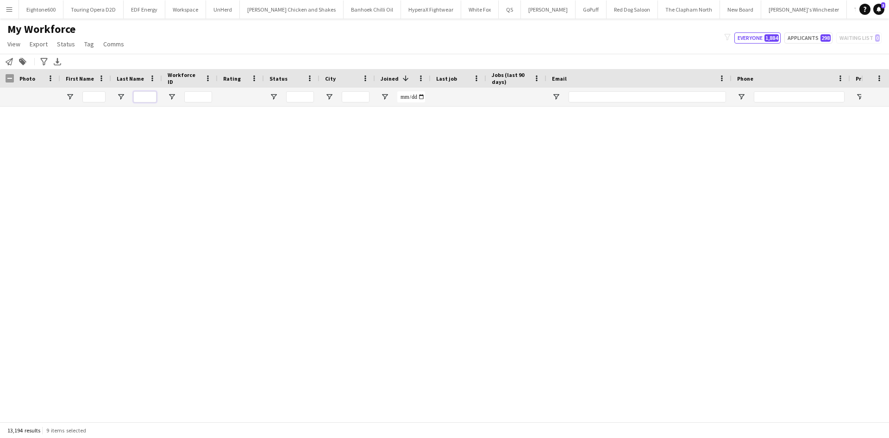
click at [138, 98] on input "Last Name Filter Input" at bounding box center [144, 96] width 23 height 11
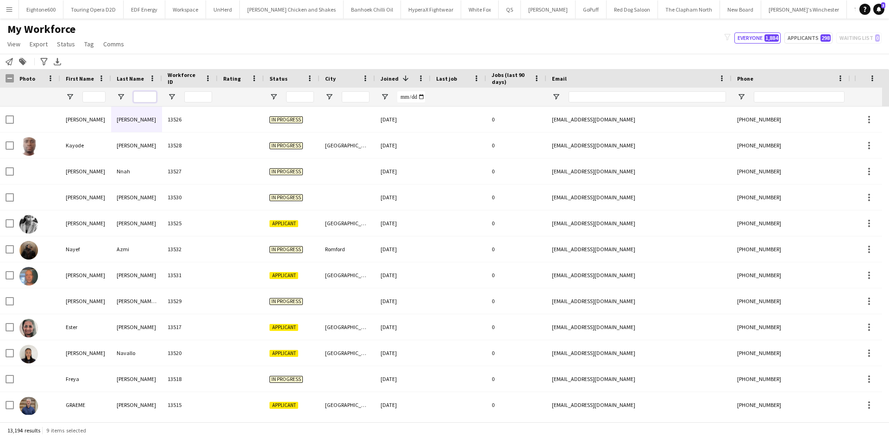
click at [138, 98] on input "Last Name Filter Input" at bounding box center [144, 96] width 23 height 11
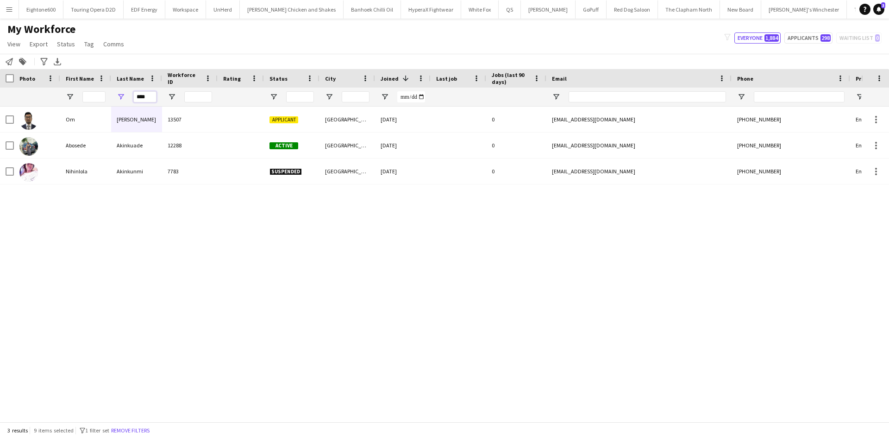
type input "****"
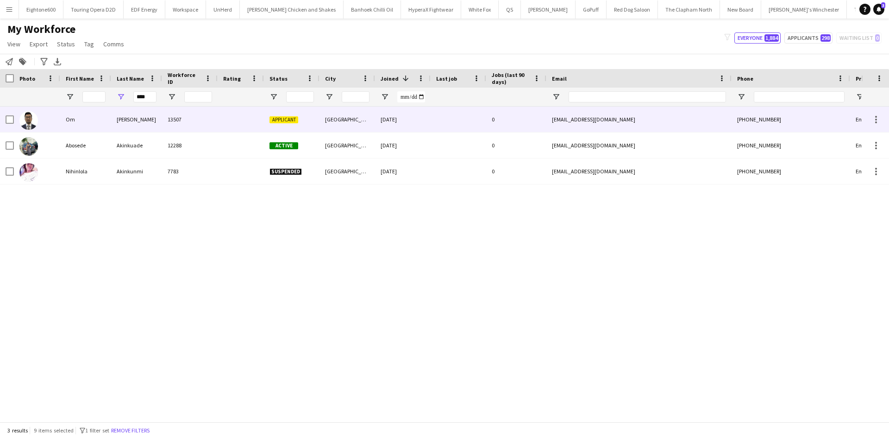
click at [161, 108] on div "Kinkhabwala" at bounding box center [136, 119] width 51 height 25
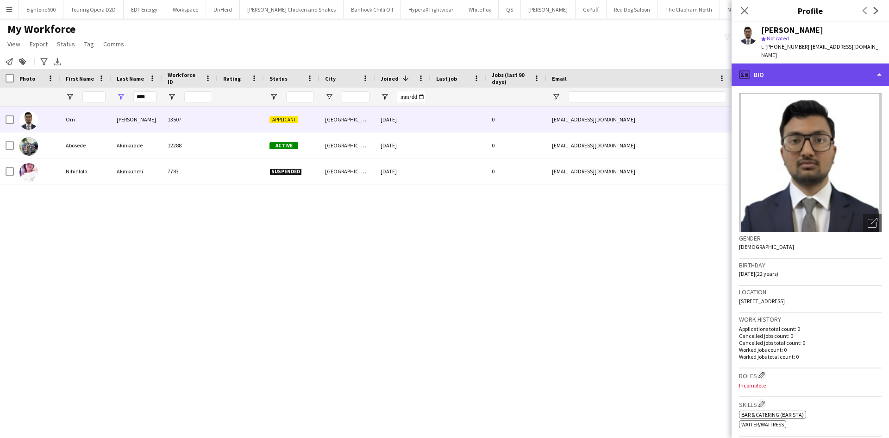
click at [811, 67] on div "profile Bio" at bounding box center [810, 74] width 157 height 22
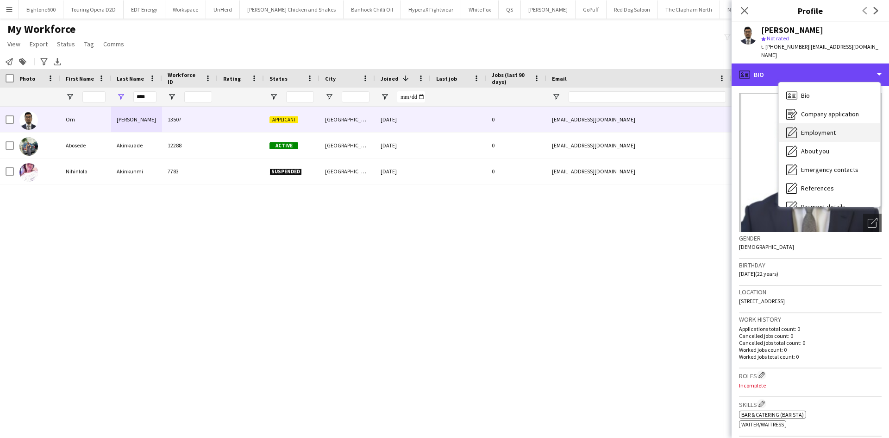
scroll to position [124, 0]
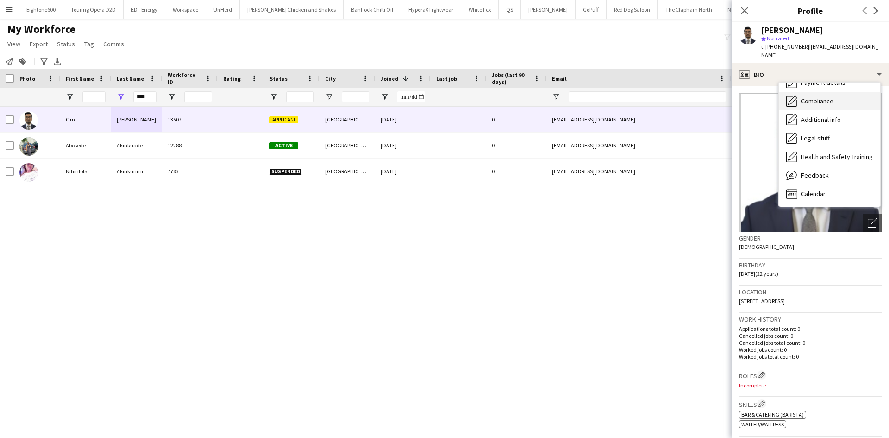
click at [824, 92] on div "Compliance Compliance" at bounding box center [829, 101] width 101 height 19
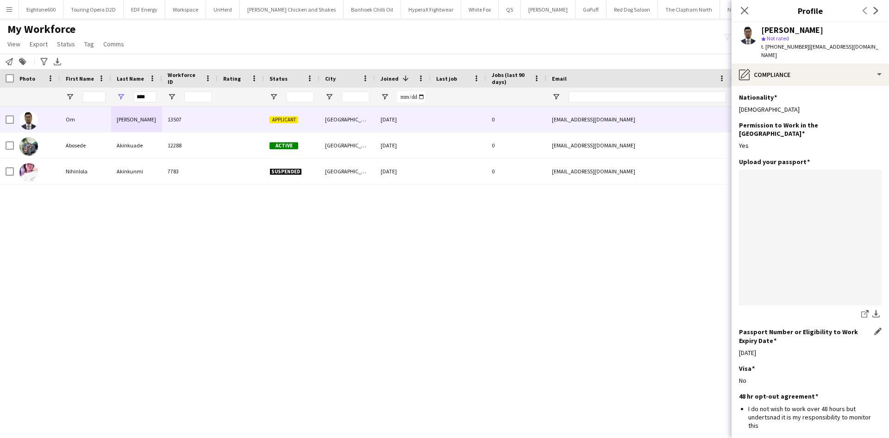
scroll to position [90, 0]
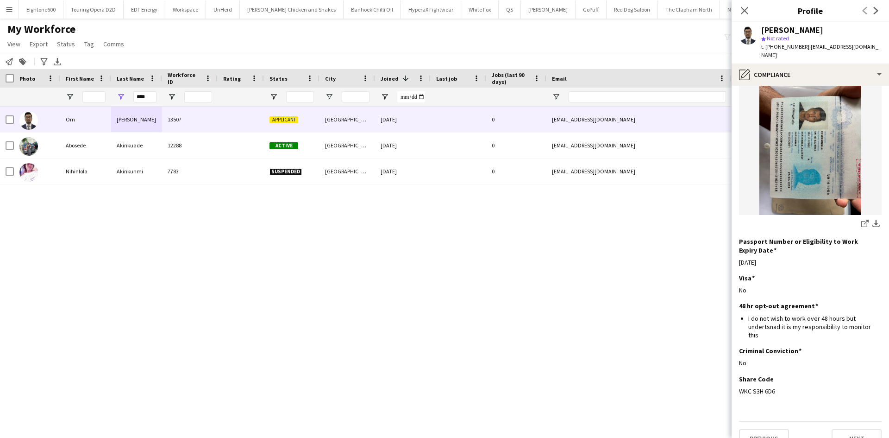
drag, startPoint x: 777, startPoint y: 370, endPoint x: 736, endPoint y: 378, distance: 41.6
click at [736, 378] on app-section-data-types "Nationality Edit this field Indian Permission to Work in the UK Edit this field…" at bounding box center [810, 262] width 157 height 352
copy div "WKC S3H 6D6"
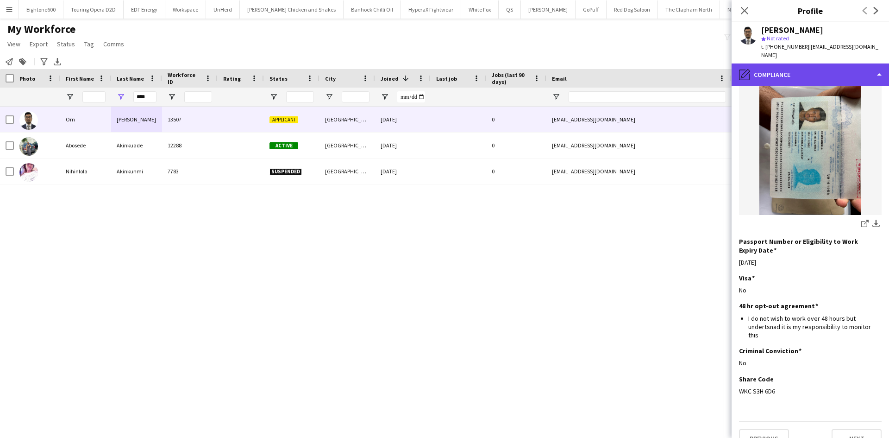
click at [812, 66] on div "pencil4 Compliance" at bounding box center [810, 74] width 157 height 22
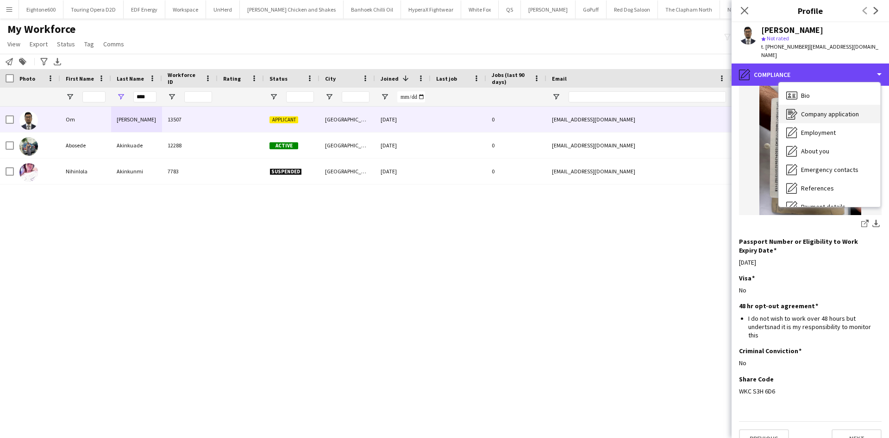
scroll to position [0, 0]
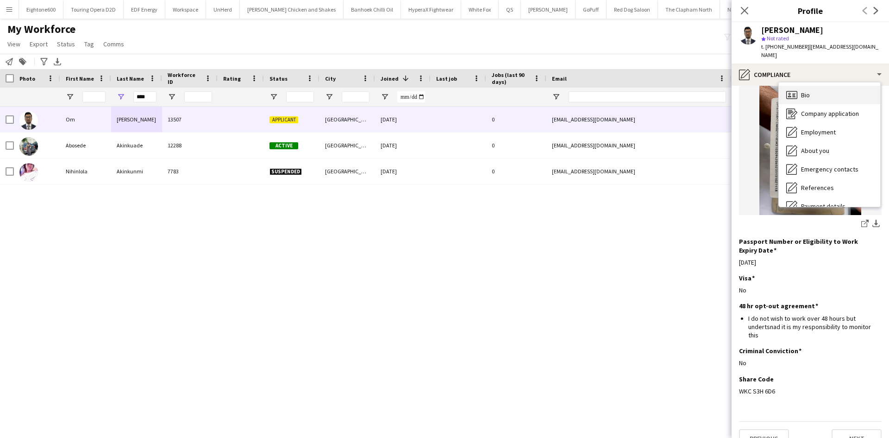
click at [810, 91] on div "Bio Bio" at bounding box center [829, 95] width 101 height 19
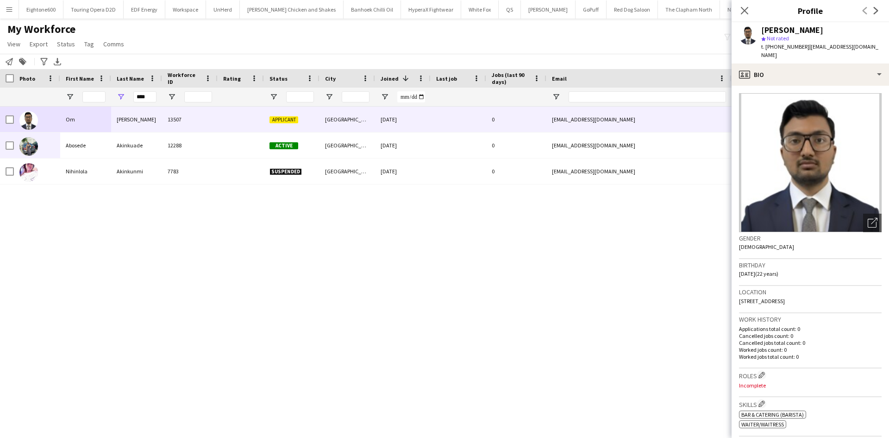
click at [9, 120] on div "Om Kinkhabwala 13507 Applicant Wembley 01-10-2025 0 omkinkhabwala02@gmail.com +…" at bounding box center [502, 146] width 1004 height 78
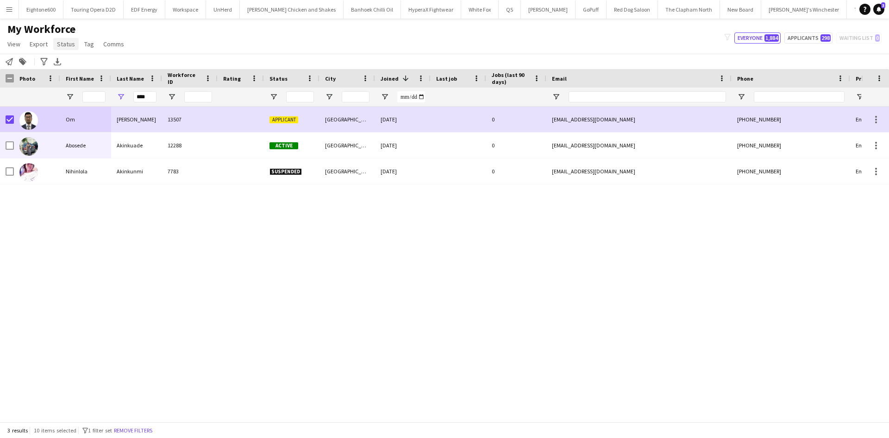
click at [56, 47] on link "Status" at bounding box center [65, 44] width 25 height 12
click at [79, 71] on link "Edit" at bounding box center [85, 63] width 65 height 19
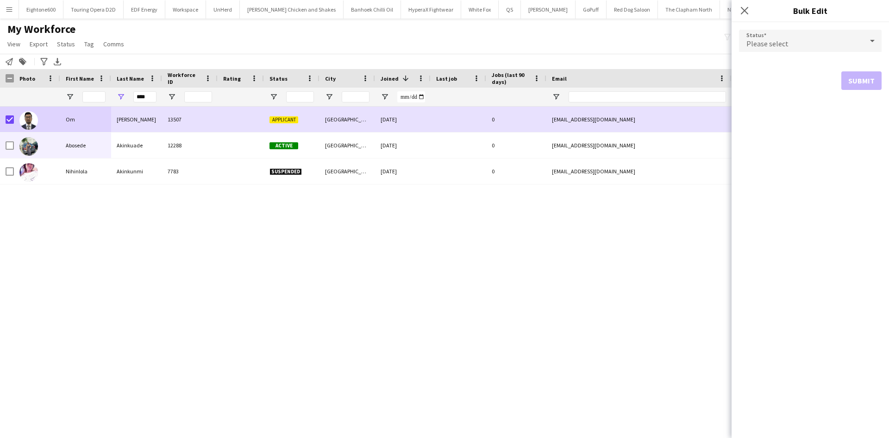
click at [805, 42] on div "Please select" at bounding box center [801, 41] width 124 height 22
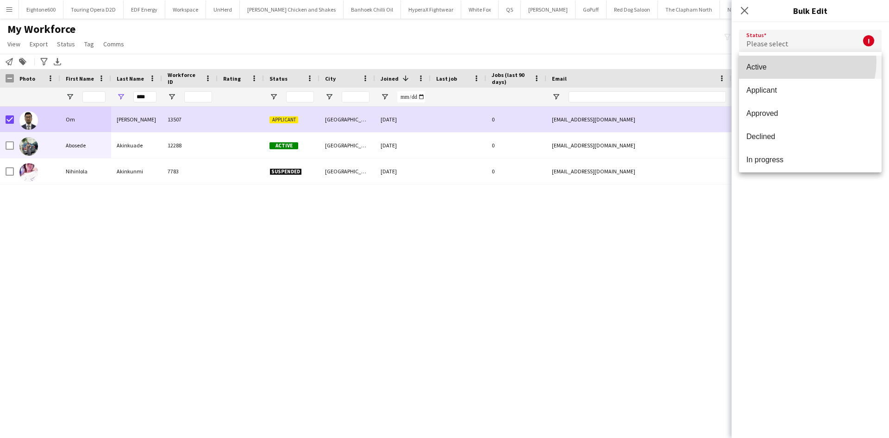
click at [800, 62] on mat-option "Active" at bounding box center [810, 67] width 143 height 23
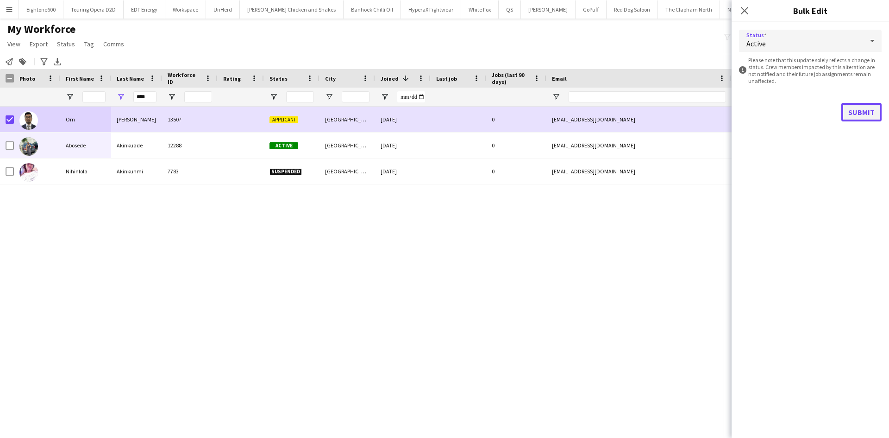
click at [857, 115] on button "Submit" at bounding box center [862, 112] width 40 height 19
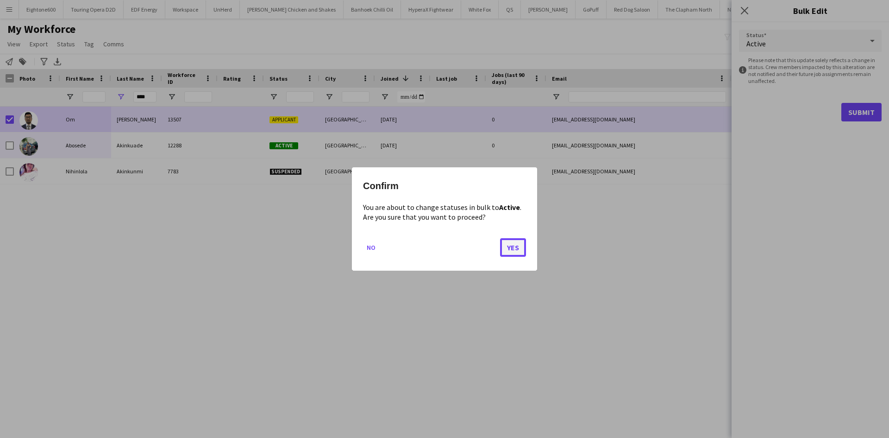
click at [510, 248] on button "Yes" at bounding box center [513, 247] width 26 height 19
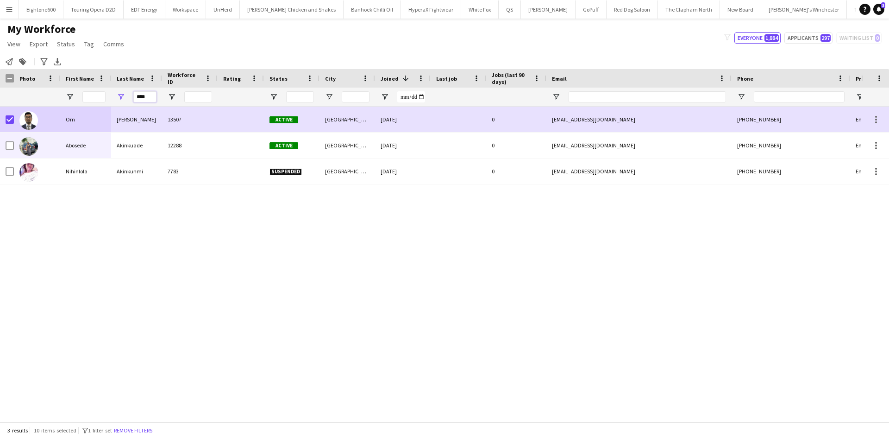
drag, startPoint x: 150, startPoint y: 95, endPoint x: 133, endPoint y: 97, distance: 16.7
click at [133, 97] on input "****" at bounding box center [144, 96] width 23 height 11
click at [141, 98] on input "******" at bounding box center [144, 96] width 23 height 11
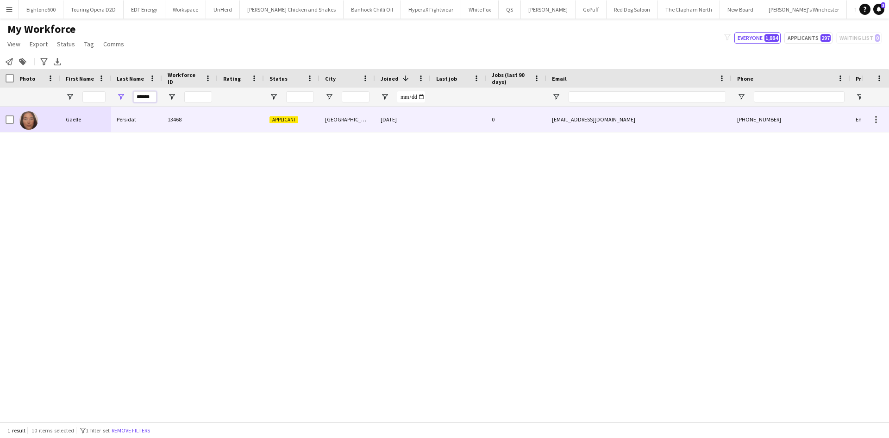
type input "******"
click at [171, 120] on div "13468" at bounding box center [190, 119] width 56 height 25
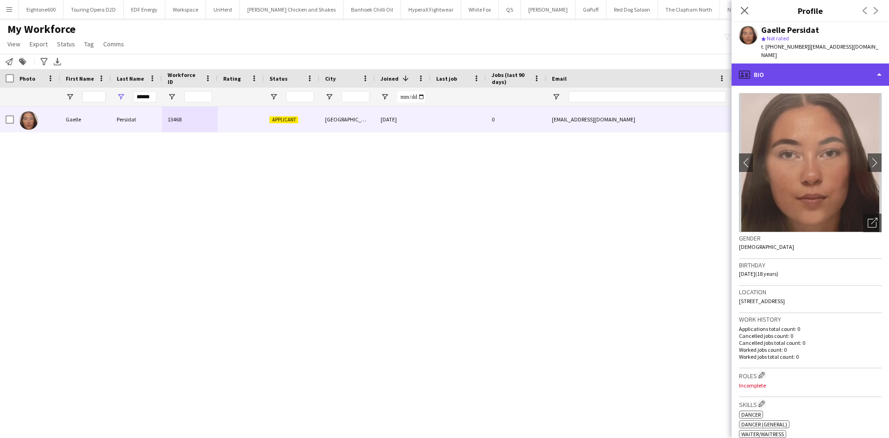
click at [822, 74] on div "profile Bio" at bounding box center [810, 74] width 157 height 22
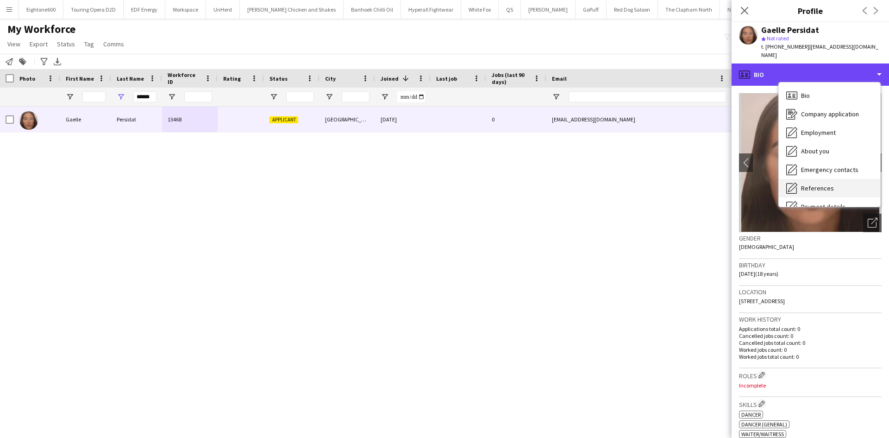
scroll to position [124, 0]
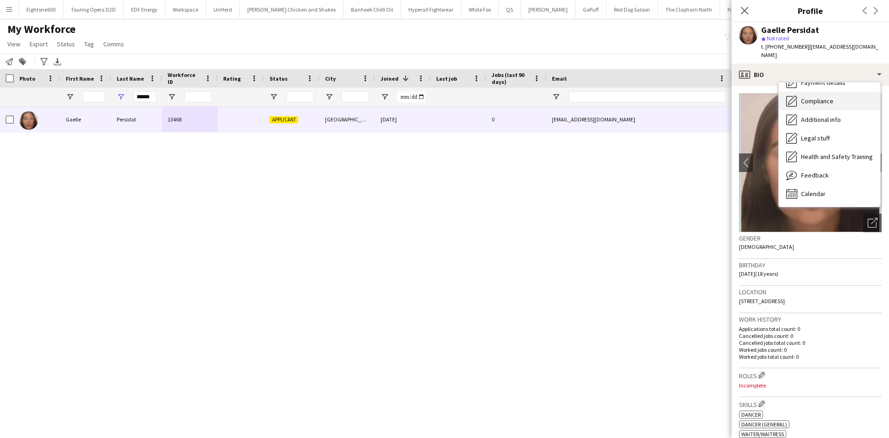
click at [828, 92] on div "Compliance Compliance" at bounding box center [829, 101] width 101 height 19
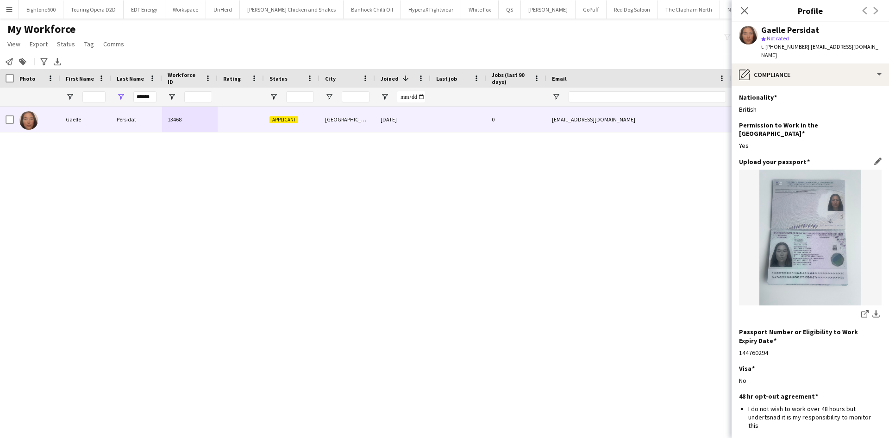
scroll to position [75, 0]
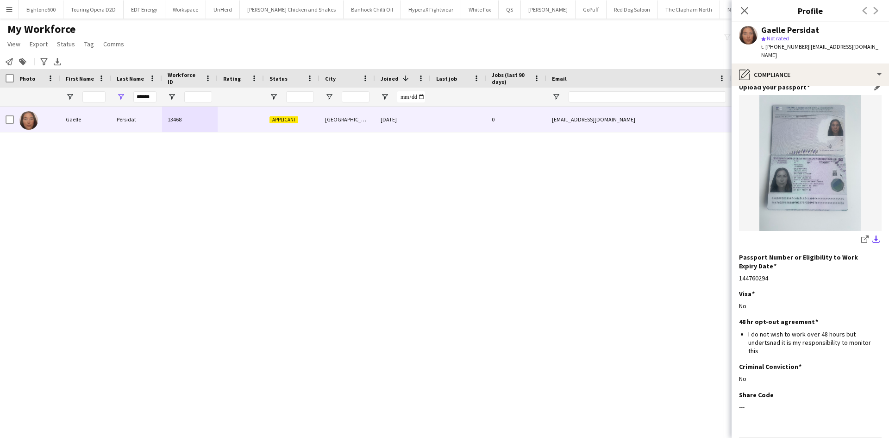
click at [871, 234] on button "download-bottom" at bounding box center [876, 239] width 11 height 11
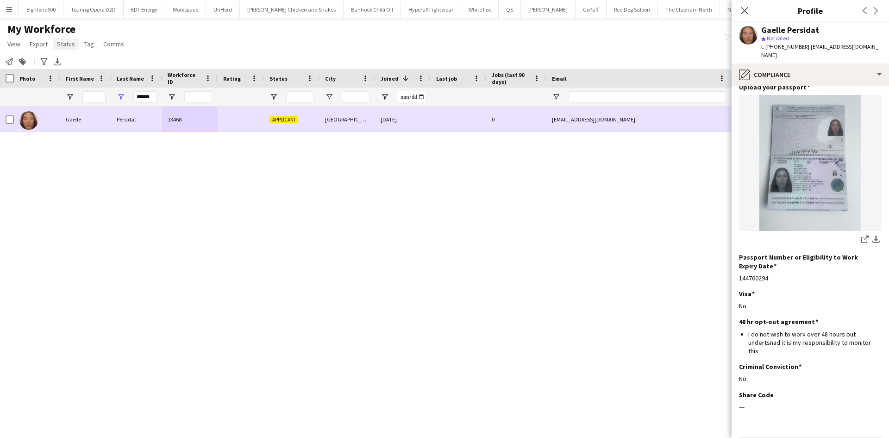
click at [66, 38] on link "Status" at bounding box center [65, 44] width 25 height 12
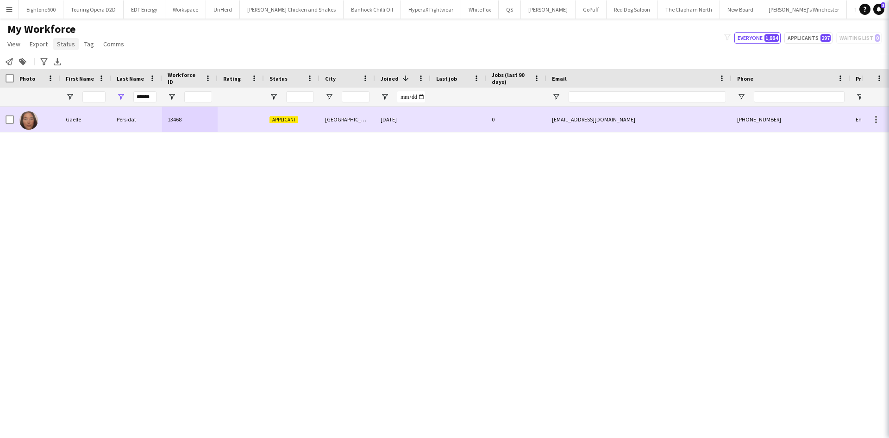
click at [66, 39] on link "Status" at bounding box center [65, 44] width 25 height 12
click at [66, 44] on span "Status" at bounding box center [66, 44] width 18 height 8
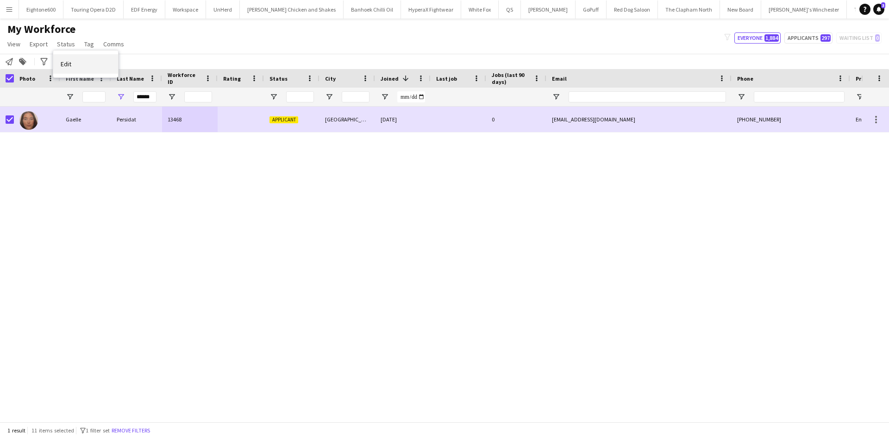
click at [77, 68] on link "Edit" at bounding box center [85, 63] width 65 height 19
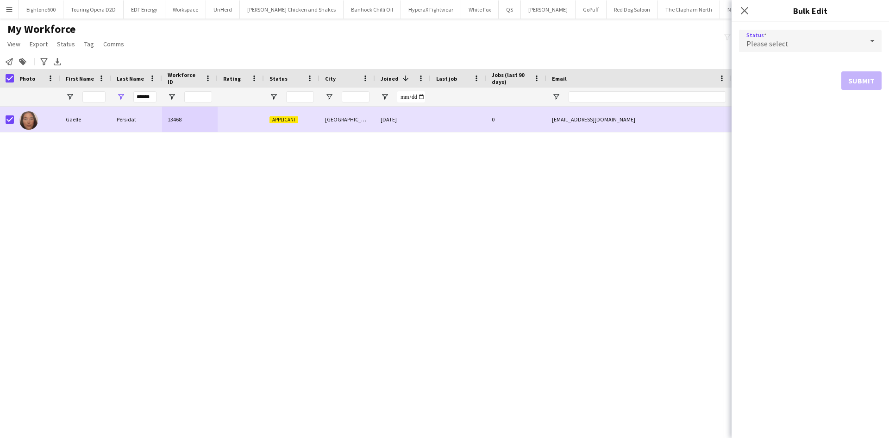
click at [815, 38] on div "Please select" at bounding box center [801, 41] width 124 height 22
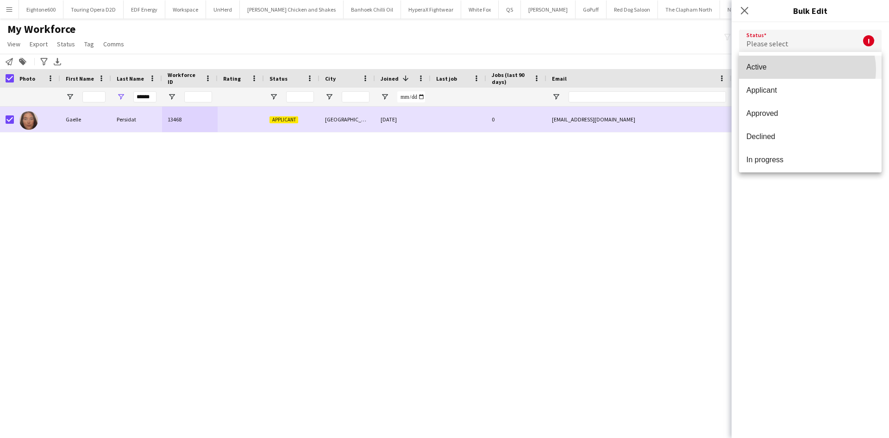
click at [807, 69] on span "Active" at bounding box center [811, 67] width 128 height 9
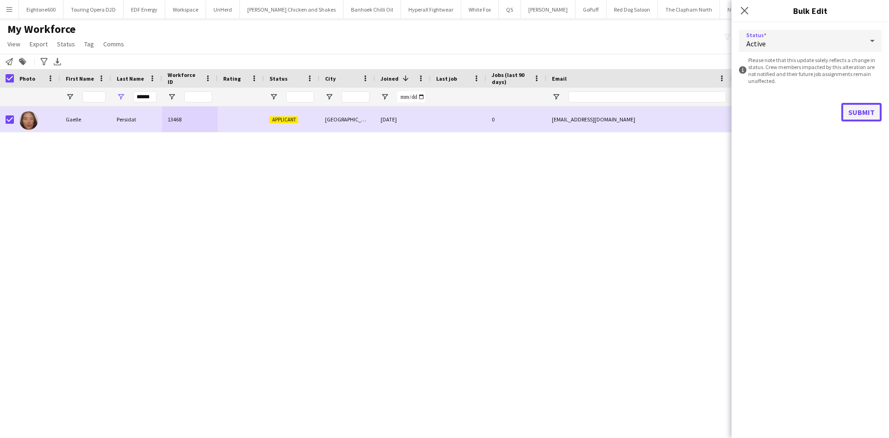
click at [859, 108] on button "Submit" at bounding box center [862, 112] width 40 height 19
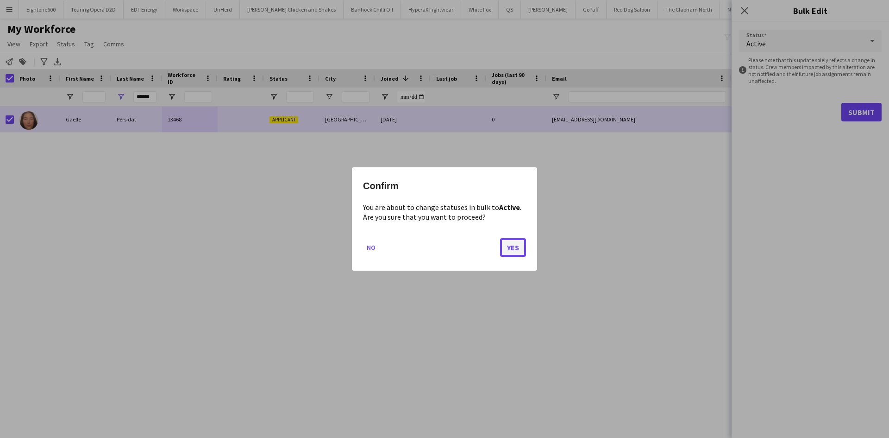
click at [511, 245] on button "Yes" at bounding box center [513, 247] width 26 height 19
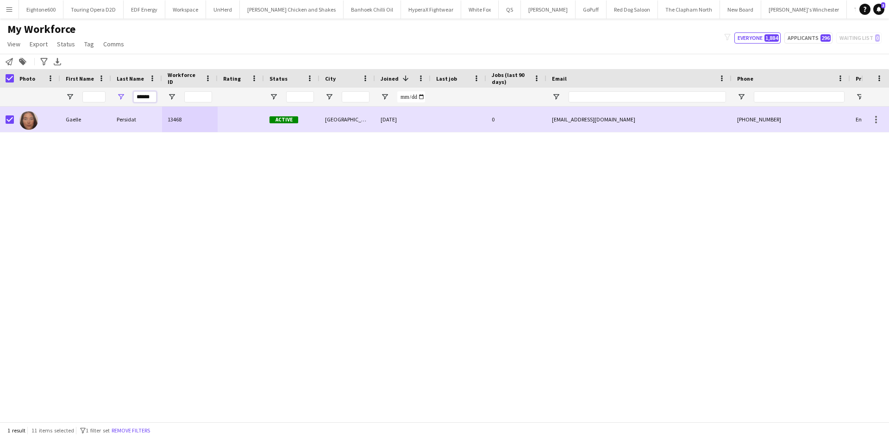
drag, startPoint x: 151, startPoint y: 99, endPoint x: 132, endPoint y: 99, distance: 19.9
click at [132, 99] on div "******" at bounding box center [136, 97] width 51 height 19
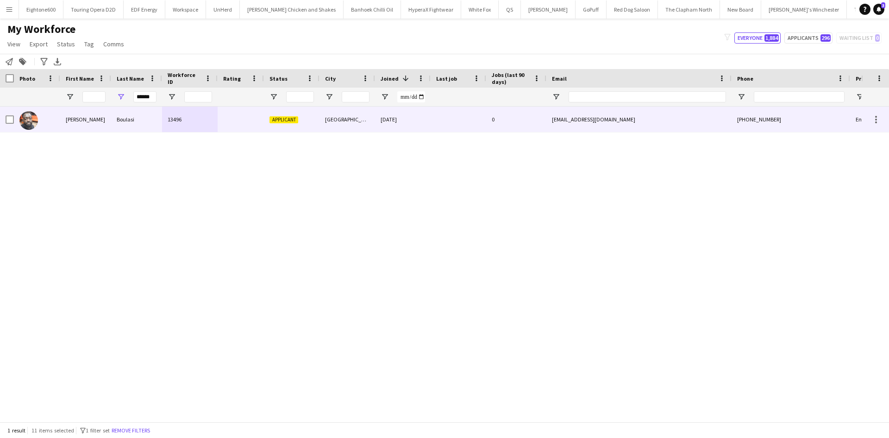
click at [139, 122] on div "Boulasi" at bounding box center [136, 119] width 51 height 25
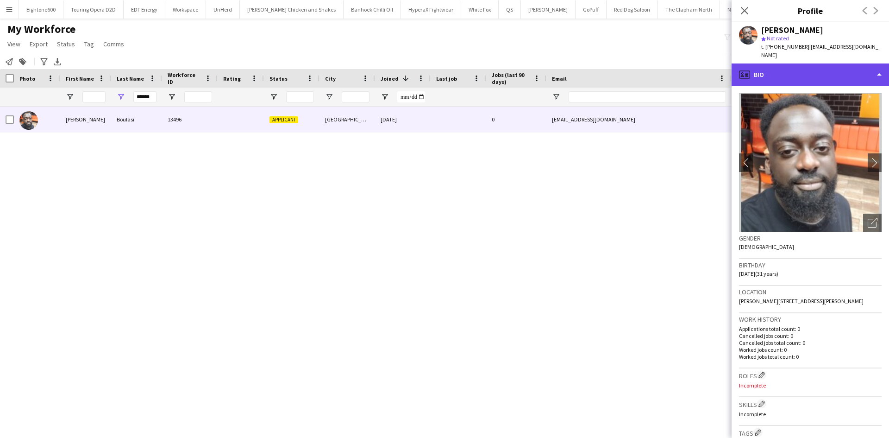
click at [809, 63] on div "profile Bio" at bounding box center [810, 74] width 157 height 22
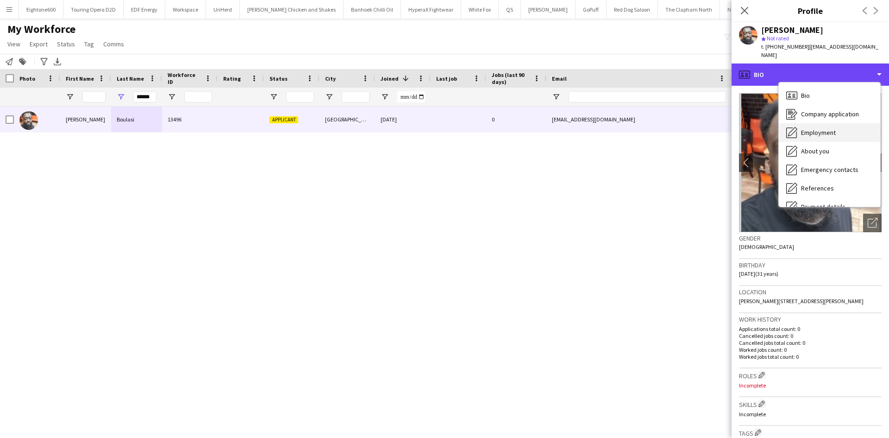
scroll to position [124, 0]
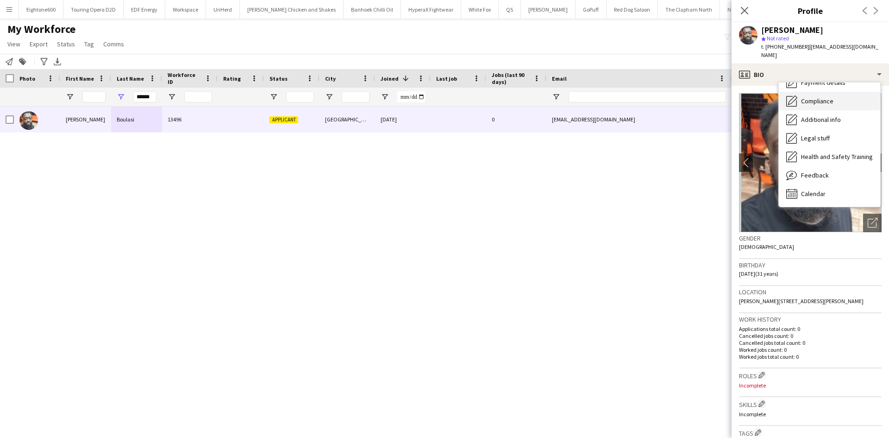
click at [830, 92] on div "Compliance Compliance" at bounding box center [829, 101] width 101 height 19
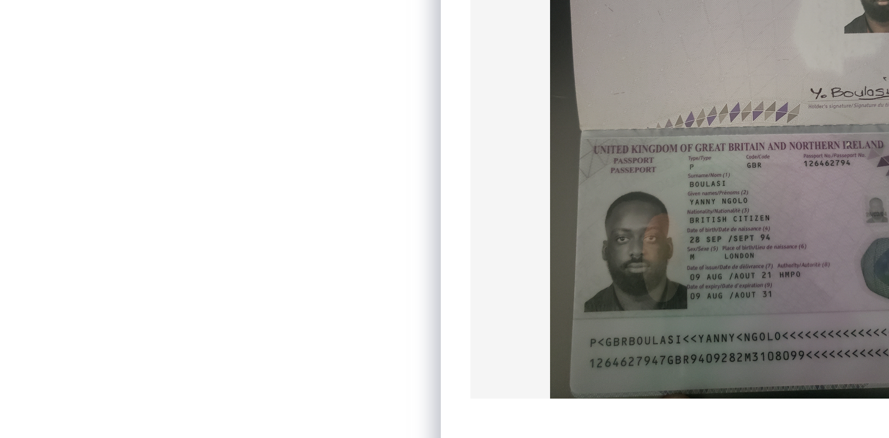
scroll to position [57, 0]
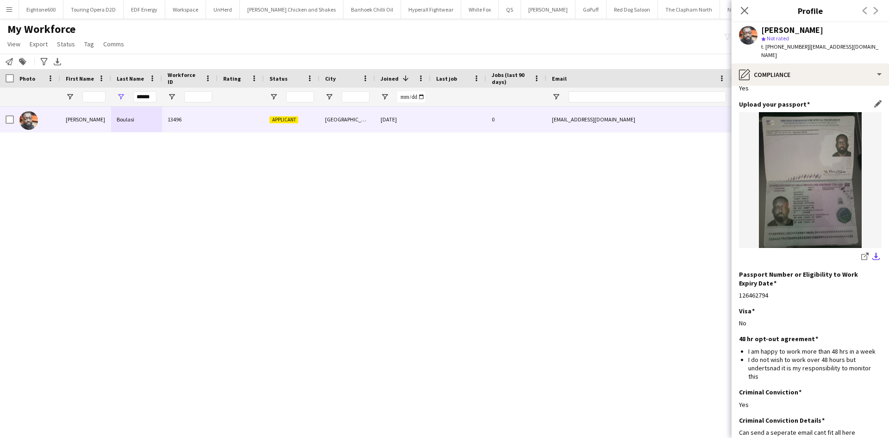
click at [873, 252] on app-icon "download-bottom" at bounding box center [876, 256] width 7 height 9
drag, startPoint x: 136, startPoint y: 97, endPoint x: 118, endPoint y: 100, distance: 18.2
click at [118, 100] on div "******" at bounding box center [136, 97] width 51 height 19
type input "*****"
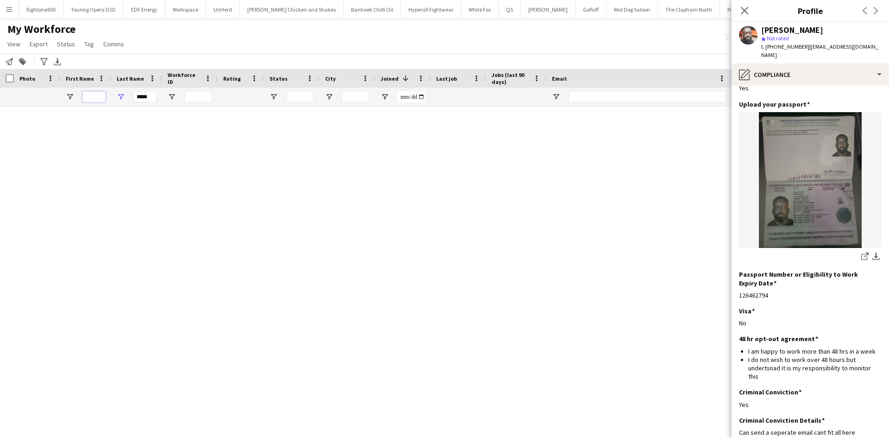
click at [92, 96] on input "First Name Filter Input" at bounding box center [93, 96] width 23 height 11
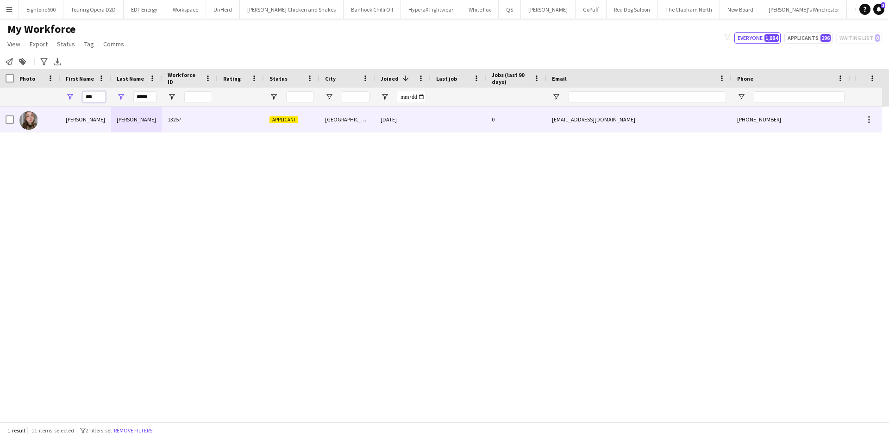
type input "***"
click at [107, 116] on div "Yasmin" at bounding box center [85, 119] width 51 height 25
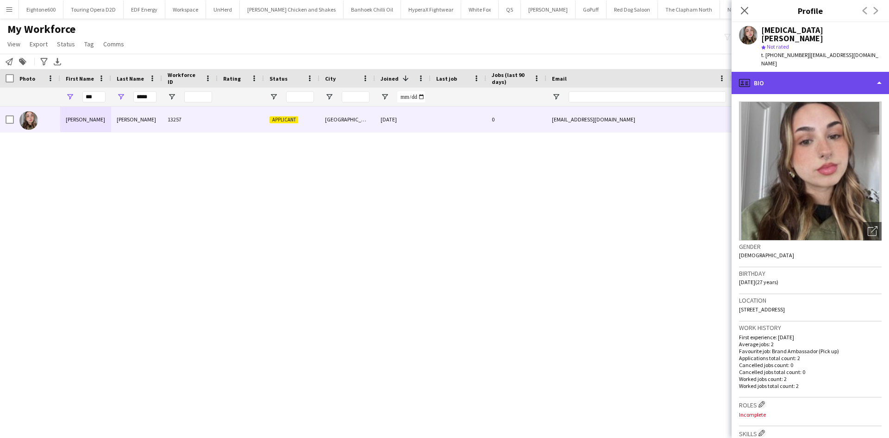
click at [811, 72] on div "profile Bio" at bounding box center [810, 83] width 157 height 22
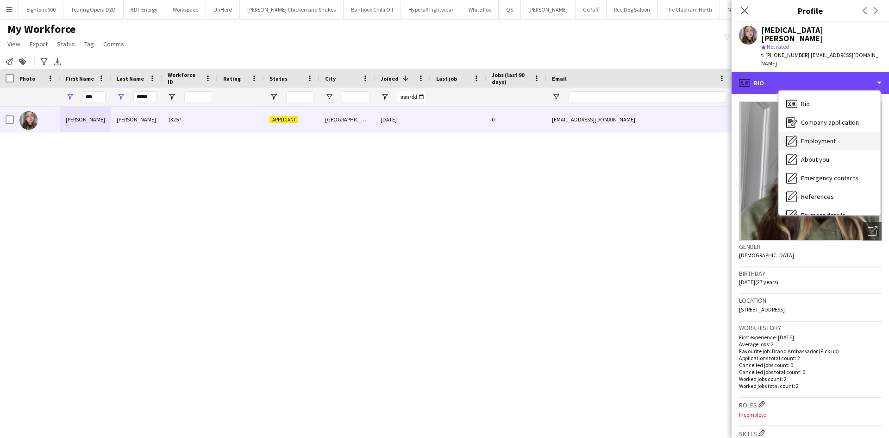
scroll to position [124, 0]
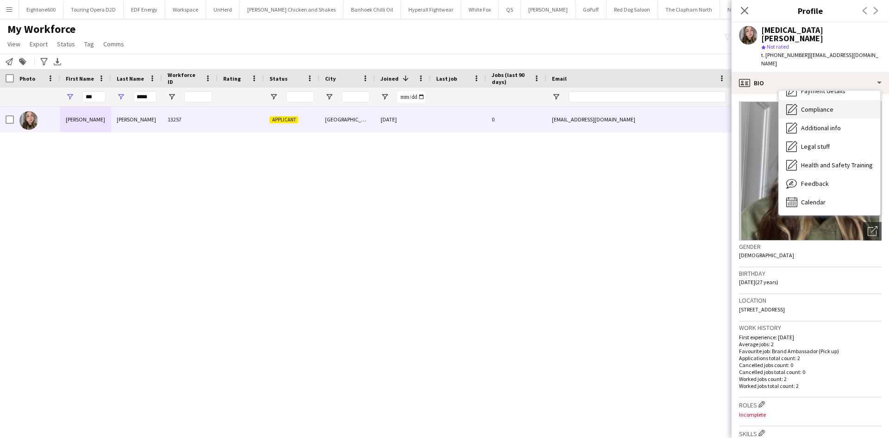
click at [834, 100] on div "Compliance Compliance" at bounding box center [829, 109] width 101 height 19
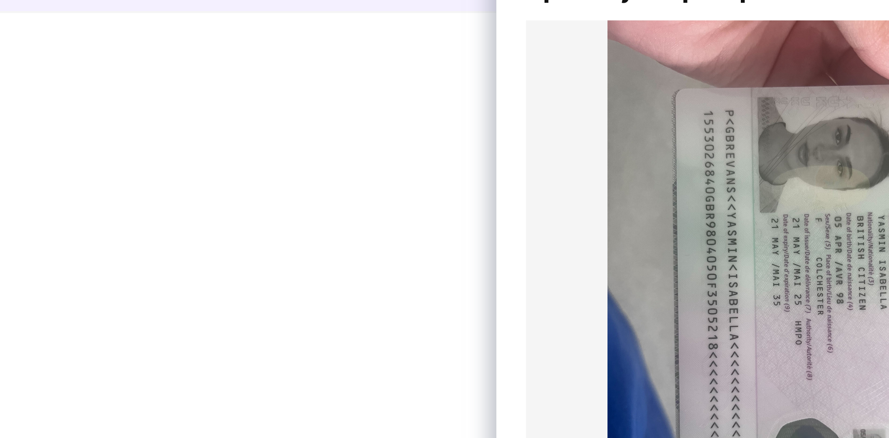
scroll to position [42, 0]
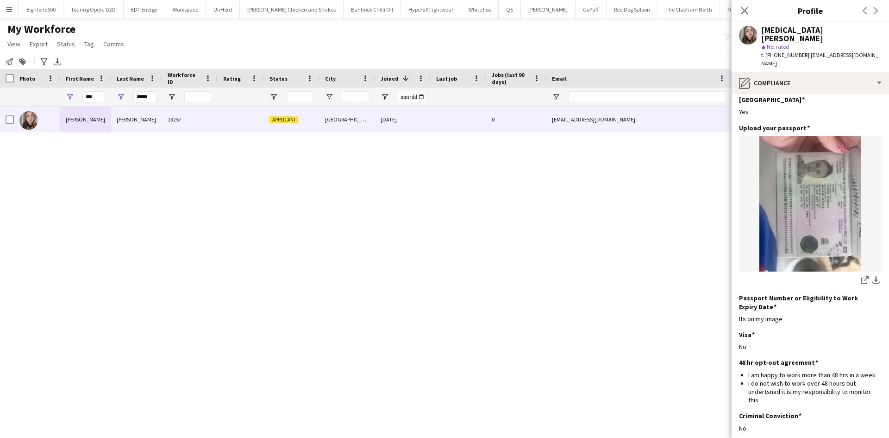
drag, startPoint x: 743, startPoint y: 11, endPoint x: 137, endPoint y: 75, distance: 609.7
click at [743, 11] on icon "Close pop-in" at bounding box center [744, 10] width 7 height 7
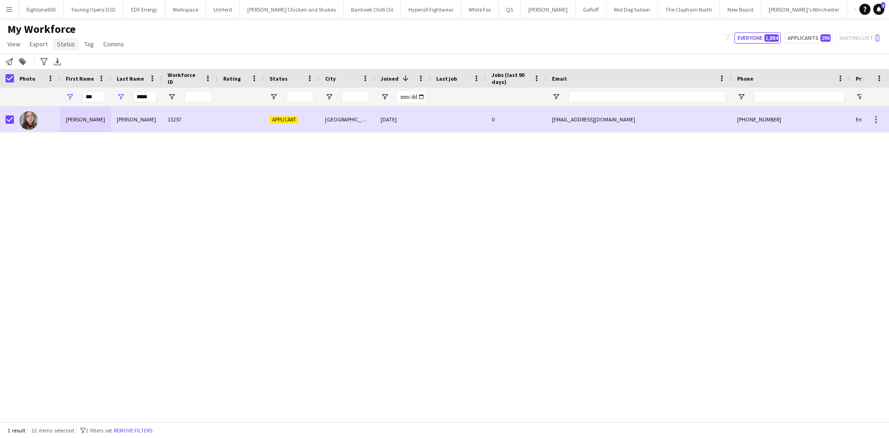
click at [67, 42] on span "Status" at bounding box center [66, 44] width 18 height 8
click at [82, 62] on link "Edit" at bounding box center [85, 63] width 65 height 19
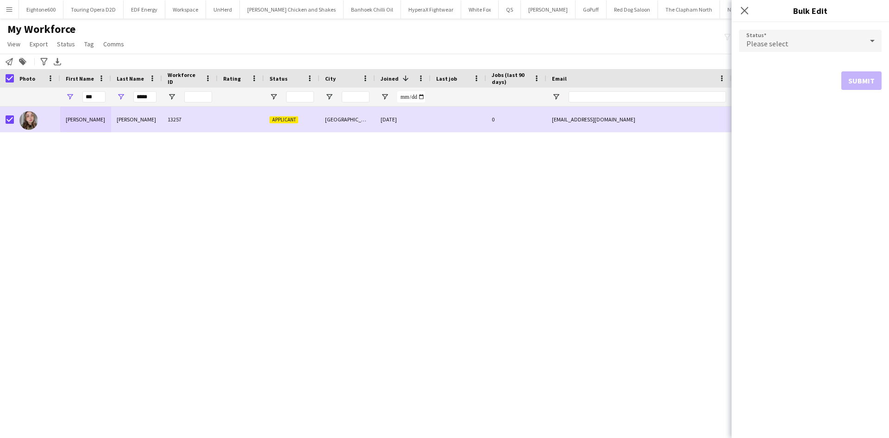
click at [825, 46] on div "Please select" at bounding box center [801, 41] width 124 height 22
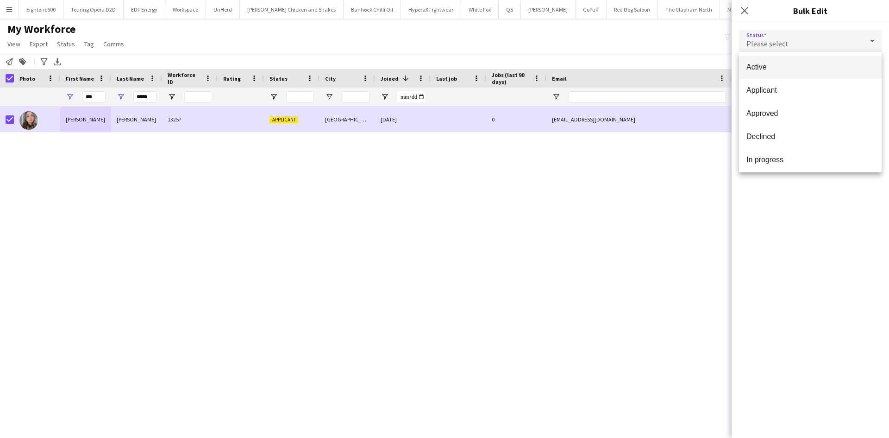
click at [801, 74] on mat-option "Active" at bounding box center [810, 67] width 143 height 23
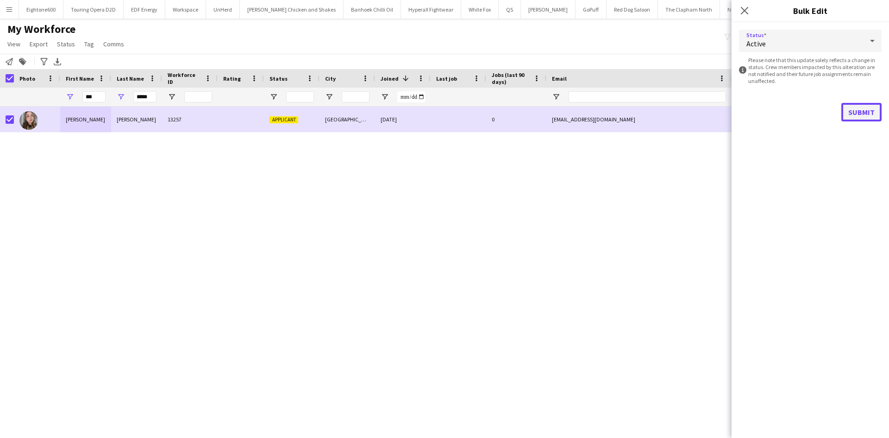
click at [853, 108] on button "Submit" at bounding box center [862, 112] width 40 height 19
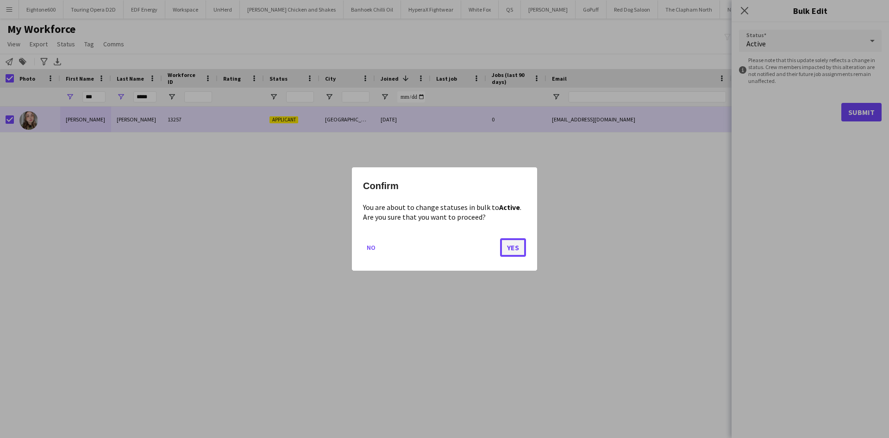
click at [503, 246] on button "Yes" at bounding box center [513, 247] width 26 height 19
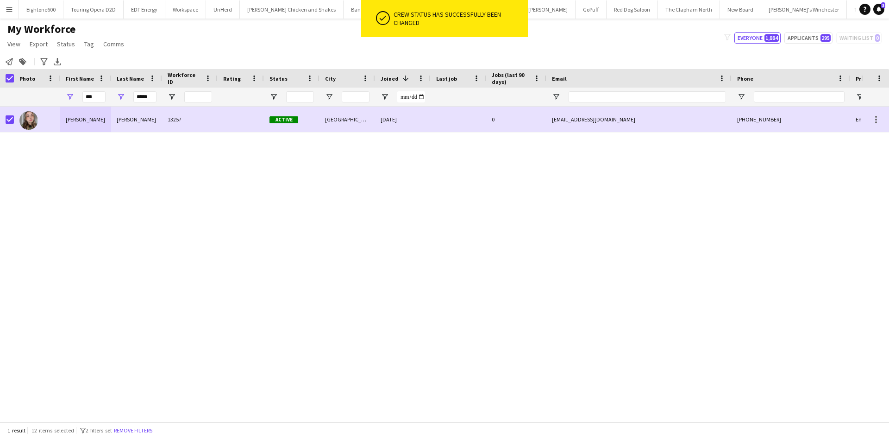
click at [339, 227] on div "Yasmin Evans 13257 Active Brighton 08-09-2025 0 yasminisabella98@gmail.com +447…" at bounding box center [431, 261] width 862 height 308
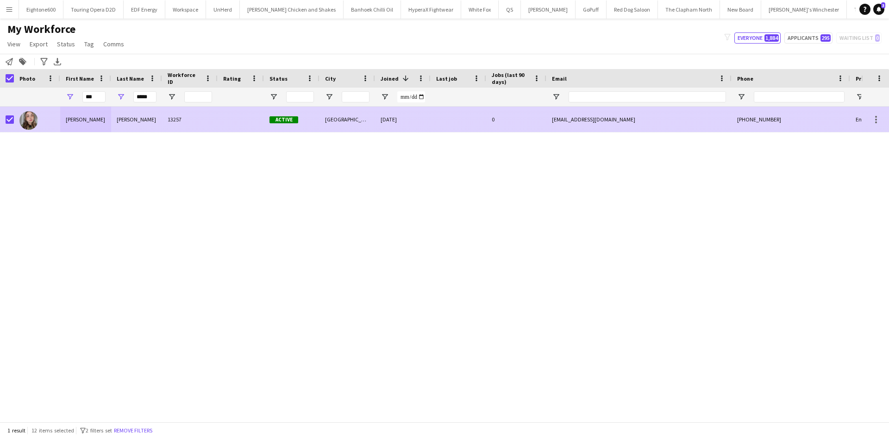
click at [191, 122] on div "13257" at bounding box center [190, 119] width 56 height 25
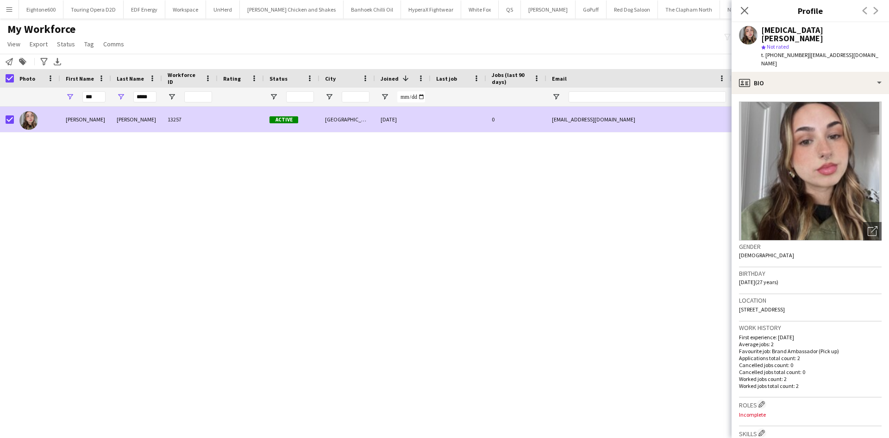
click at [782, 51] on span "t. +447453749949" at bounding box center [785, 54] width 48 height 7
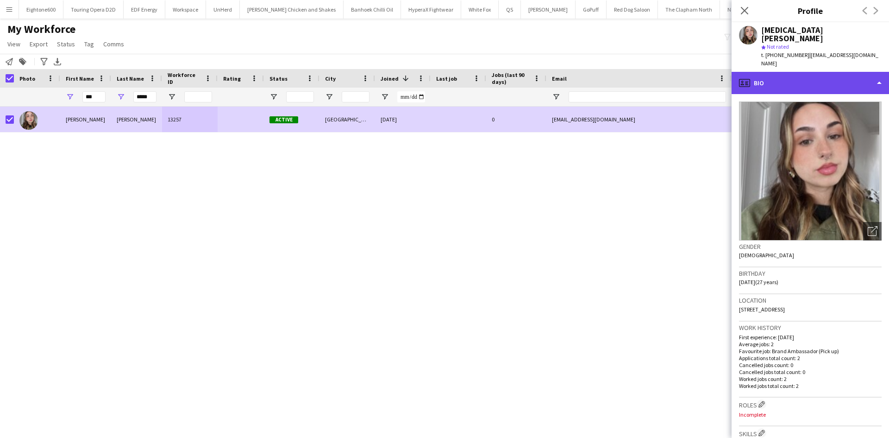
click at [783, 72] on div "profile Bio" at bounding box center [810, 83] width 157 height 22
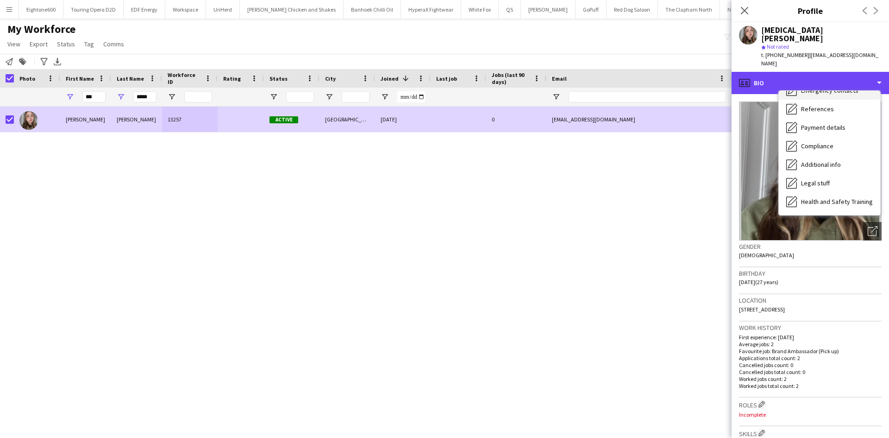
scroll to position [124, 0]
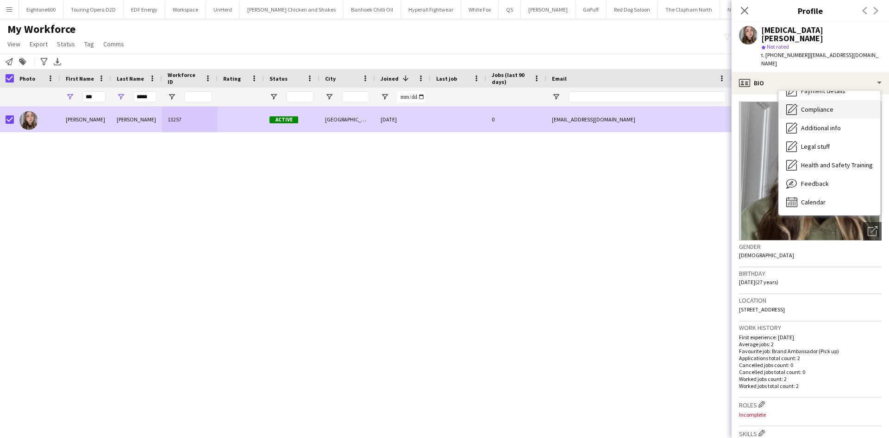
click at [812, 100] on div "Compliance Compliance" at bounding box center [829, 109] width 101 height 19
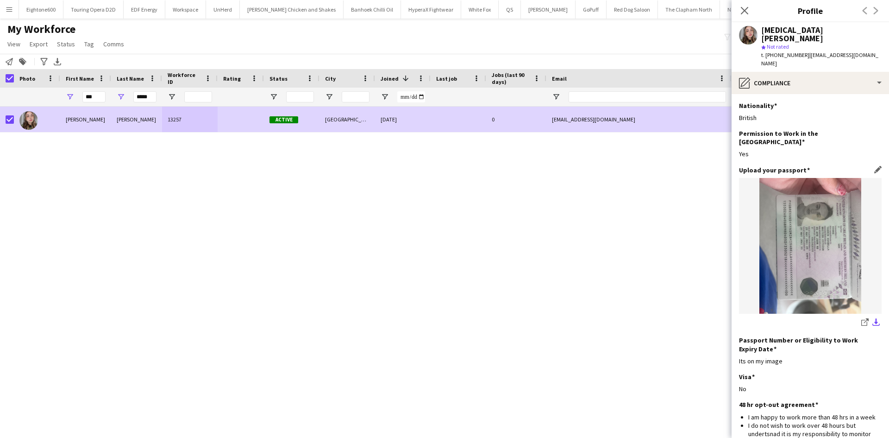
click at [873, 318] on app-icon "download-bottom" at bounding box center [876, 322] width 7 height 9
click at [52, 167] on div "Yasmin Evans 13257 Active Brighton 08-09-2025 0 yasminisabella98@gmail.com +447…" at bounding box center [431, 261] width 862 height 308
click at [13, 6] on button "Menu" at bounding box center [9, 9] width 19 height 19
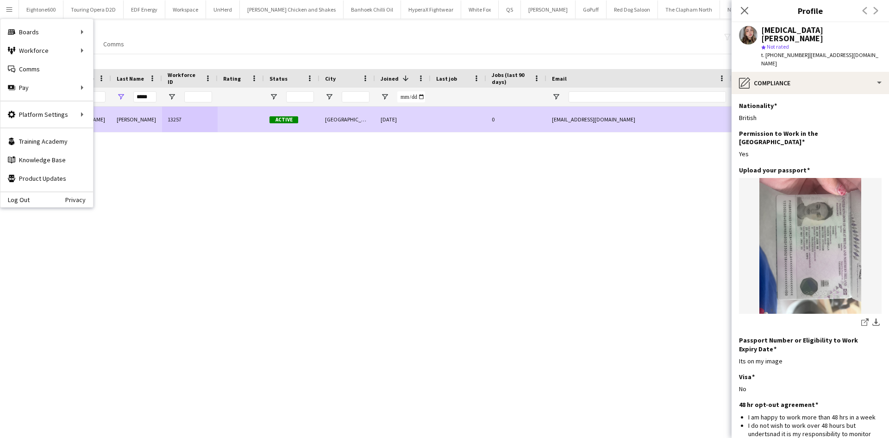
click at [166, 181] on div "Yasmin Evans 13257 Active Brighton 08-09-2025 0 yasminisabella98@gmail.com +447…" at bounding box center [431, 261] width 862 height 308
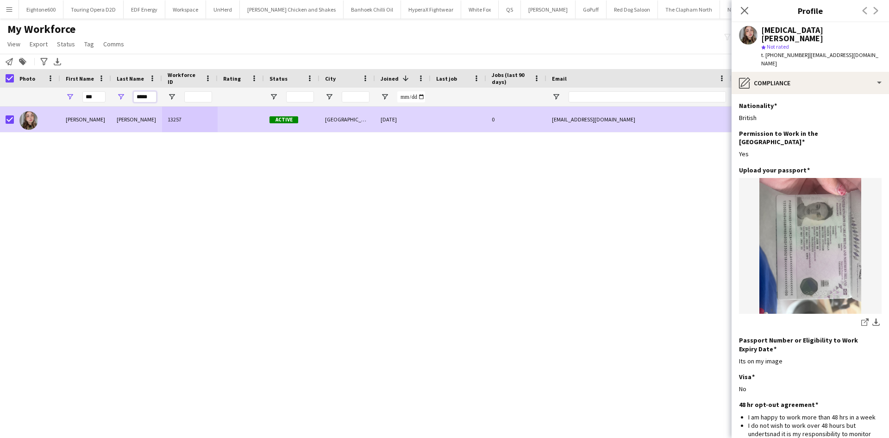
drag, startPoint x: 150, startPoint y: 100, endPoint x: 109, endPoint y: 102, distance: 40.4
click at [109, 102] on div "*** *****" at bounding box center [502, 97] width 1004 height 19
click at [40, 104] on div "***" at bounding box center [502, 97] width 1004 height 19
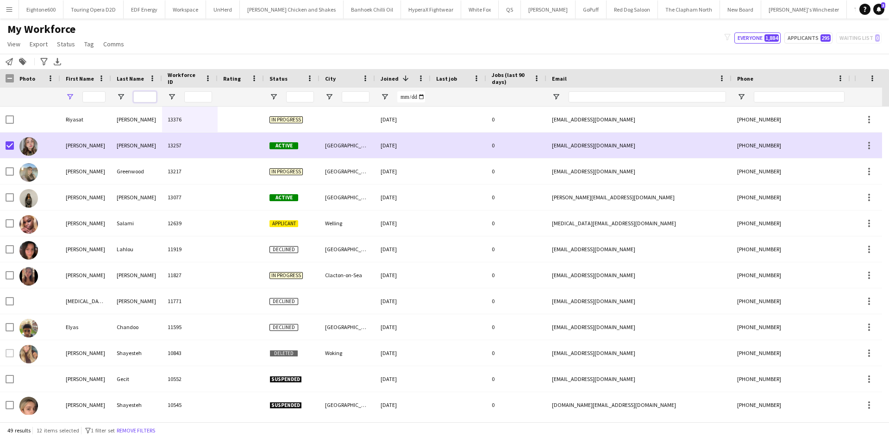
click at [149, 94] on input "Last Name Filter Input" at bounding box center [144, 96] width 23 height 11
click at [147, 96] on input "Last Name Filter Input" at bounding box center [144, 96] width 23 height 11
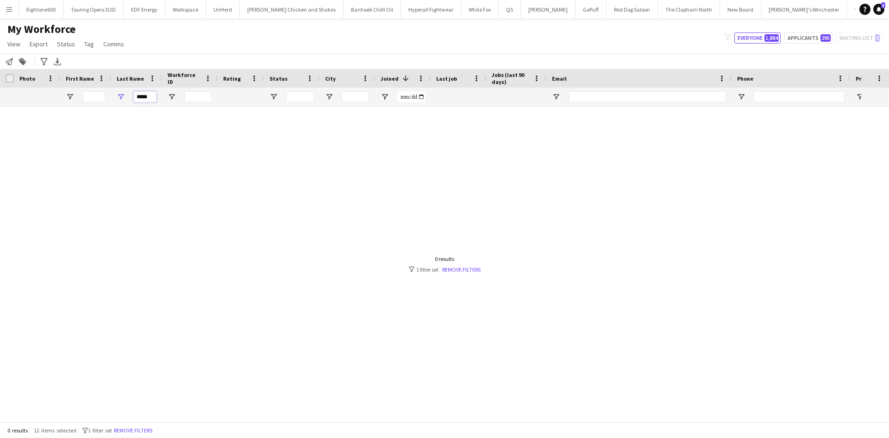
type input "*****"
click at [5, 12] on button "Menu" at bounding box center [9, 9] width 19 height 19
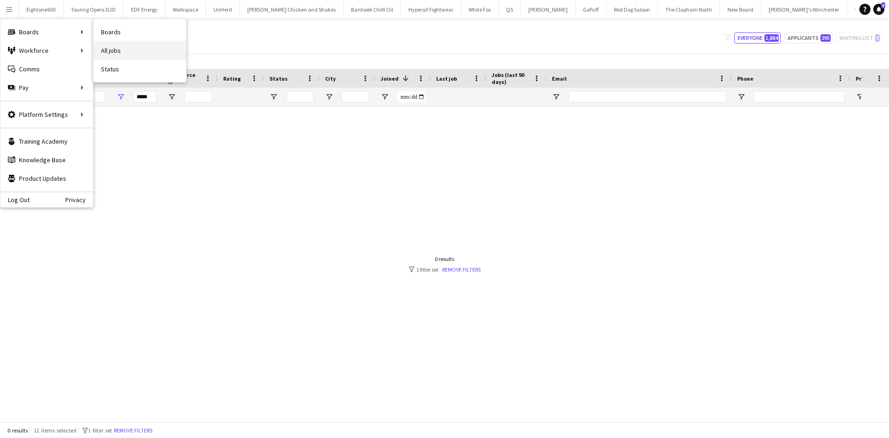
click at [120, 48] on link "All jobs" at bounding box center [140, 50] width 93 height 19
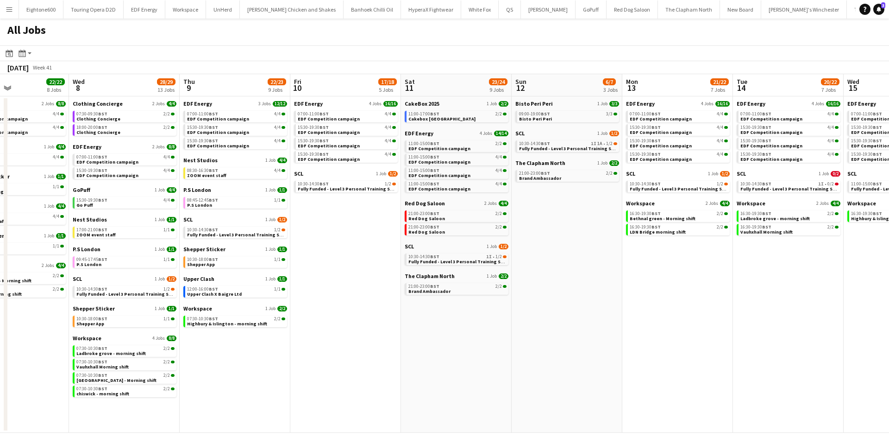
scroll to position [0, 281]
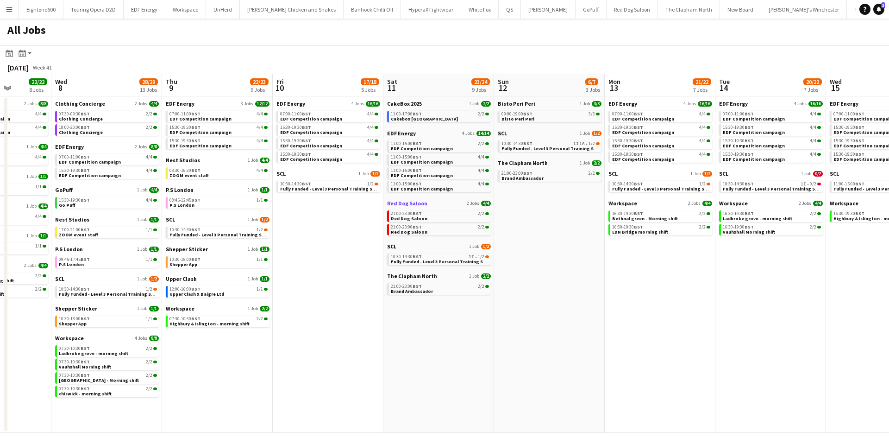
click at [404, 204] on span "Red Dog Saloon" at bounding box center [407, 203] width 40 height 7
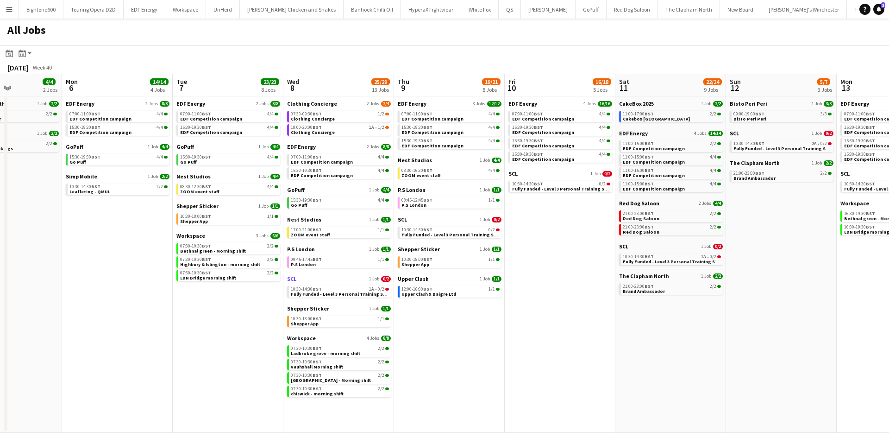
scroll to position [0, 382]
click at [462, 224] on app-calendar-brief-board "SCL 1 Job 0/2 10:30-14:30 BST 0/2 Fully Funded - Level 3 Personal Training Skil…" at bounding box center [448, 227] width 104 height 22
click at [466, 234] on span "Fully Funded - Level 3 Personal Training Skills Bootcamp" at bounding box center [463, 235] width 126 height 6
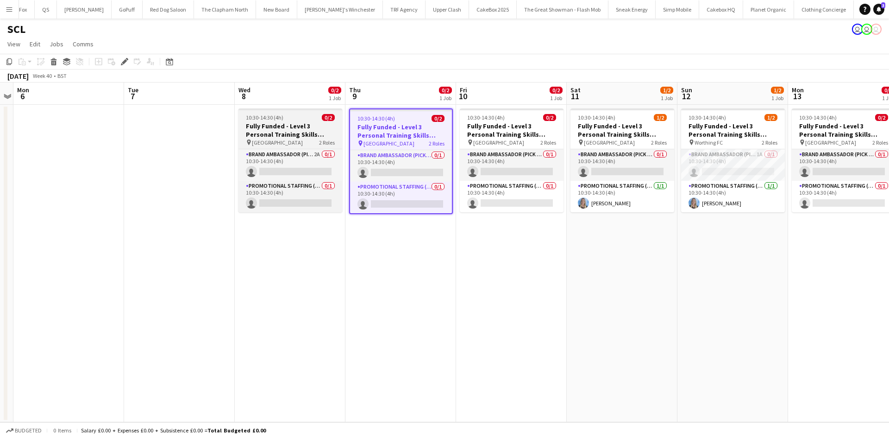
click at [278, 139] on span "Brighton City Centre" at bounding box center [277, 142] width 51 height 7
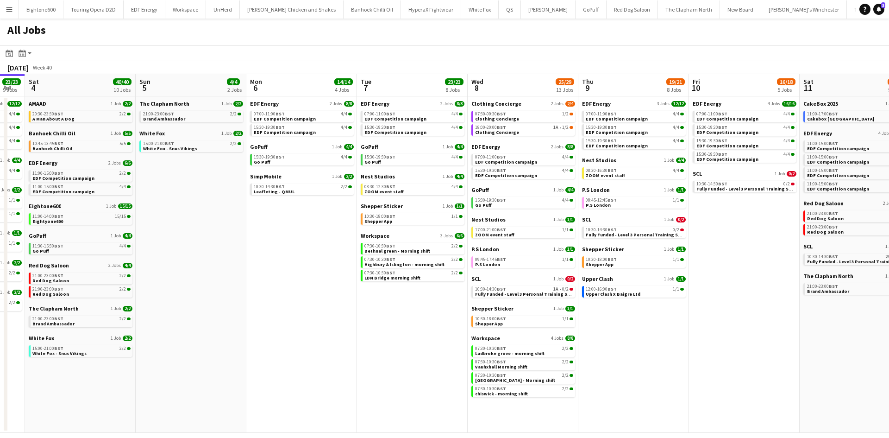
scroll to position [0, 266]
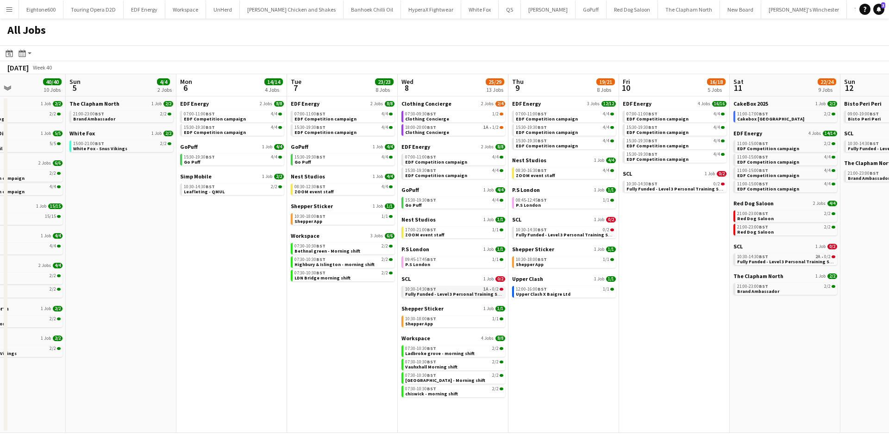
click at [461, 290] on div "10:30-14:30 BST 1A • 0/2" at bounding box center [454, 289] width 98 height 5
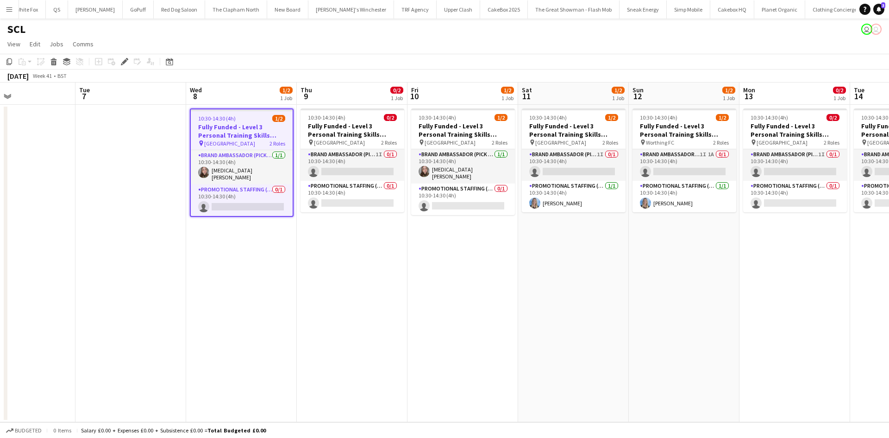
scroll to position [0, 256]
click at [313, 159] on app-card-role "Brand Ambassador (Pick up) 1I 0/1 10:30-14:30 (4h) single-neutral-actions" at bounding box center [353, 164] width 104 height 31
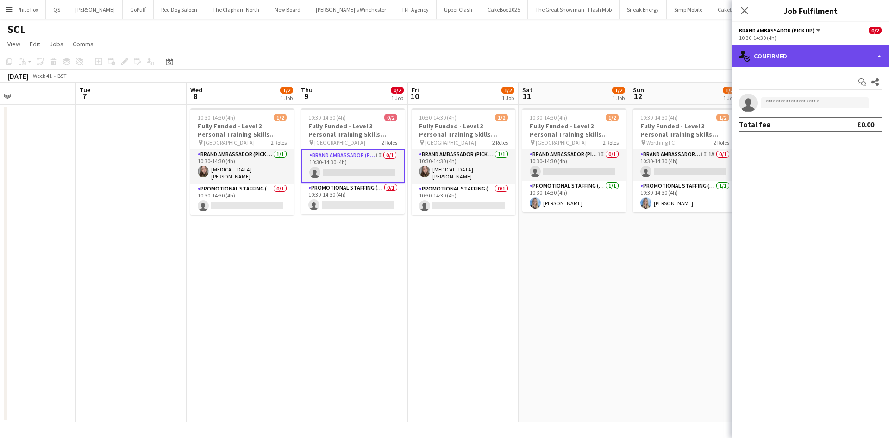
click at [790, 52] on div "single-neutral-actions-check-2 Confirmed" at bounding box center [810, 56] width 157 height 22
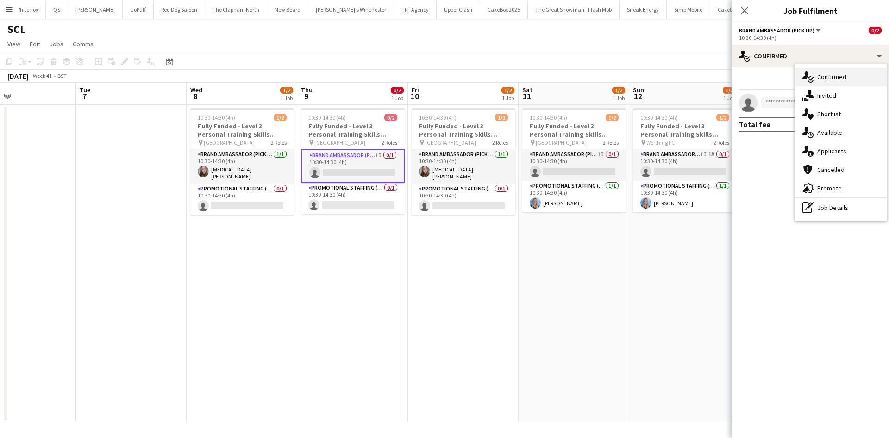
click at [822, 71] on div "single-neutral-actions-check-2 Confirmed" at bounding box center [841, 77] width 92 height 19
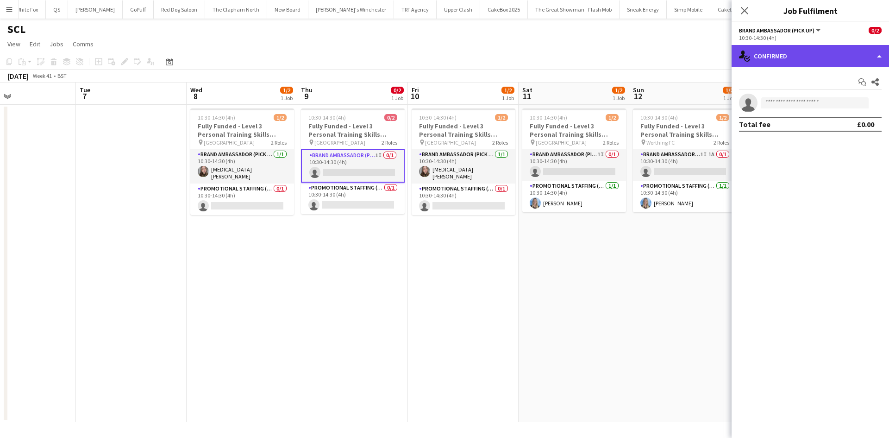
click at [776, 52] on div "single-neutral-actions-check-2 Confirmed" at bounding box center [810, 56] width 157 height 22
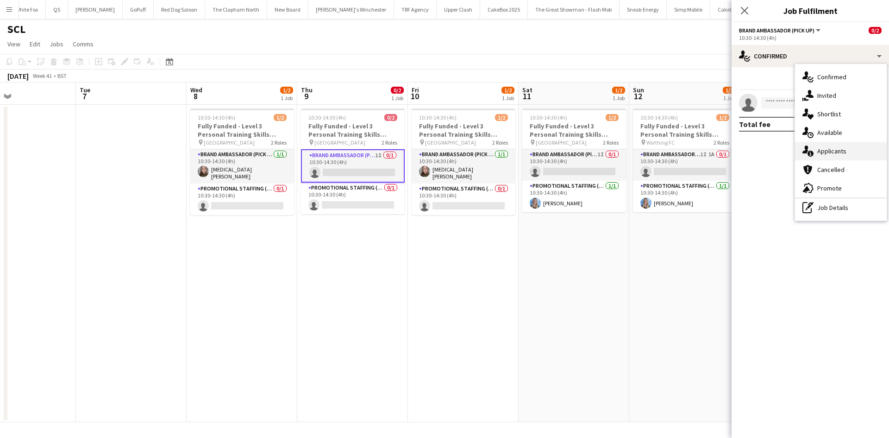
click at [837, 155] on span "Applicants" at bounding box center [832, 151] width 29 height 8
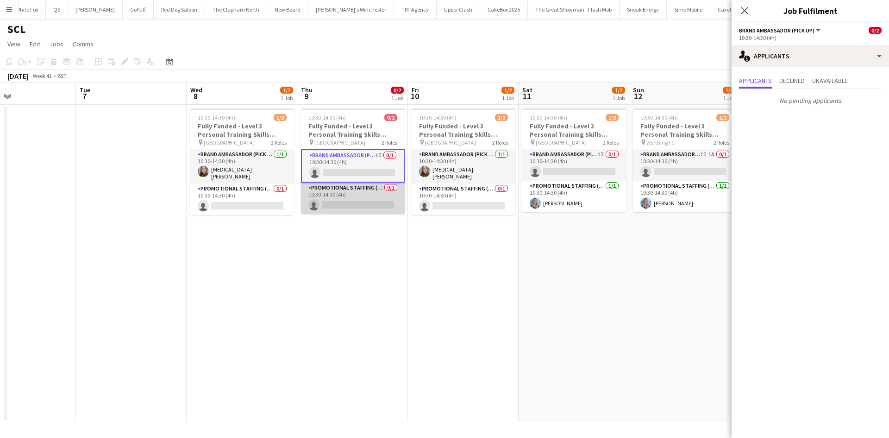
click at [340, 212] on app-card-role "Promotional Staffing (Brand Ambassadors) 0/1 10:30-14:30 (4h) single-neutral-ac…" at bounding box center [353, 197] width 104 height 31
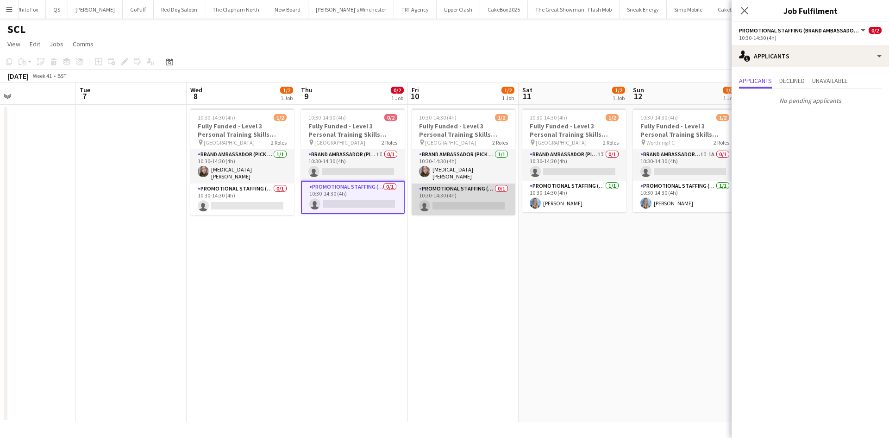
click at [462, 193] on app-card-role "Promotional Staffing (Brand Ambassadors) 0/1 10:30-14:30 (4h) single-neutral-ac…" at bounding box center [464, 198] width 104 height 31
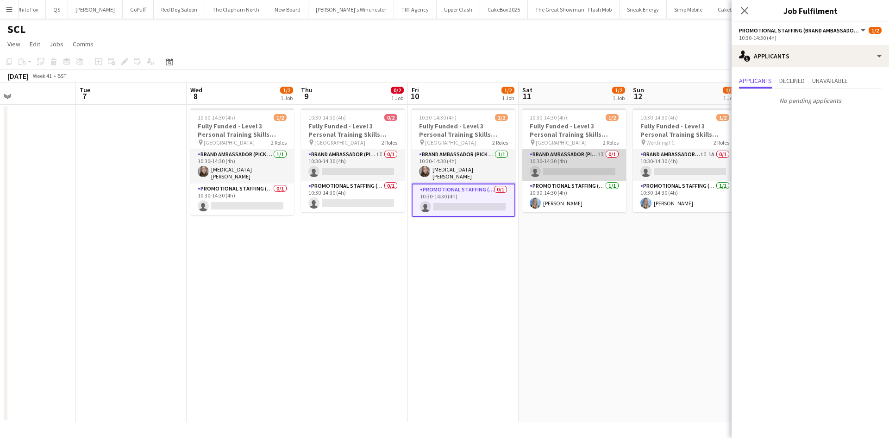
click at [555, 157] on app-card-role "Brand Ambassador (Pick up) 1I 0/1 10:30-14:30 (4h) single-neutral-actions" at bounding box center [574, 164] width 104 height 31
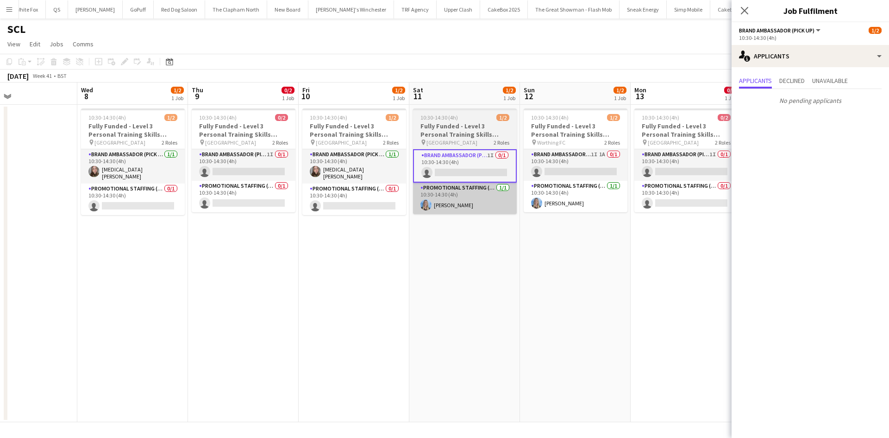
scroll to position [0, 366]
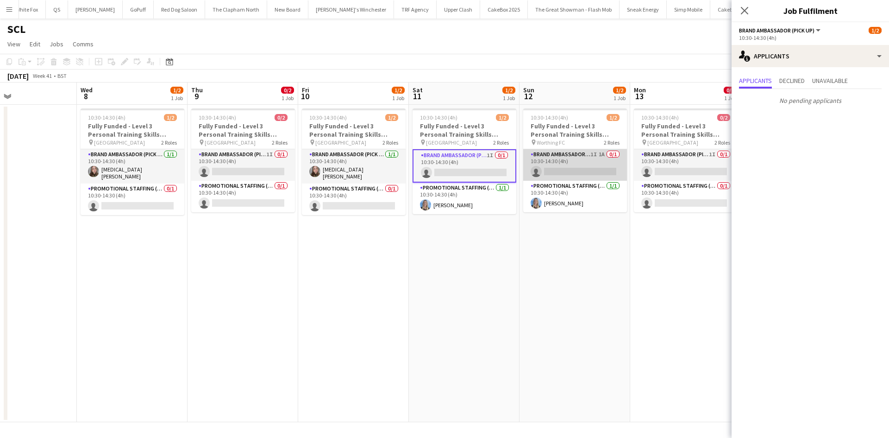
click at [565, 160] on app-card-role "Brand Ambassador (Pick up) 1I 1A 0/1 10:30-14:30 (4h) single-neutral-actions" at bounding box center [575, 164] width 104 height 31
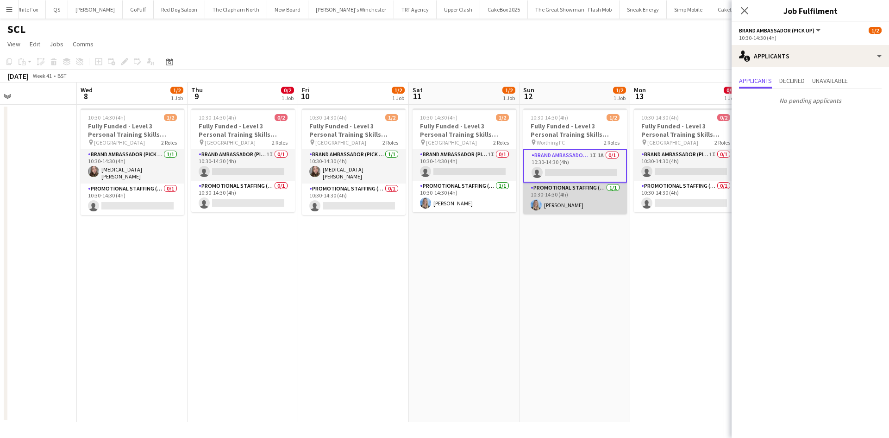
click at [565, 186] on app-card-role "Promotional Staffing (Brand Ambassadors) 1/1 10:30-14:30 (4h) Katrina Donaldson" at bounding box center [575, 197] width 104 height 31
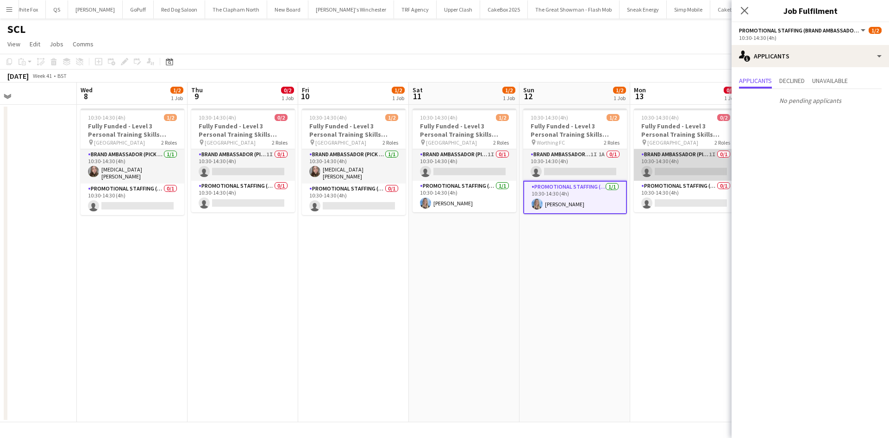
click at [662, 155] on app-card-role "Brand Ambassador (Pick up) 1I 0/1 10:30-14:30 (4h) single-neutral-actions" at bounding box center [686, 164] width 104 height 31
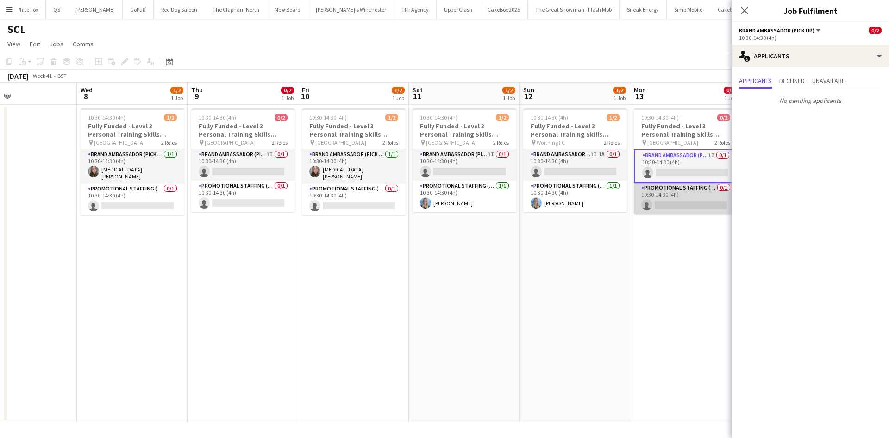
click at [663, 187] on app-card-role "Promotional Staffing (Brand Ambassadors) 0/1 10:30-14:30 (4h) single-neutral-ac…" at bounding box center [686, 197] width 104 height 31
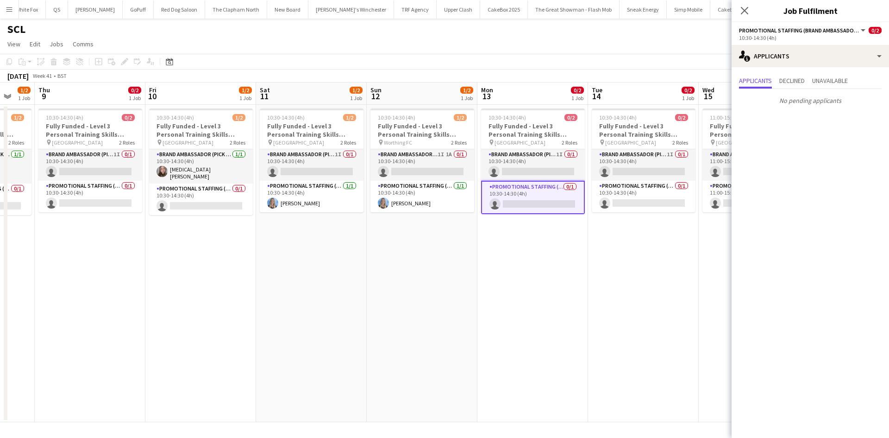
scroll to position [0, 356]
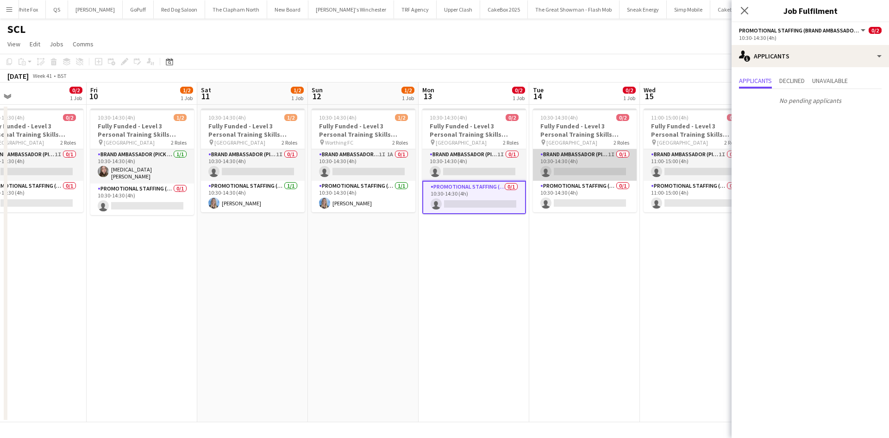
click at [588, 169] on app-card-role "Brand Ambassador (Pick up) 1I 0/1 10:30-14:30 (4h) single-neutral-actions" at bounding box center [585, 164] width 104 height 31
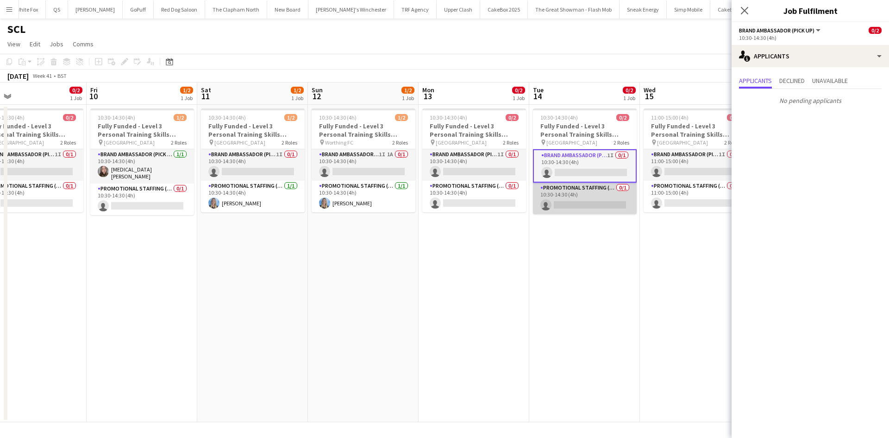
click at [582, 195] on app-card-role "Promotional Staffing (Brand Ambassadors) 0/1 10:30-14:30 (4h) single-neutral-ac…" at bounding box center [585, 197] width 104 height 31
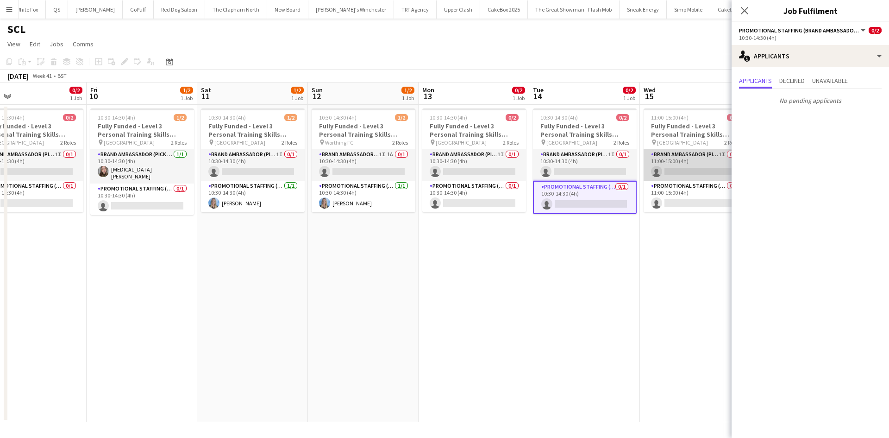
click at [686, 174] on app-card-role "Brand Ambassador (Pick up) 1I 0/1 11:00-15:00 (4h) single-neutral-actions" at bounding box center [696, 164] width 104 height 31
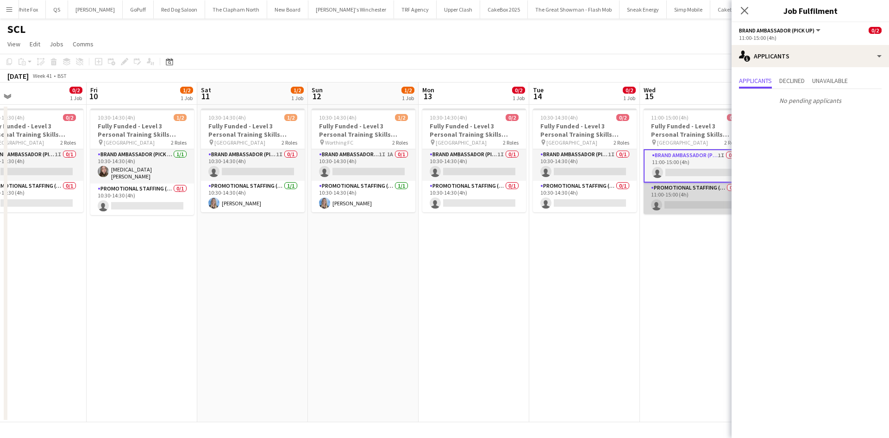
click at [685, 197] on app-card-role "Promotional Staffing (Brand Ambassadors) 0/1 11:00-15:00 (4h) single-neutral-ac…" at bounding box center [696, 197] width 104 height 31
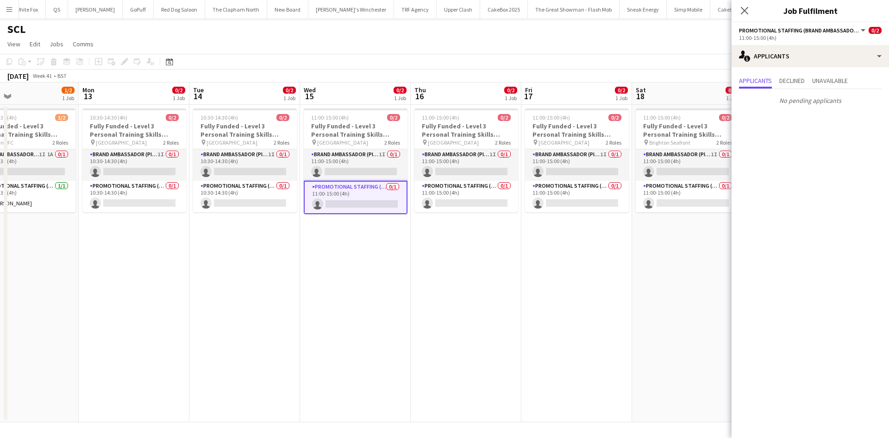
scroll to position [0, 310]
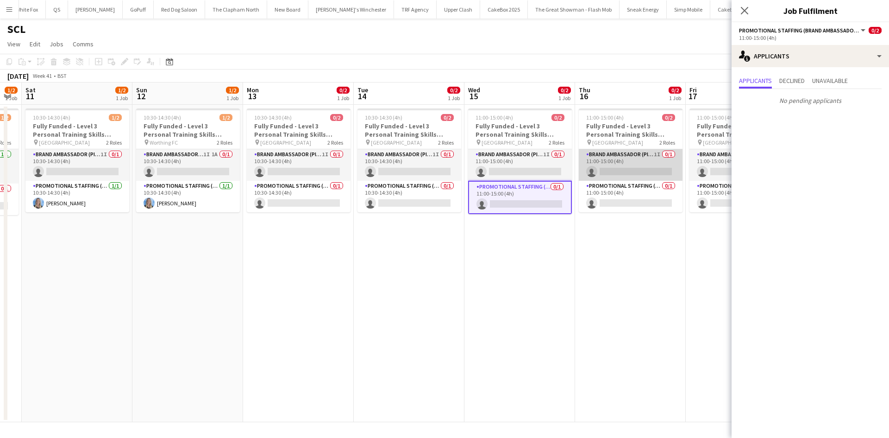
click at [636, 163] on app-card-role "Brand Ambassador (Pick up) 1I 0/1 11:00-15:00 (4h) single-neutral-actions" at bounding box center [631, 164] width 104 height 31
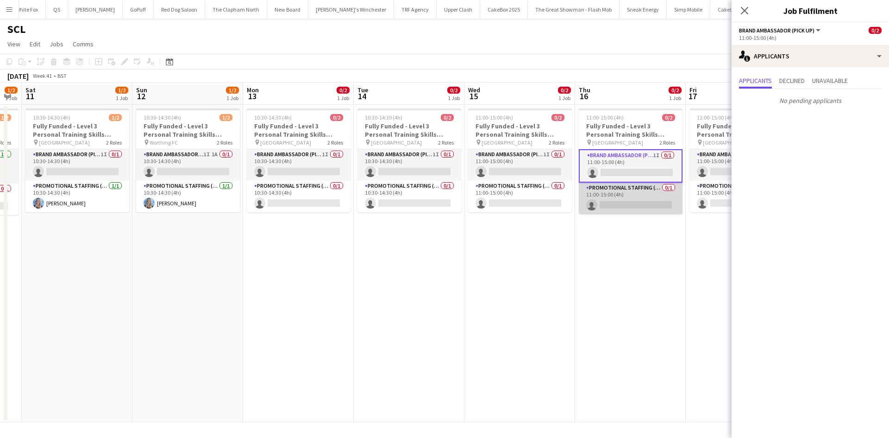
click at [637, 197] on app-card-role "Promotional Staffing (Brand Ambassadors) 0/1 11:00-15:00 (4h) single-neutral-ac…" at bounding box center [631, 197] width 104 height 31
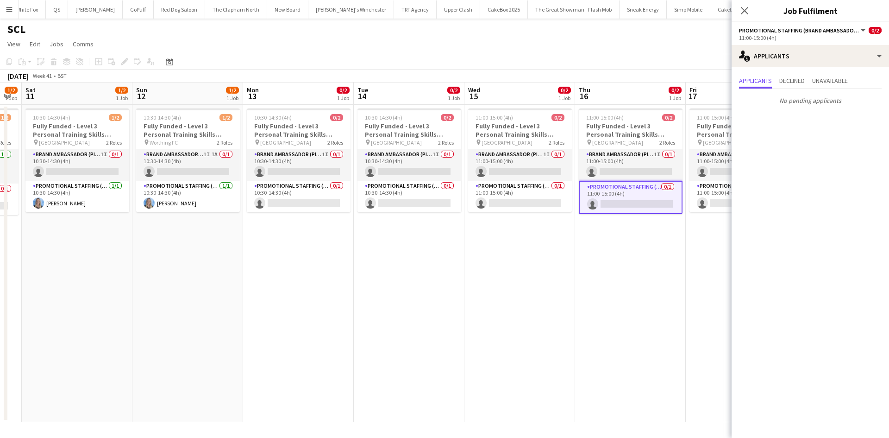
scroll to position [0, 269]
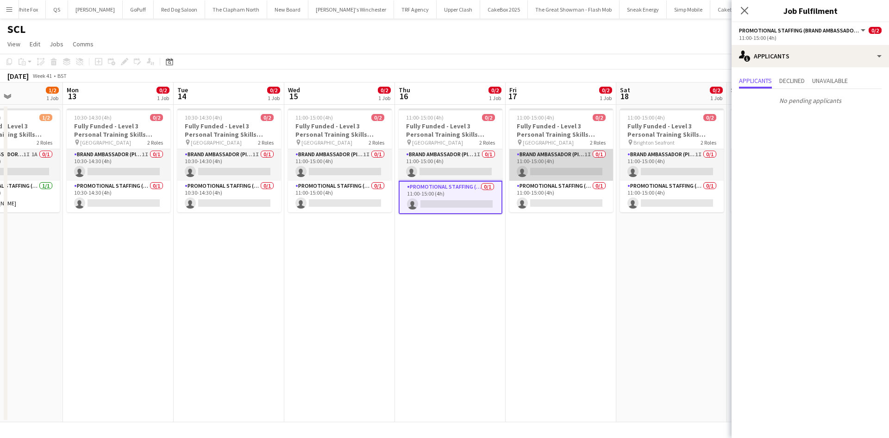
click at [570, 169] on app-card-role "Brand Ambassador (Pick up) 1I 0/1 11:00-15:00 (4h) single-neutral-actions" at bounding box center [562, 164] width 104 height 31
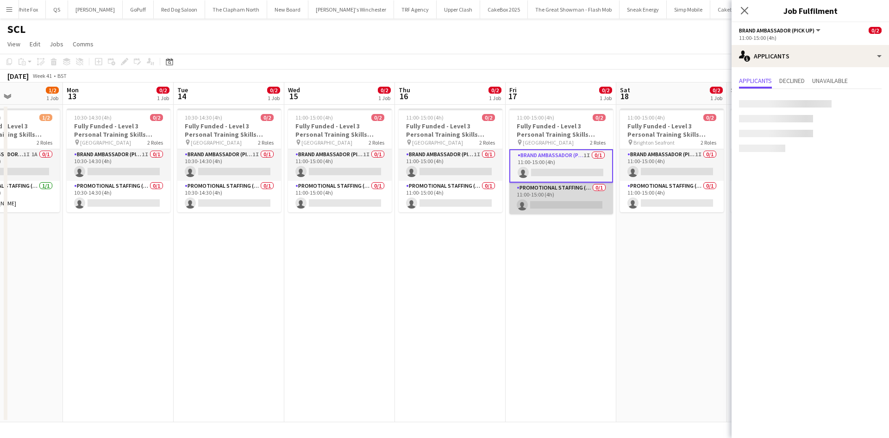
click at [578, 193] on app-card-role "Promotional Staffing (Brand Ambassadors) 0/1 11:00-15:00 (4h) single-neutral-ac…" at bounding box center [562, 197] width 104 height 31
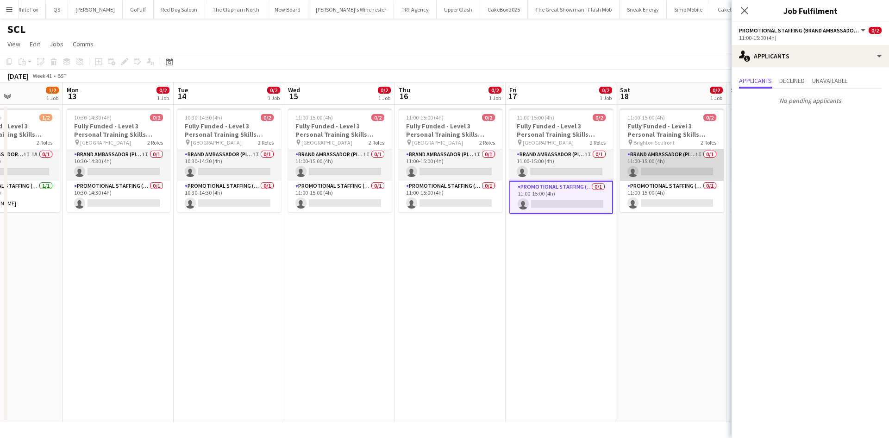
click at [649, 166] on app-card-role "Brand Ambassador (Pick up) 1I 0/1 11:00-15:00 (4h) single-neutral-actions" at bounding box center [672, 164] width 104 height 31
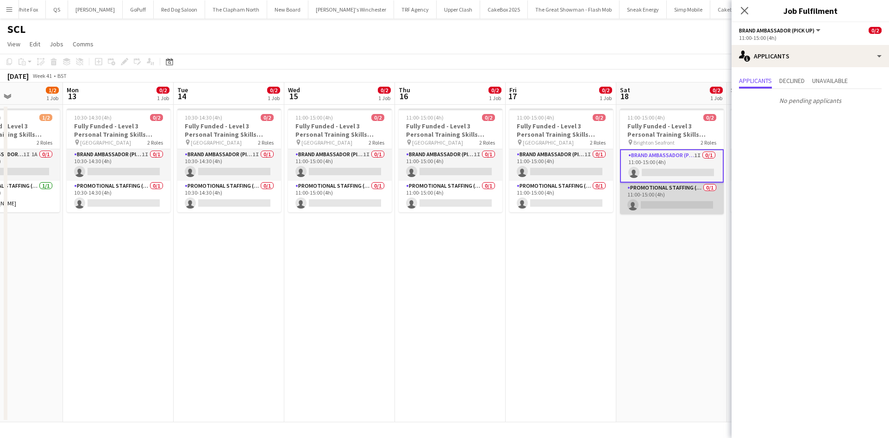
click at [652, 186] on app-card-role "Promotional Staffing (Brand Ambassadors) 0/1 11:00-15:00 (4h) single-neutral-ac…" at bounding box center [672, 197] width 104 height 31
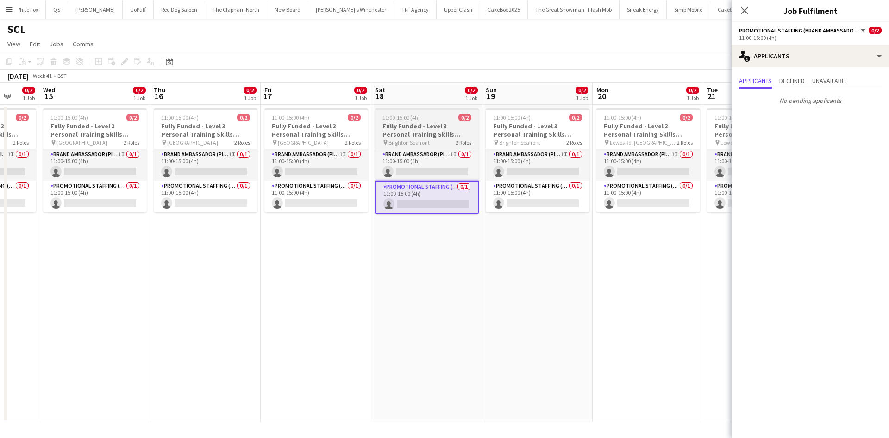
scroll to position [0, 295]
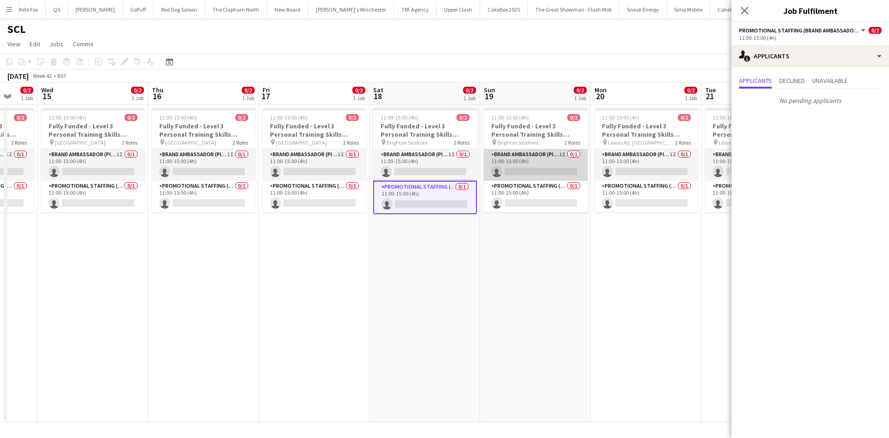
click at [514, 175] on app-card-role "Brand Ambassador (Pick up) 1I 0/1 11:00-15:00 (4h) single-neutral-actions" at bounding box center [536, 164] width 104 height 31
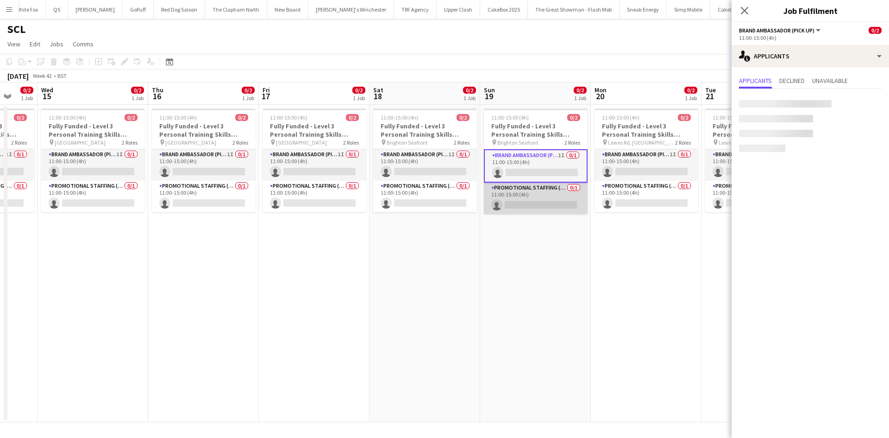
click at [525, 212] on app-card-role "Promotional Staffing (Brand Ambassadors) 0/1 11:00-15:00 (4h) single-neutral-ac…" at bounding box center [536, 197] width 104 height 31
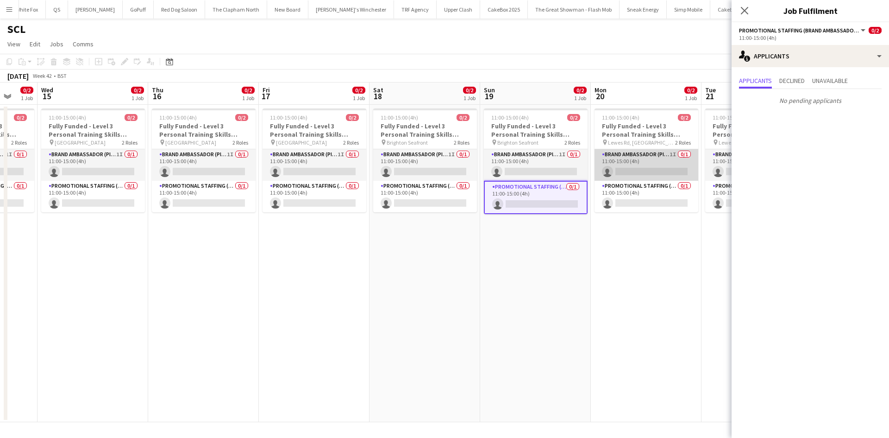
click at [666, 155] on app-card-role "Brand Ambassador (Pick up) 1I 0/1 11:00-15:00 (4h) single-neutral-actions" at bounding box center [647, 164] width 104 height 31
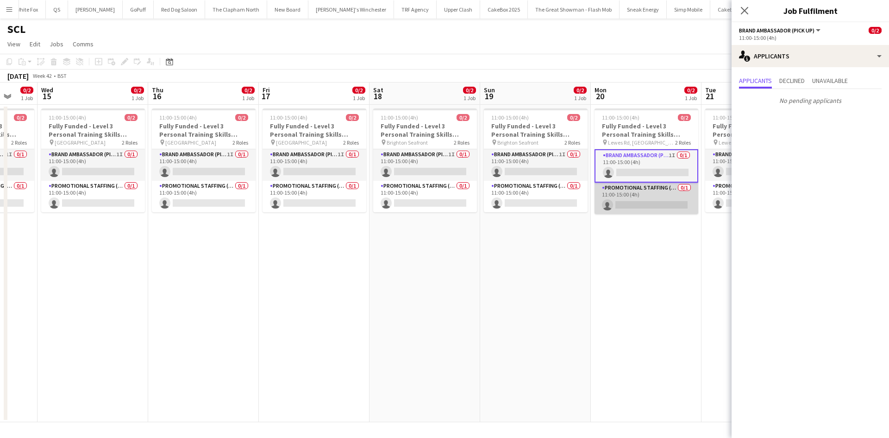
click at [650, 186] on app-card-role "Promotional Staffing (Brand Ambassadors) 0/1 11:00-15:00 (4h) single-neutral-ac…" at bounding box center [647, 197] width 104 height 31
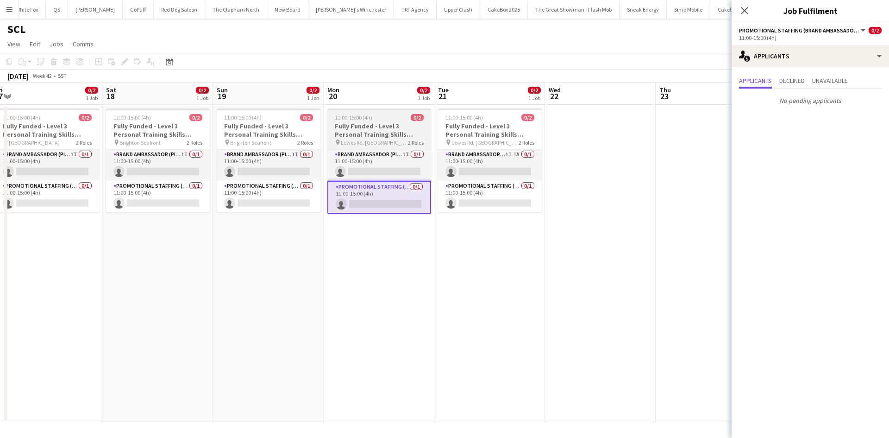
scroll to position [0, 341]
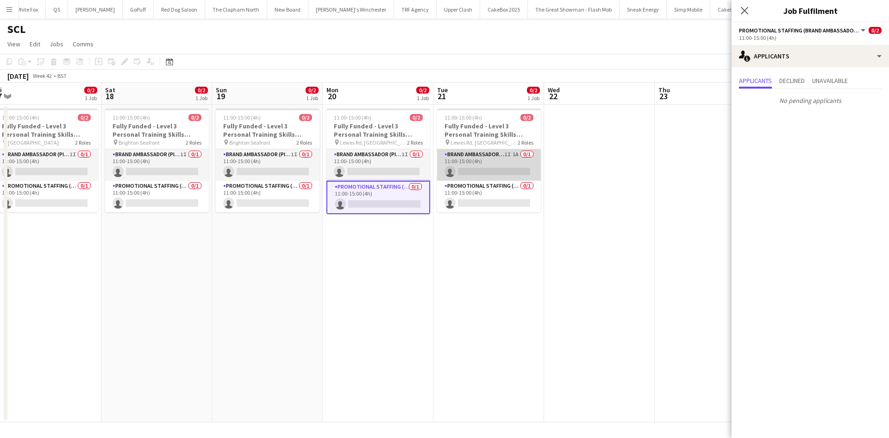
click at [477, 172] on app-card-role "Brand Ambassador (Pick up) 1I 1A 0/1 11:00-15:00 (4h) single-neutral-actions" at bounding box center [489, 164] width 104 height 31
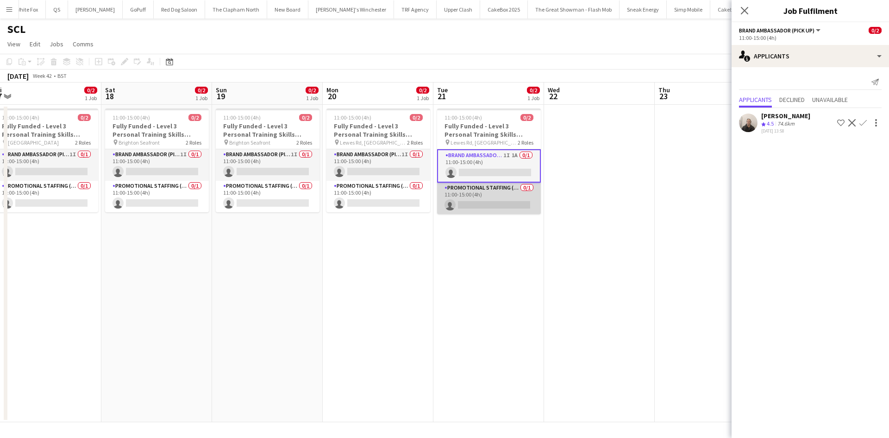
click at [484, 189] on app-card-role "Promotional Staffing (Brand Ambassadors) 0/1 11:00-15:00 (4h) single-neutral-ac…" at bounding box center [489, 197] width 104 height 31
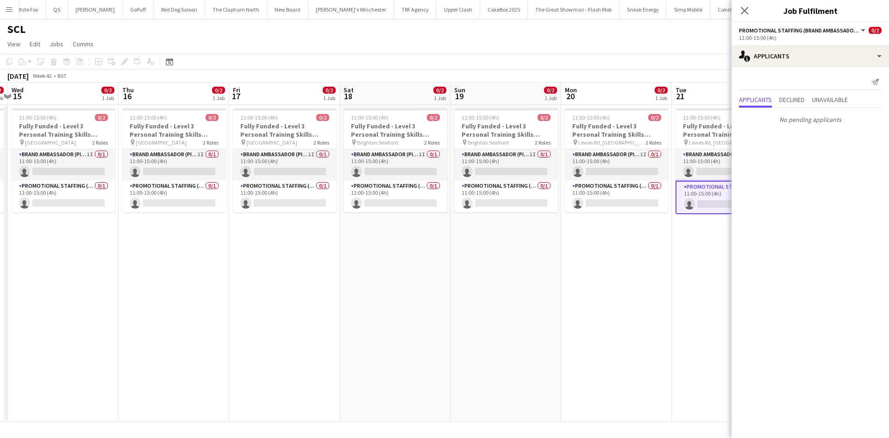
scroll to position [0, 469]
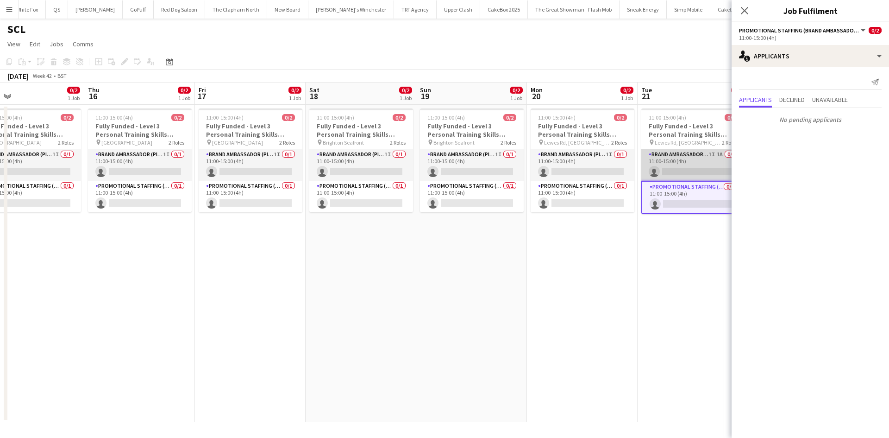
click at [644, 157] on app-card-role "Brand Ambassador (Pick up) 1I 1A 0/1 11:00-15:00 (4h) single-neutral-actions" at bounding box center [694, 164] width 104 height 31
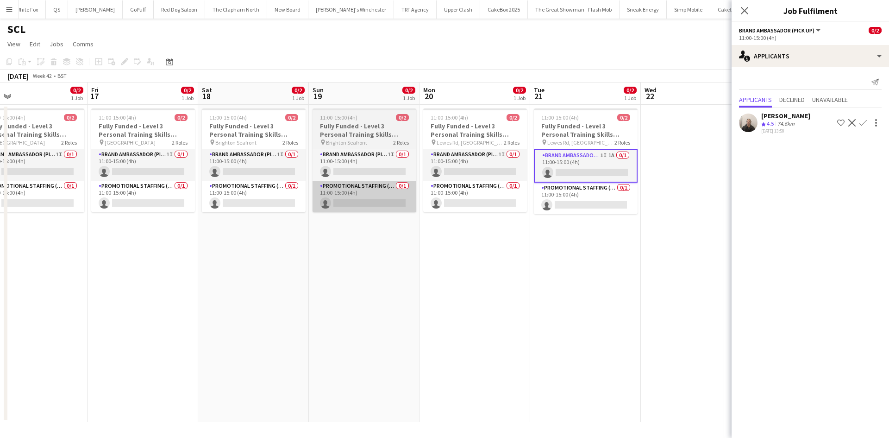
scroll to position [0, 355]
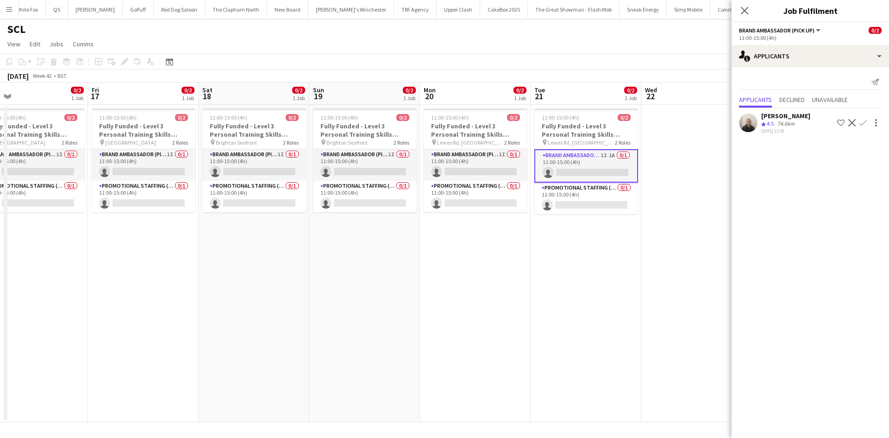
click at [751, 119] on app-user-avatar at bounding box center [748, 122] width 19 height 19
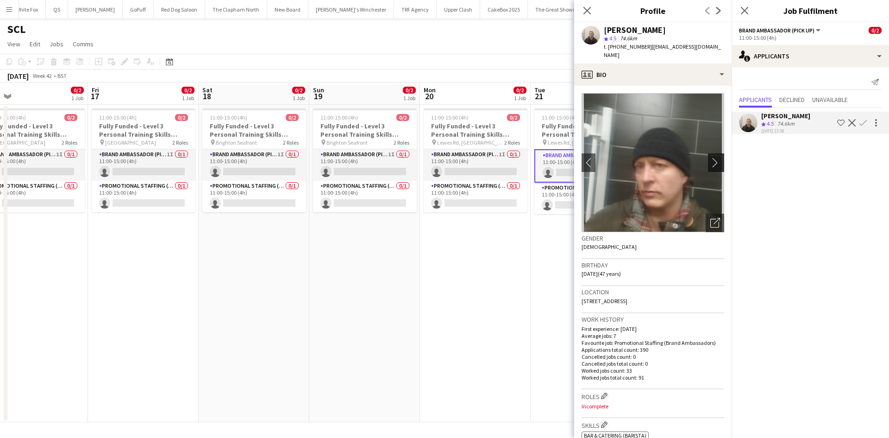
click at [714, 157] on app-icon "chevron-right" at bounding box center [718, 162] width 14 height 10
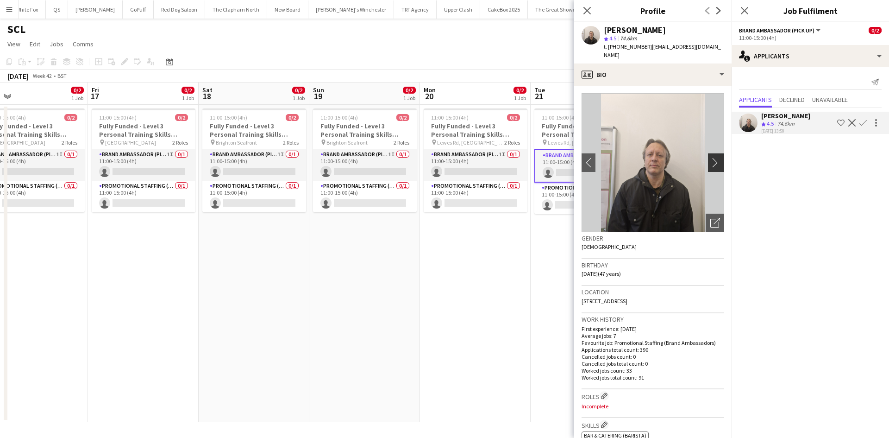
click at [714, 157] on app-icon "chevron-right" at bounding box center [718, 162] width 14 height 10
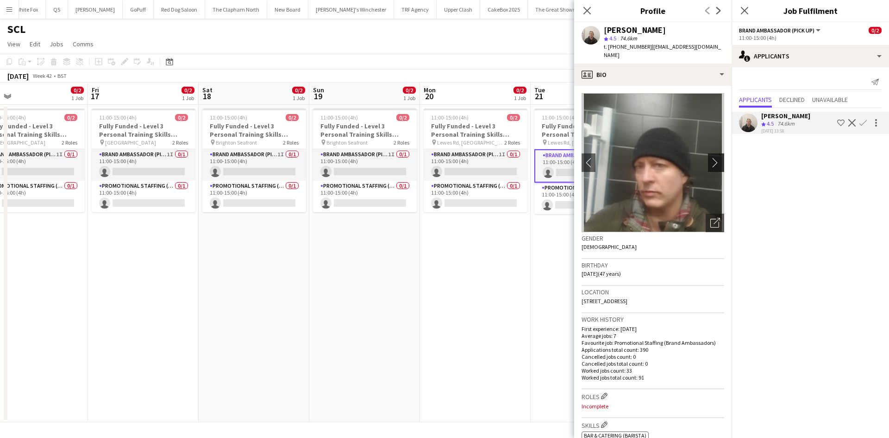
click at [714, 157] on app-icon "chevron-right" at bounding box center [718, 162] width 14 height 10
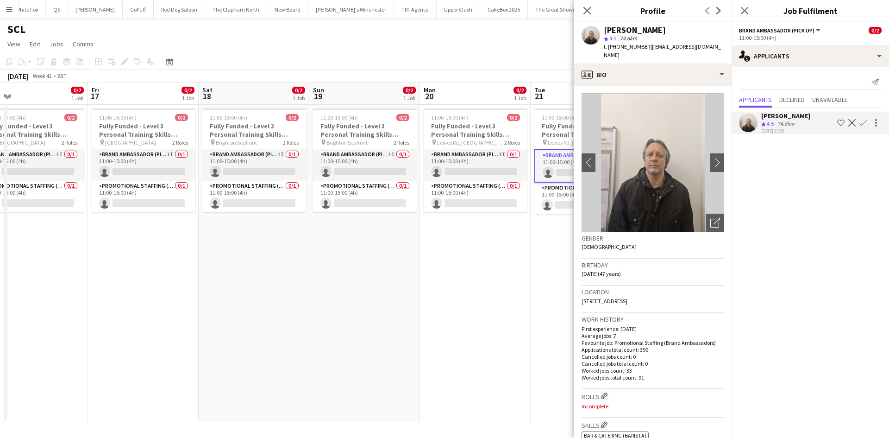
click at [424, 291] on app-date-cell "11:00-15:00 (4h) 0/2 Fully Funded - Level 3 Personal Training Skills Bootcamp p…" at bounding box center [475, 263] width 111 height 317
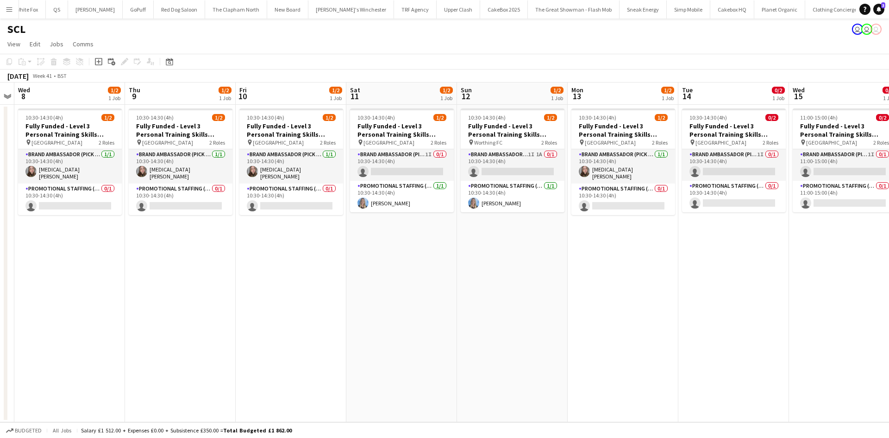
scroll to position [0, 428]
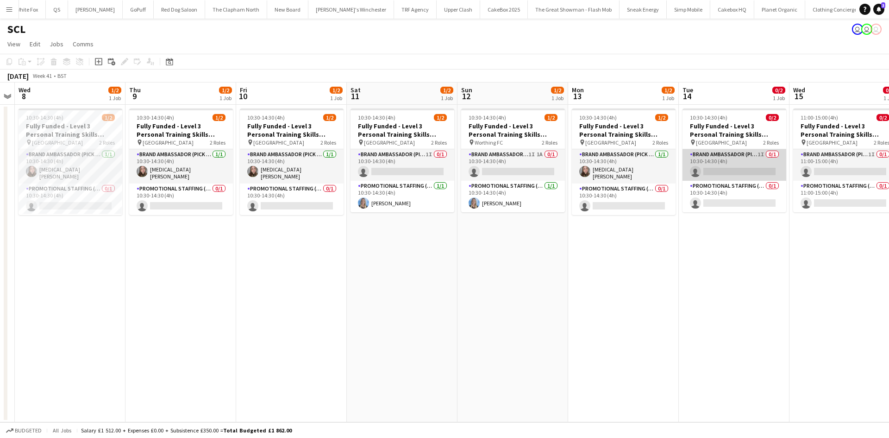
click at [687, 153] on app-card-role "Brand Ambassador (Pick up) 1I 0/1 10:30-14:30 (4h) single-neutral-actions" at bounding box center [735, 164] width 104 height 31
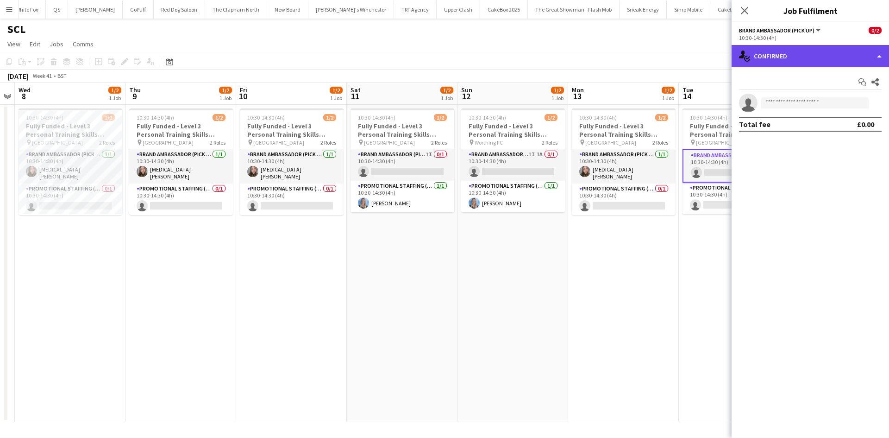
click at [794, 56] on div "single-neutral-actions-check-2 Confirmed" at bounding box center [810, 56] width 157 height 22
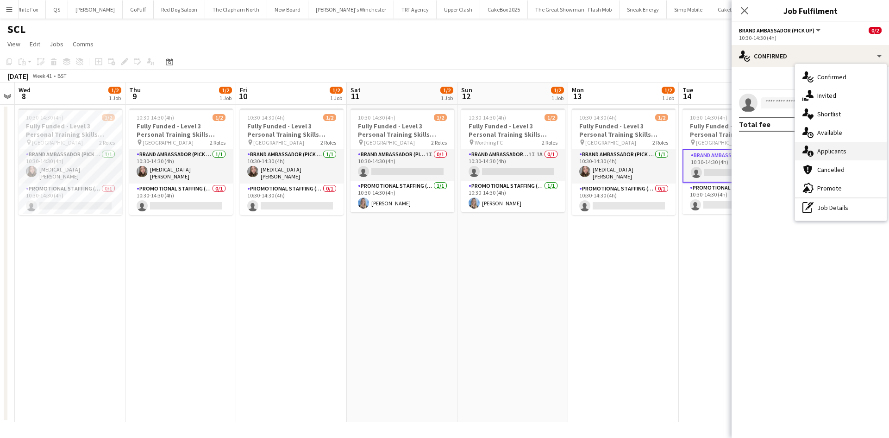
click at [835, 152] on span "Applicants" at bounding box center [832, 151] width 29 height 8
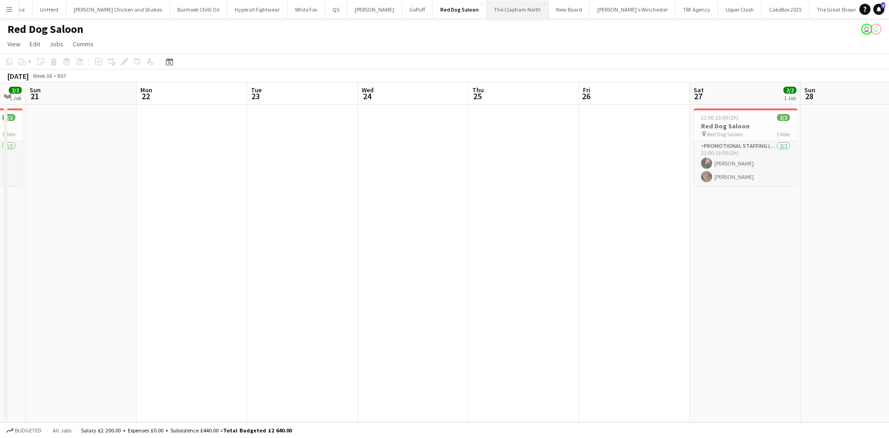
scroll to position [0, 465]
click at [658, 7] on button "Simp Mobile Close" at bounding box center [680, 9] width 44 height 18
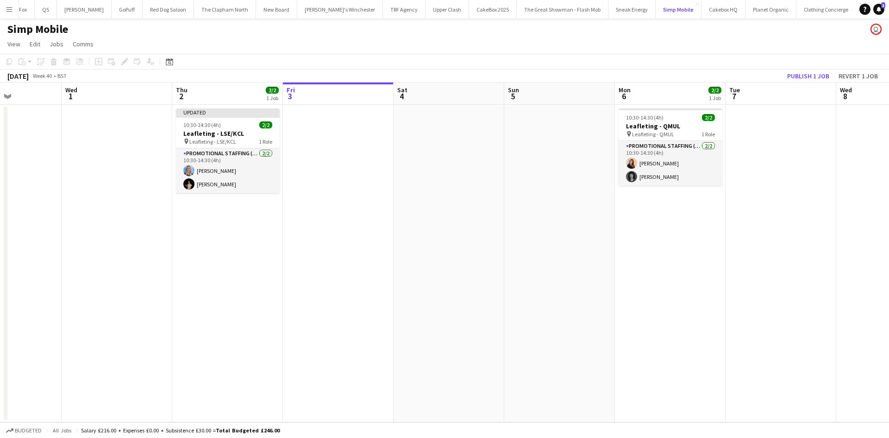
scroll to position [0, 270]
click at [233, 170] on app-card-role "Promotional Staffing (Flyering Staff) [DATE] 10:30-14:30 (4h) [PERSON_NAME] [PE…" at bounding box center [228, 170] width 104 height 45
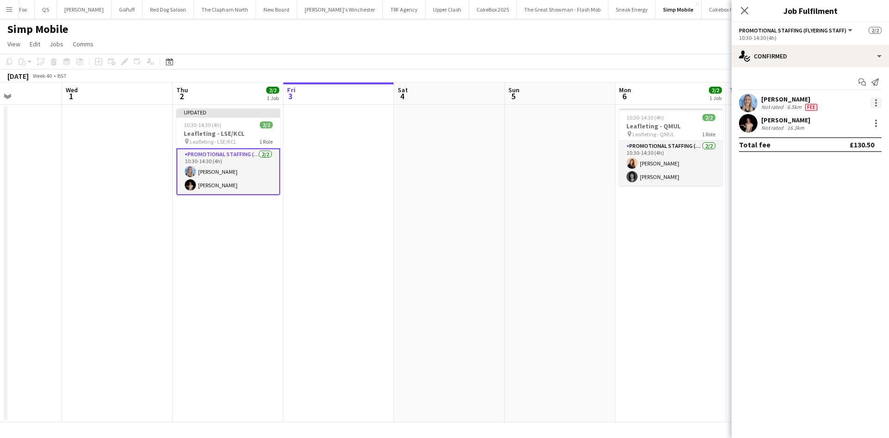
click at [874, 101] on div at bounding box center [876, 102] width 11 height 11
click at [839, 122] on span "Edit fee" at bounding box center [829, 120] width 25 height 8
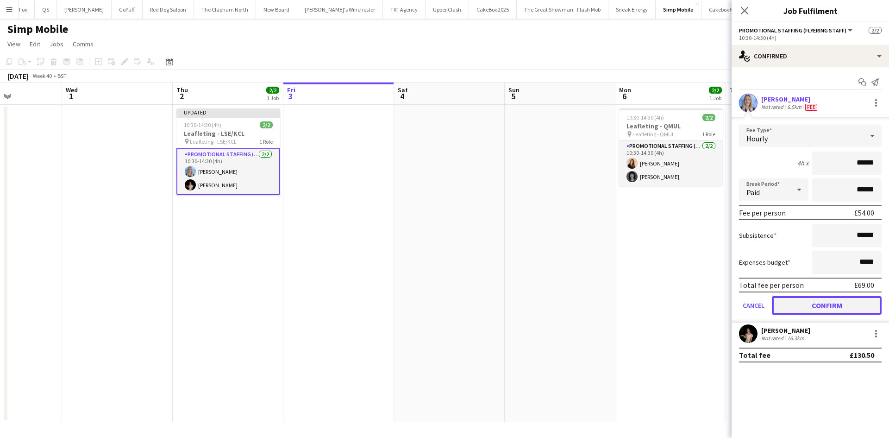
click at [827, 302] on button "Confirm" at bounding box center [827, 305] width 110 height 19
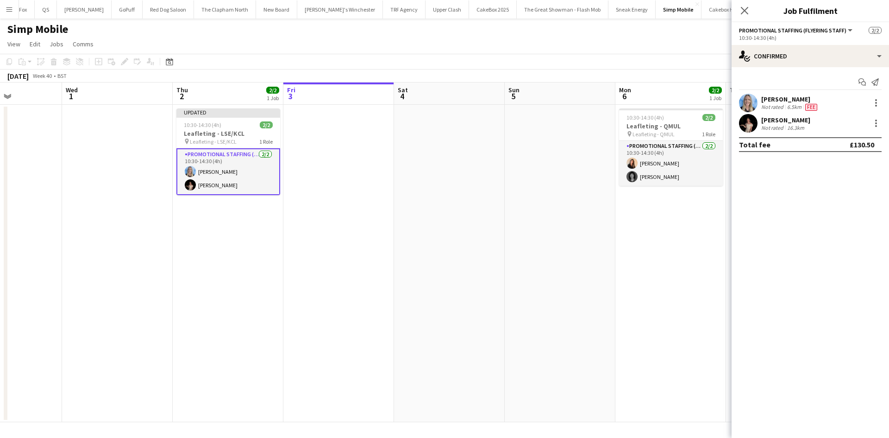
click at [672, 260] on app-date-cell "10:30-14:30 (4h) 2/2 Leafleting - QMUL pin Leafleting - QMUL 1 Role Promotional…" at bounding box center [671, 263] width 111 height 317
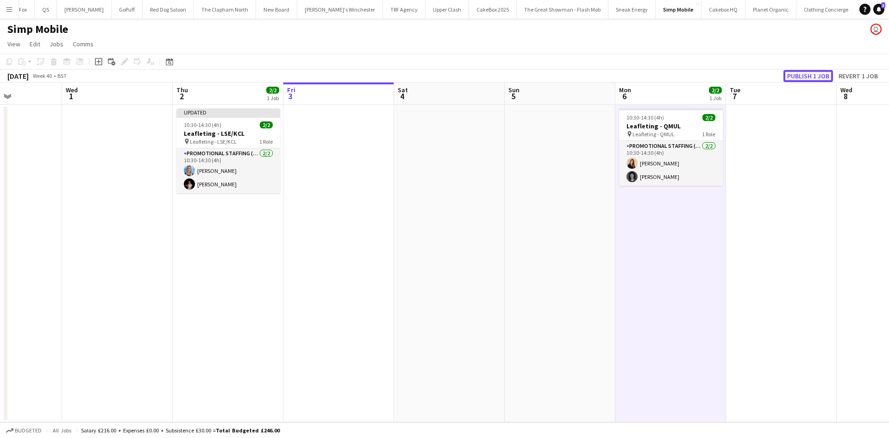
click at [801, 73] on button "Publish 1 job" at bounding box center [809, 76] width 50 height 12
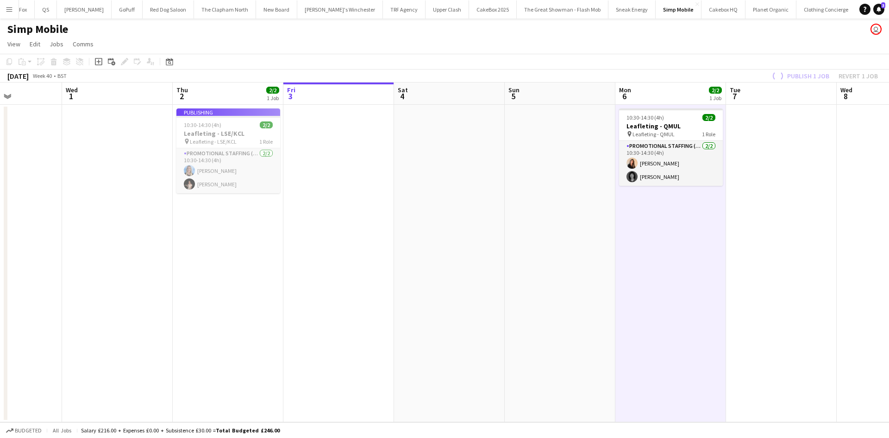
click at [11, 18] on button "Menu" at bounding box center [9, 9] width 19 height 19
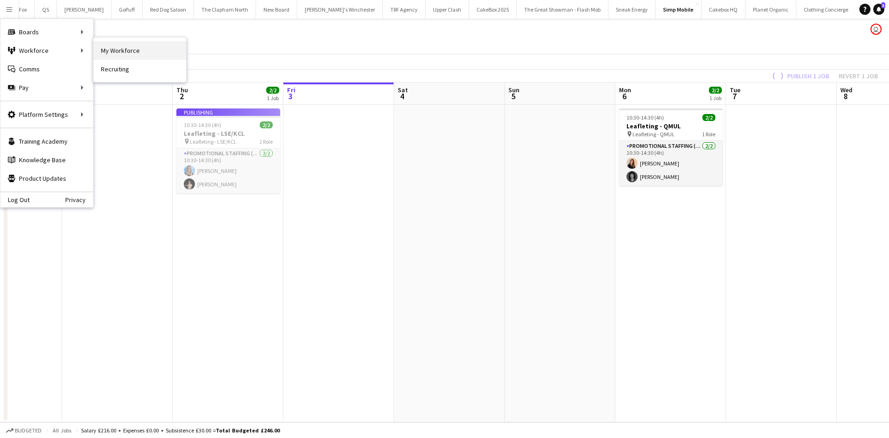
click at [107, 50] on link "My Workforce" at bounding box center [140, 50] width 93 height 19
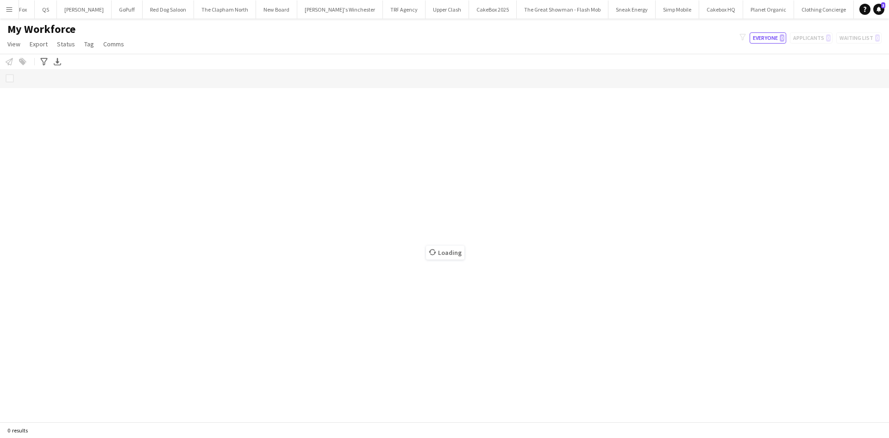
click at [11, 14] on button "Menu" at bounding box center [9, 9] width 19 height 19
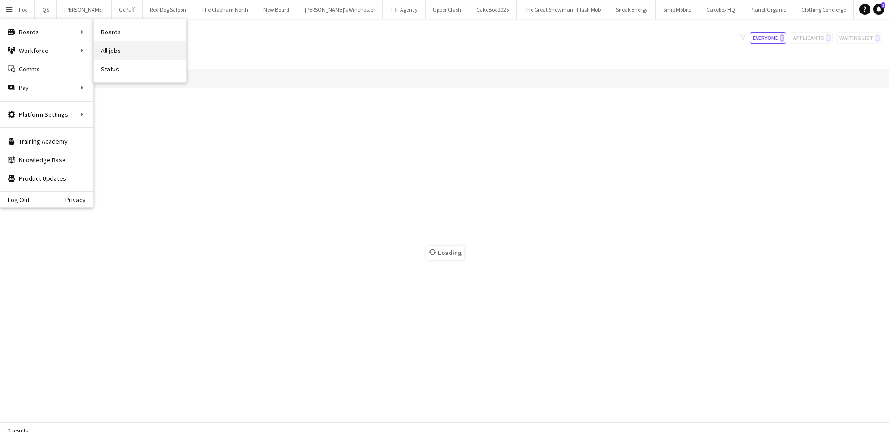
click at [114, 44] on link "All jobs" at bounding box center [140, 50] width 93 height 19
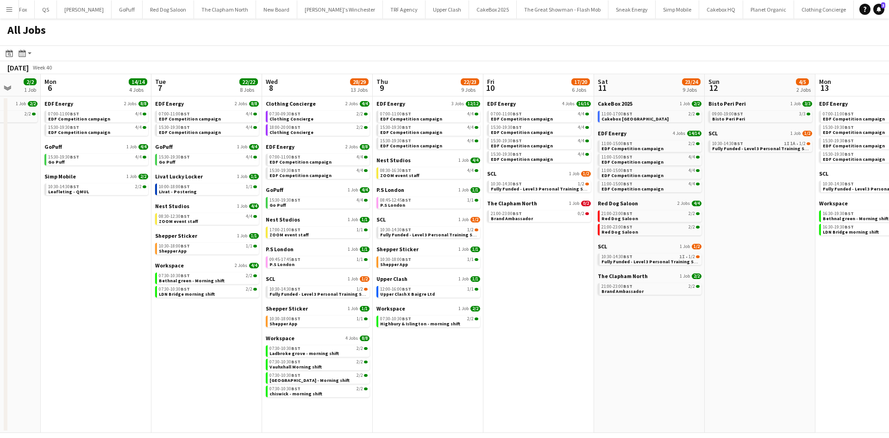
scroll to position [0, 374]
